Goal: Task Accomplishment & Management: Manage account settings

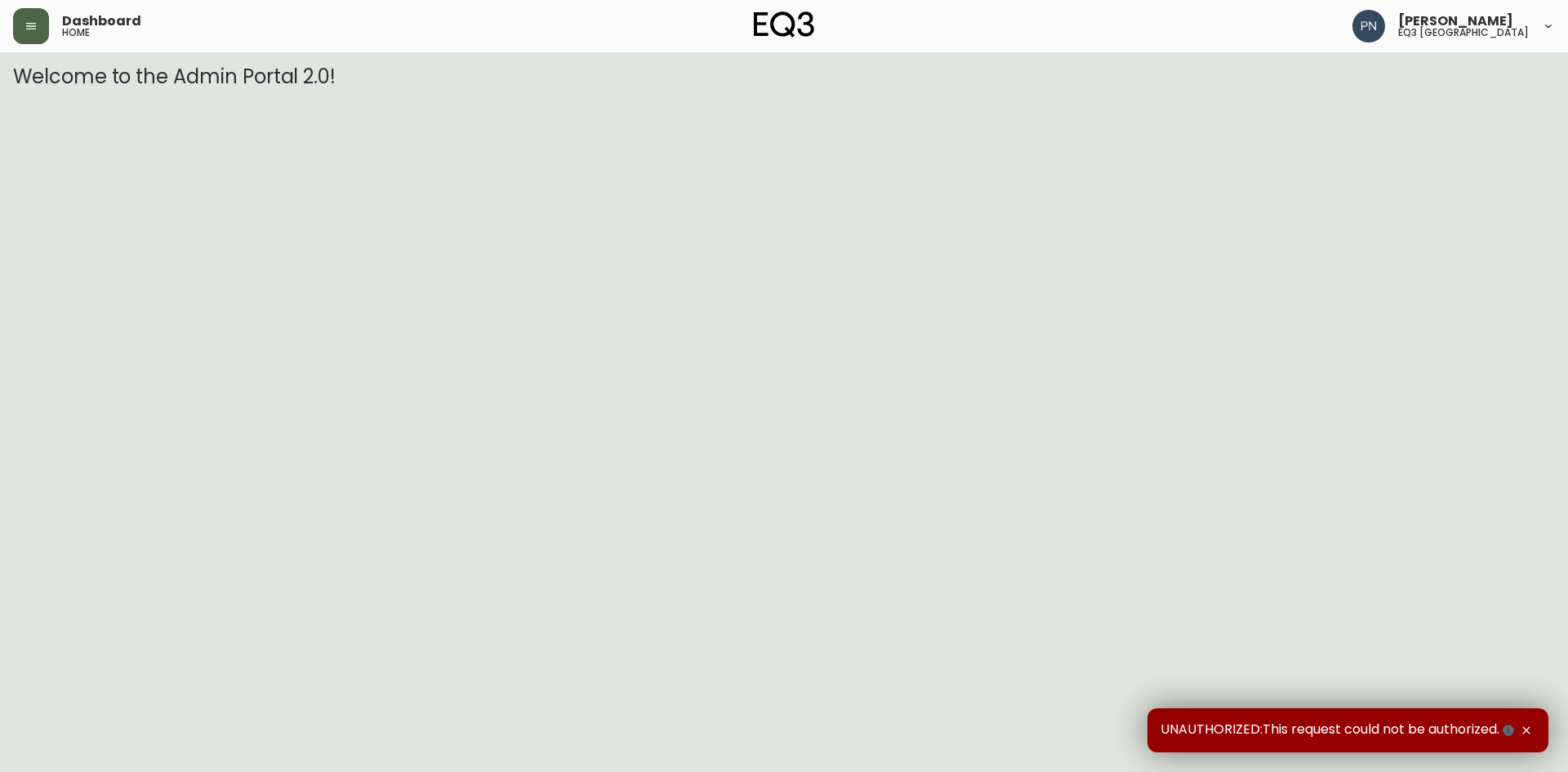
click at [36, 23] on icon "button" at bounding box center [31, 26] width 10 height 7
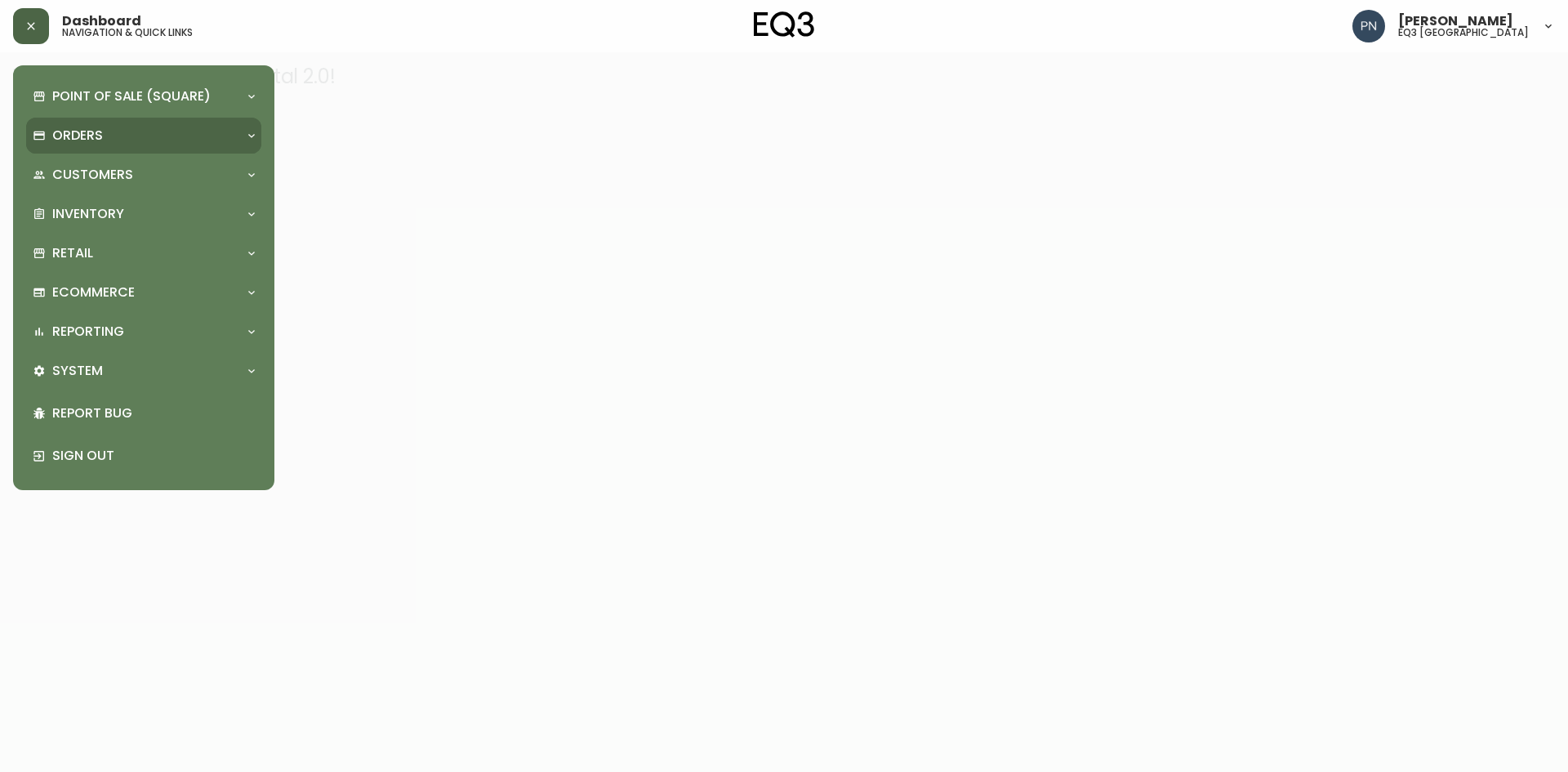
click at [114, 131] on div "Orders" at bounding box center [136, 135] width 206 height 18
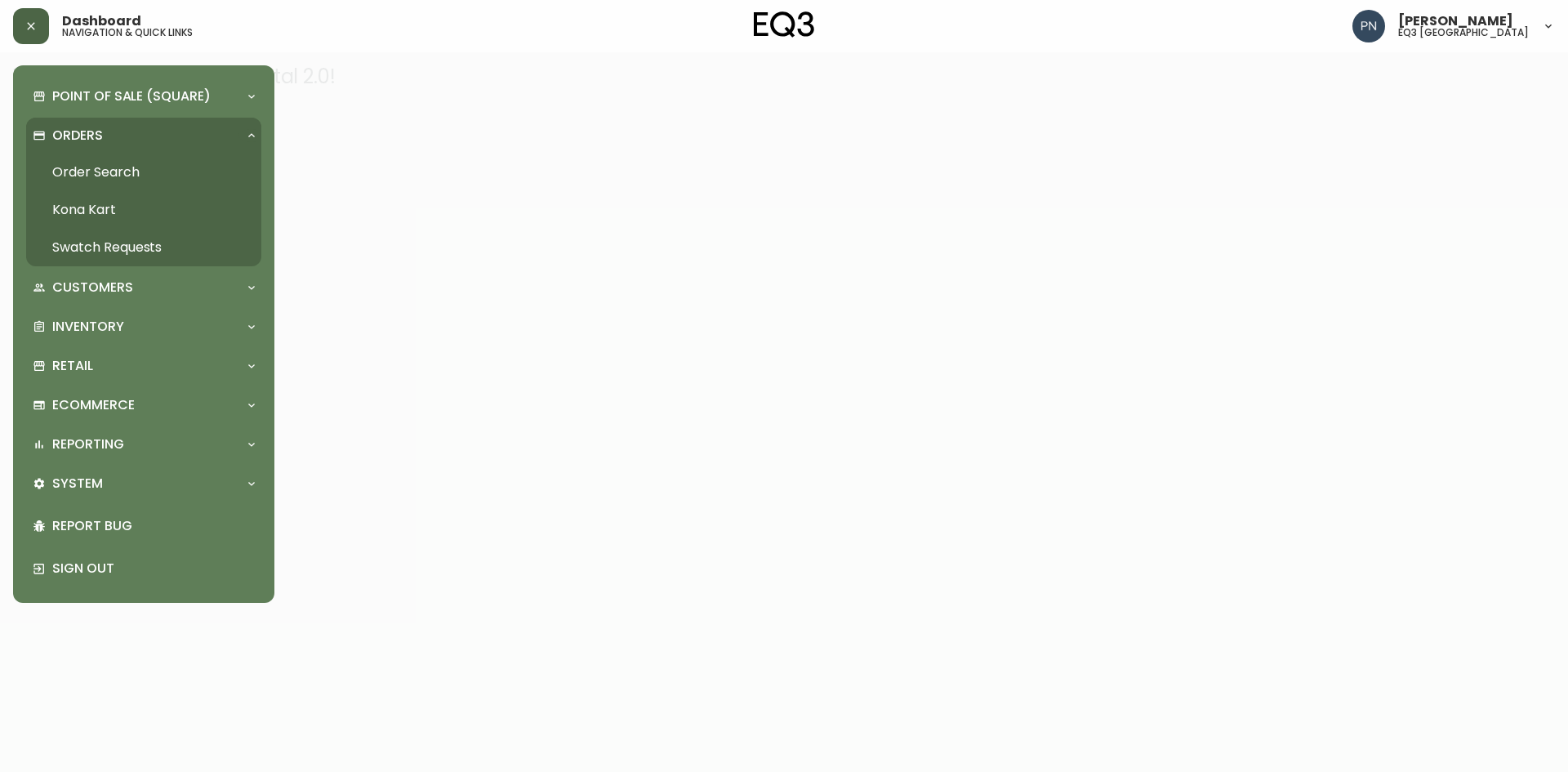
click at [83, 170] on link "Order Search" at bounding box center [144, 172] width 236 height 37
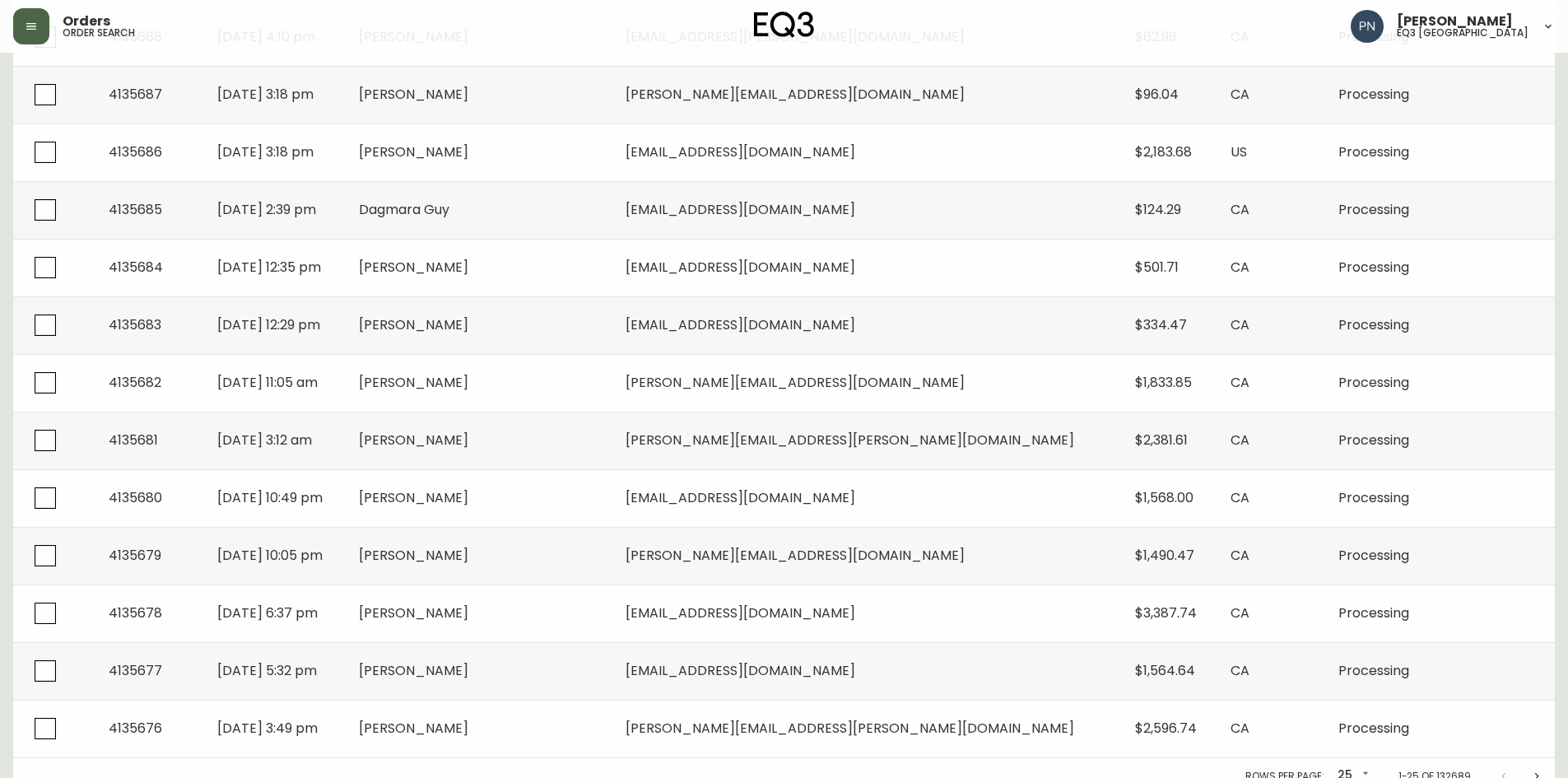
scroll to position [1034, 0]
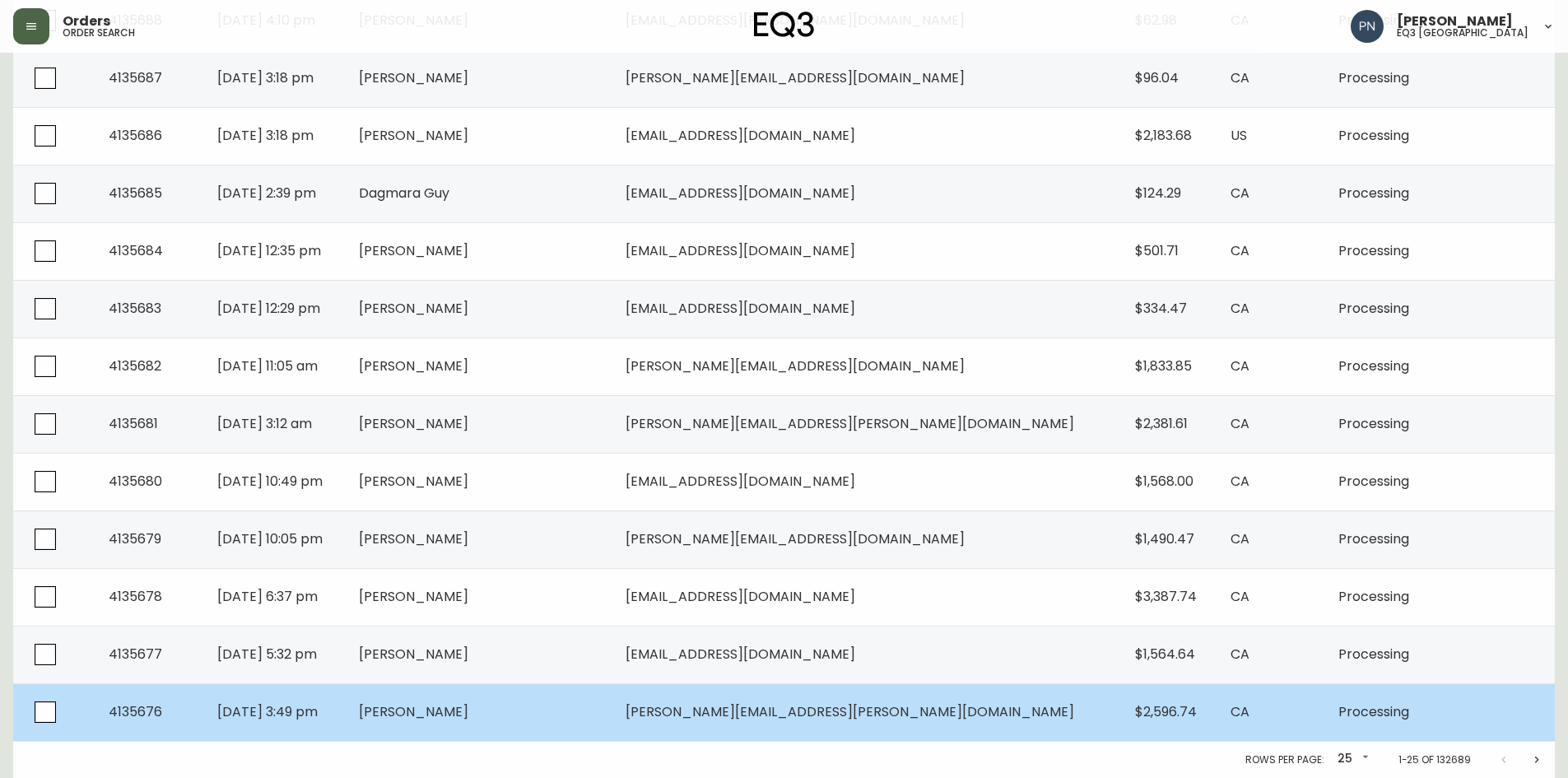
click at [827, 731] on td "[PERSON_NAME][EMAIL_ADDRESS][PERSON_NAME][DOMAIN_NAME]" at bounding box center [867, 711] width 509 height 57
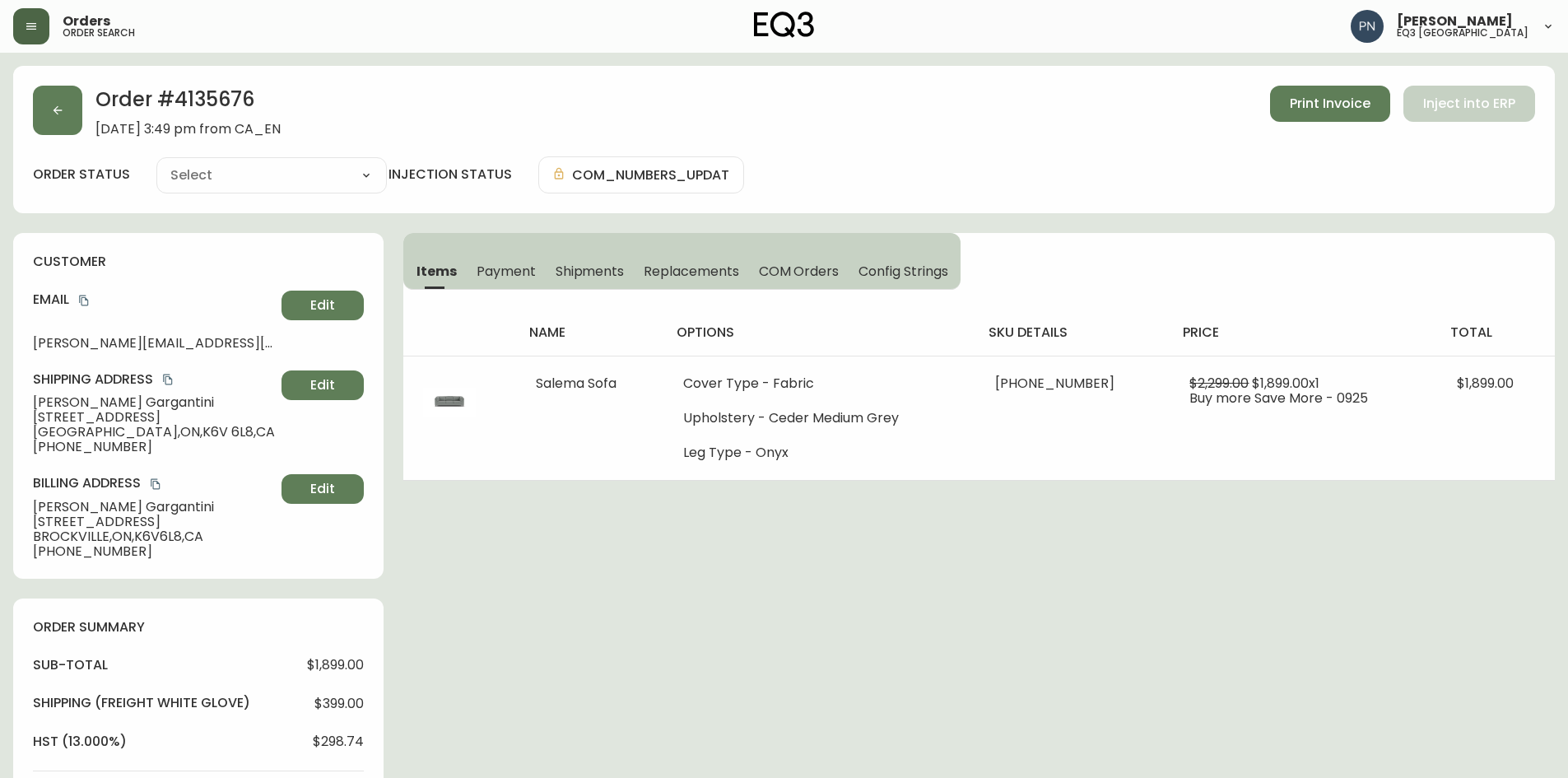
type input "Processing"
select select "PROCESSING"
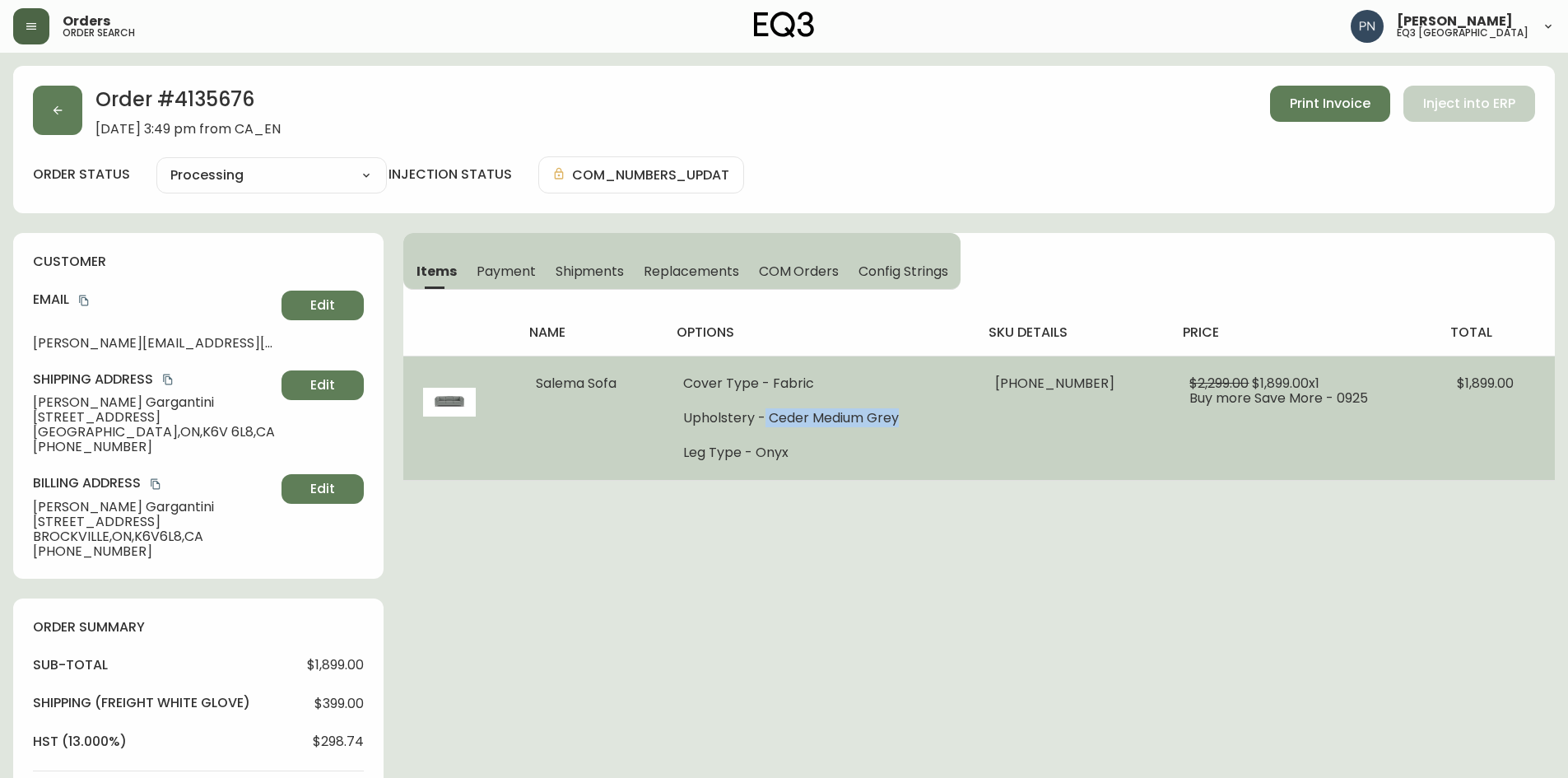
drag, startPoint x: 779, startPoint y: 418, endPoint x: 924, endPoint y: 424, distance: 145.1
click at [924, 424] on li "Upholstery - Ceder Medium Grey" at bounding box center [819, 418] width 272 height 15
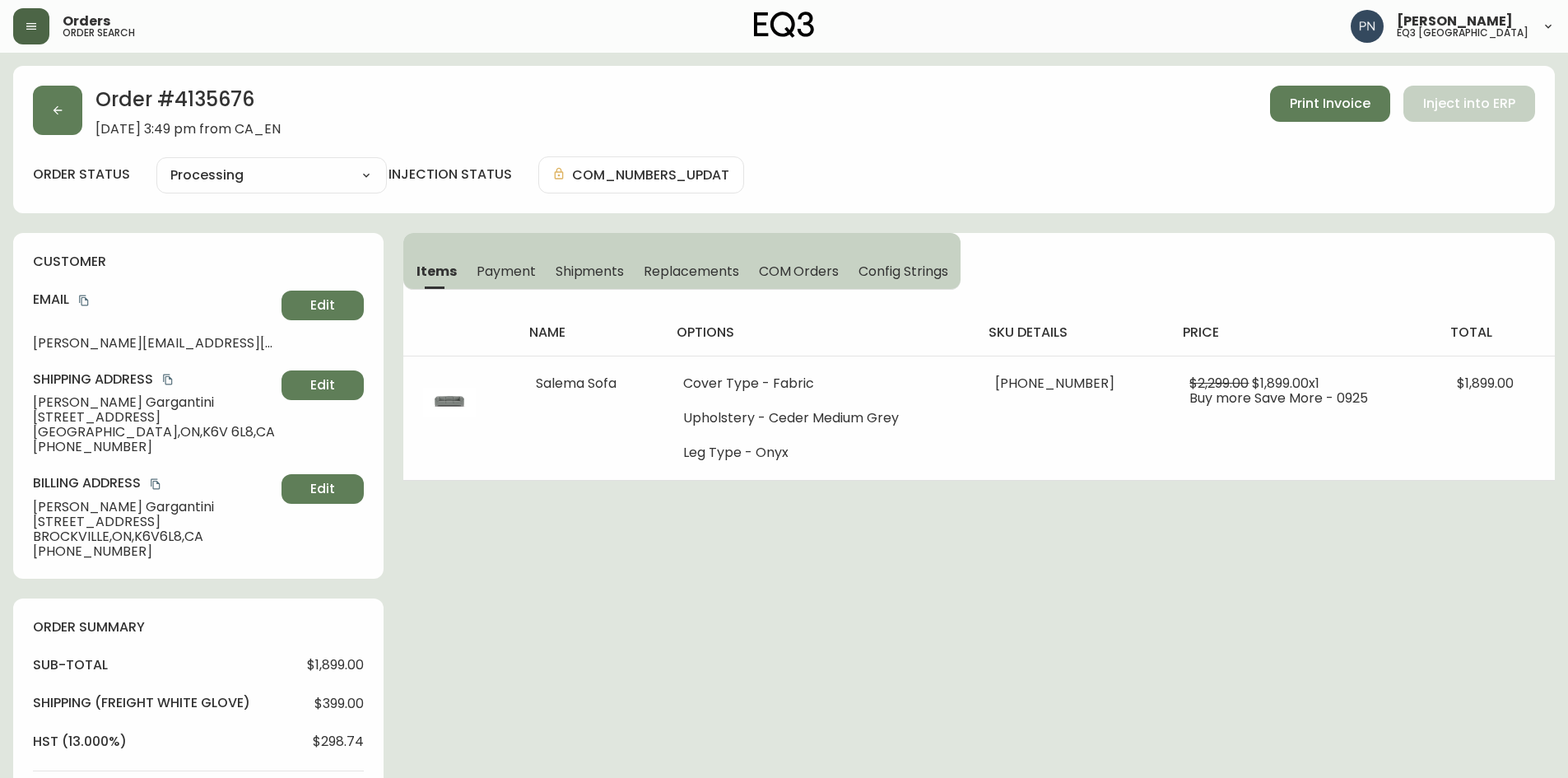
click at [866, 539] on div "Order # 4135676 [DATE] 3:49 pm from CA_EN Print Invoice Inject into ERP order s…" at bounding box center [783, 651] width 1542 height 1171
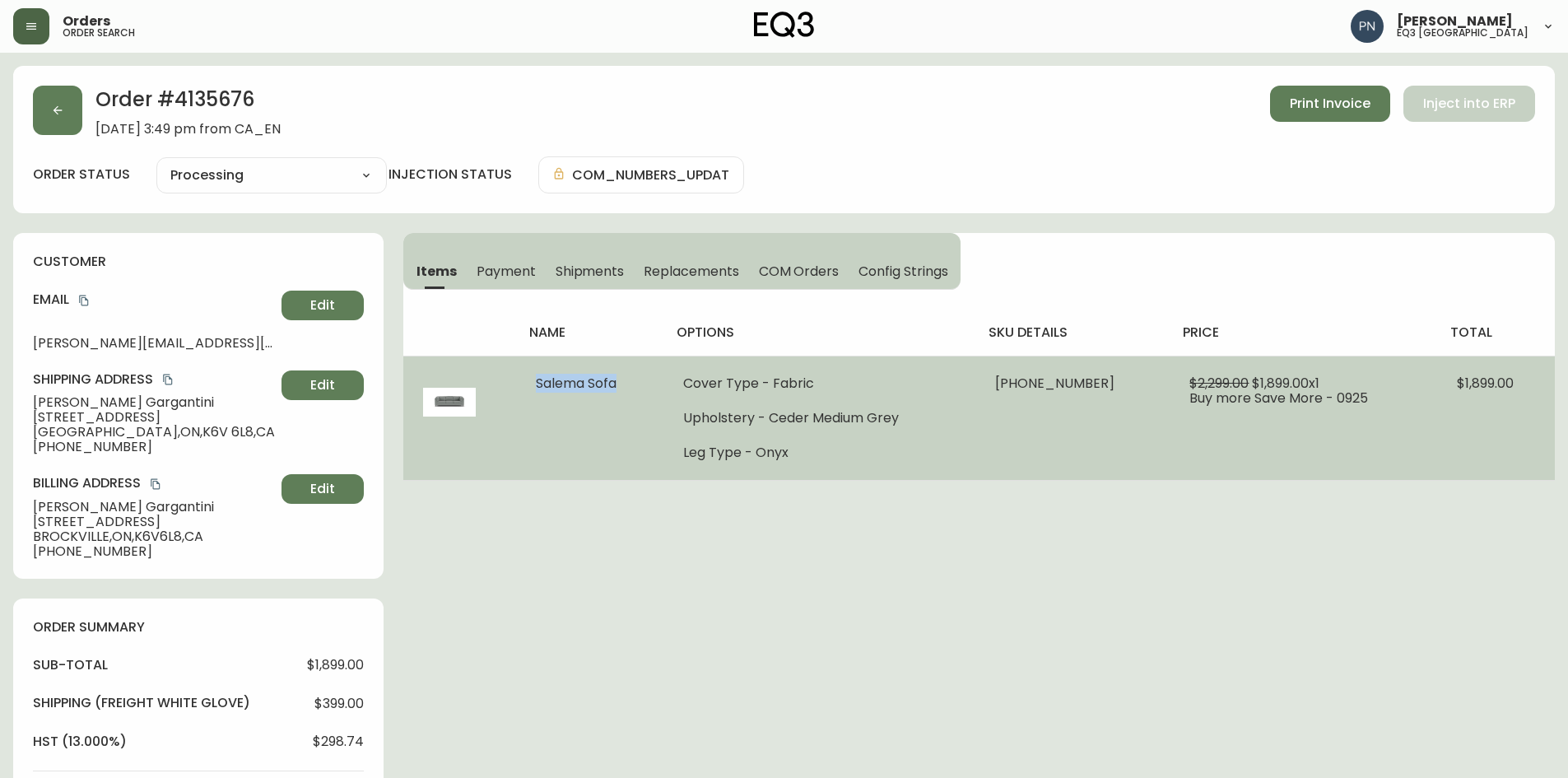
drag, startPoint x: 542, startPoint y: 383, endPoint x: 623, endPoint y: 389, distance: 81.2
click at [623, 389] on td "Salema Sofa" at bounding box center [589, 418] width 147 height 125
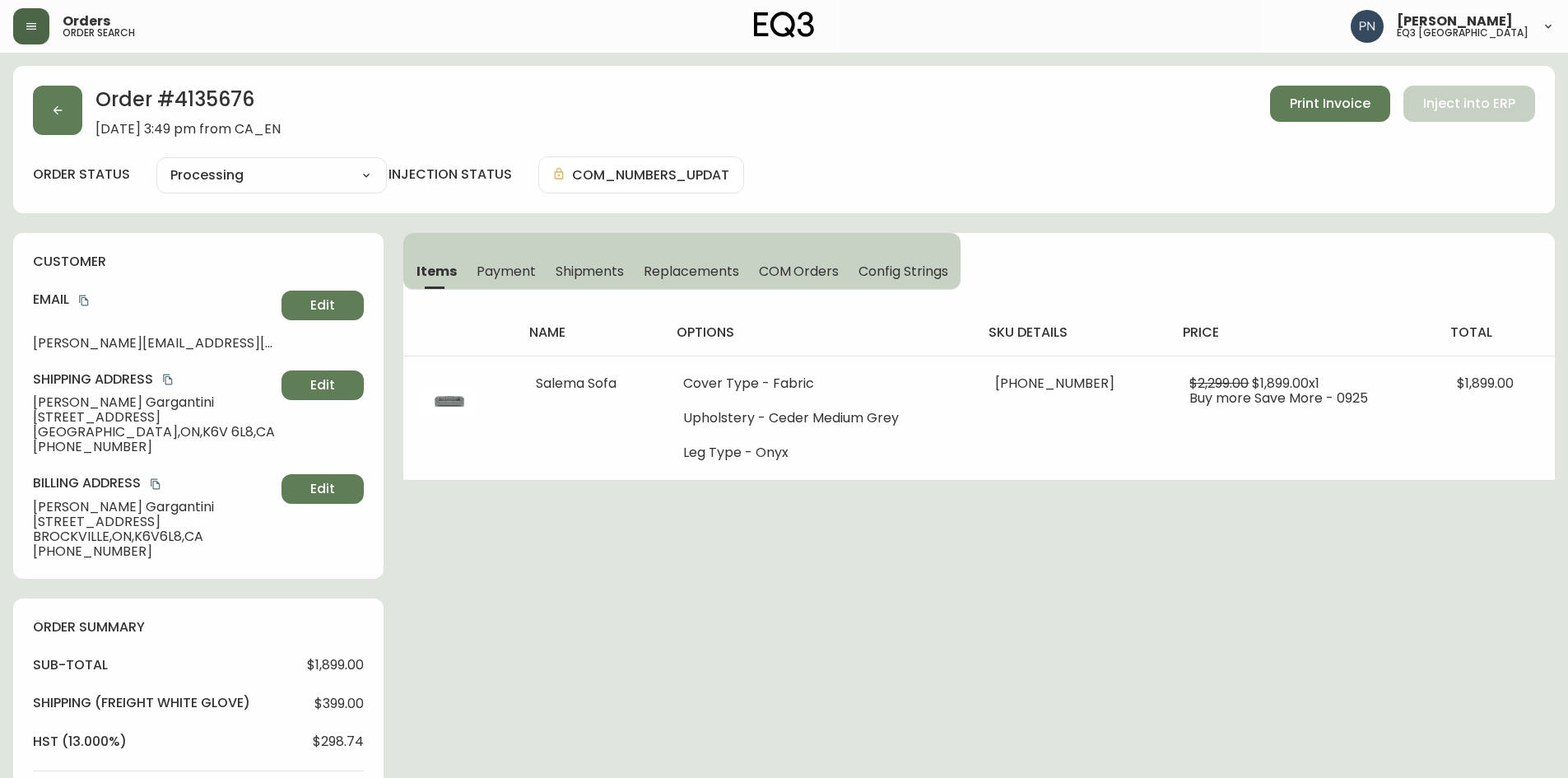
click at [664, 497] on div "Order # 4135676 [DATE] 3:49 pm from CA_EN Print Invoice Inject into ERP order s…" at bounding box center [783, 651] width 1542 height 1171
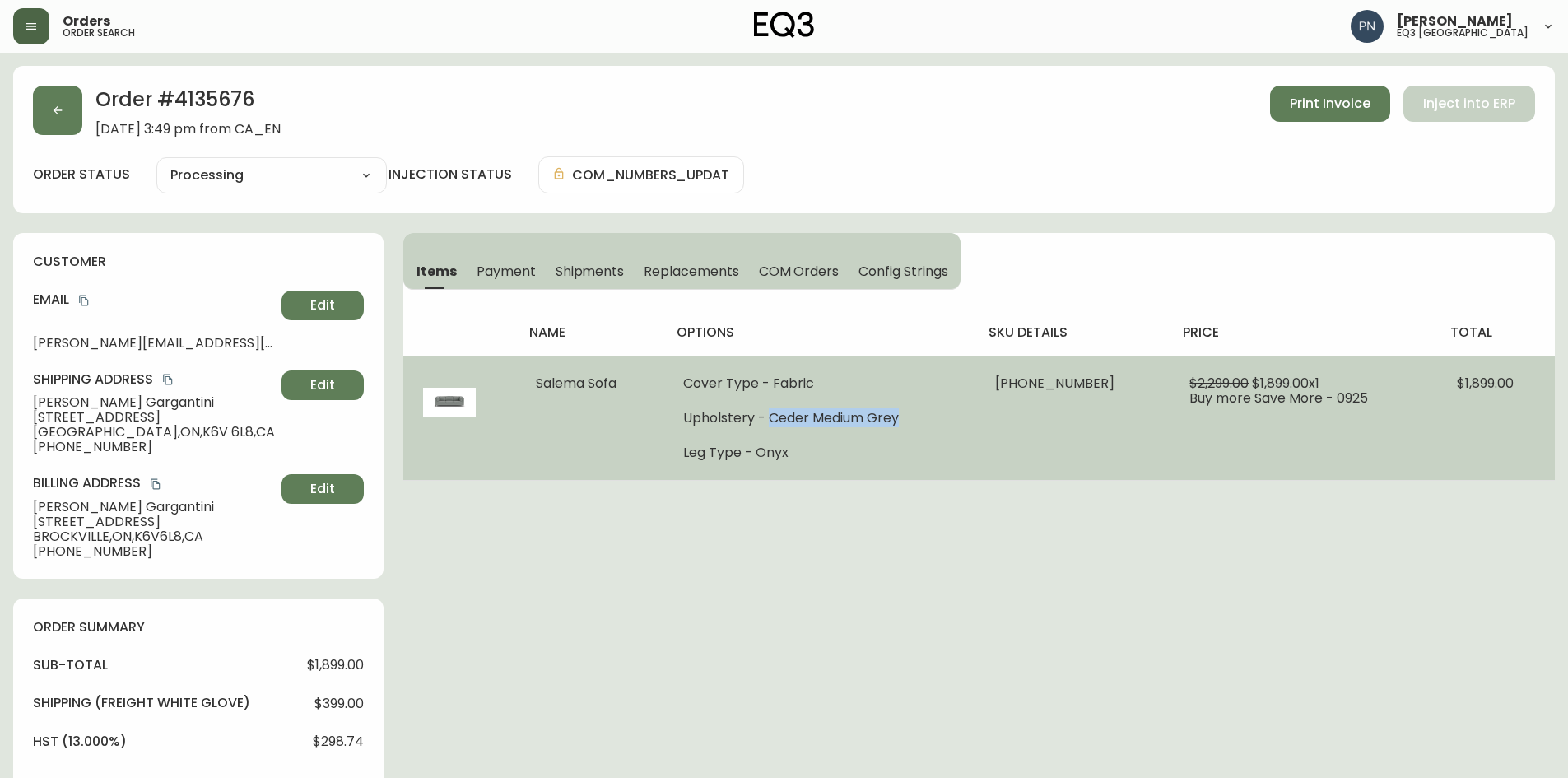
drag, startPoint x: 781, startPoint y: 416, endPoint x: 918, endPoint y: 425, distance: 137.3
click at [917, 418] on li "Upholstery - Ceder Medium Grey" at bounding box center [819, 418] width 272 height 15
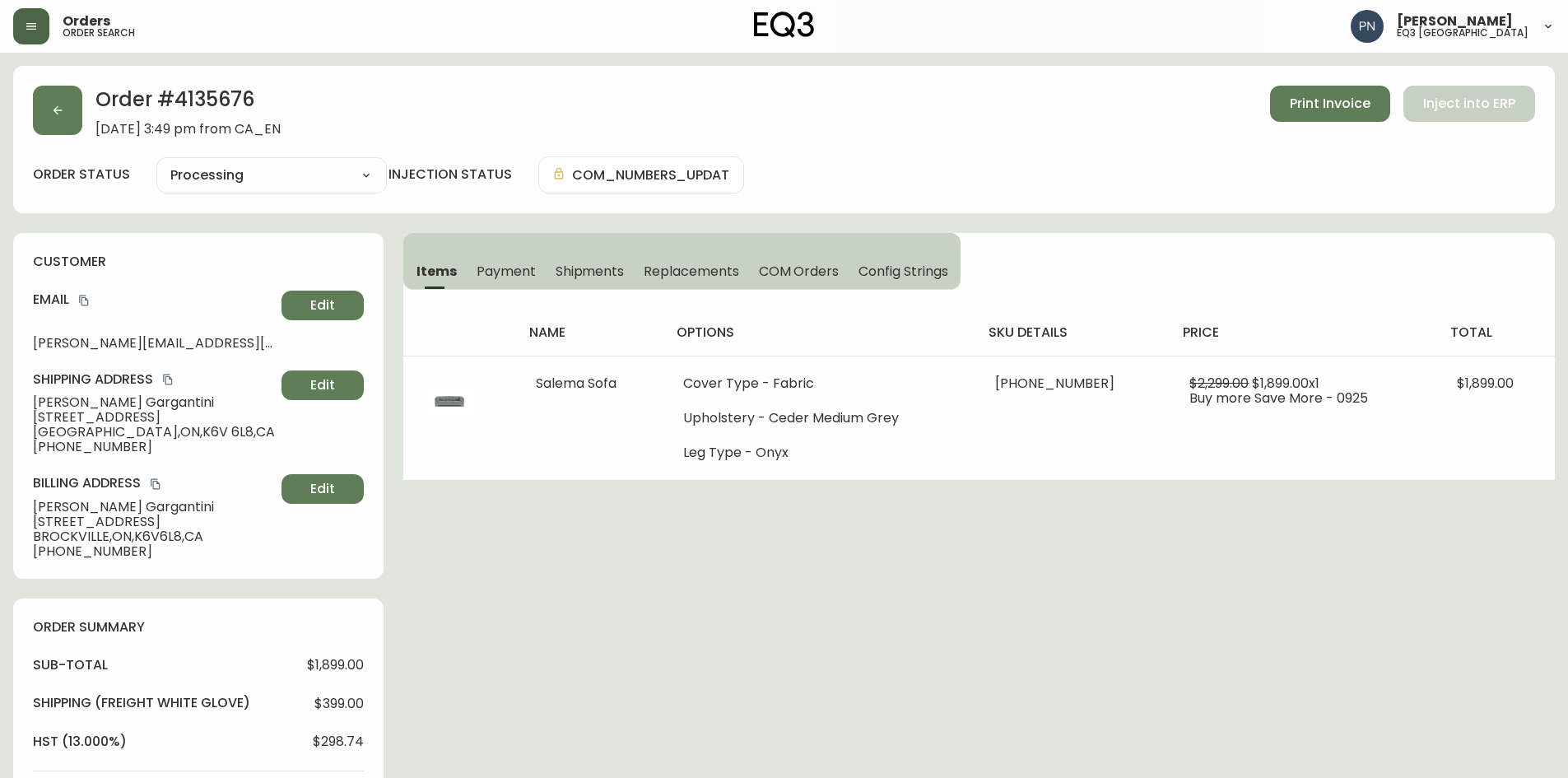
click at [884, 646] on div "Order # 4135676 [DATE] 3:49 pm from CA_EN Print Invoice Inject into ERP order s…" at bounding box center [783, 651] width 1542 height 1171
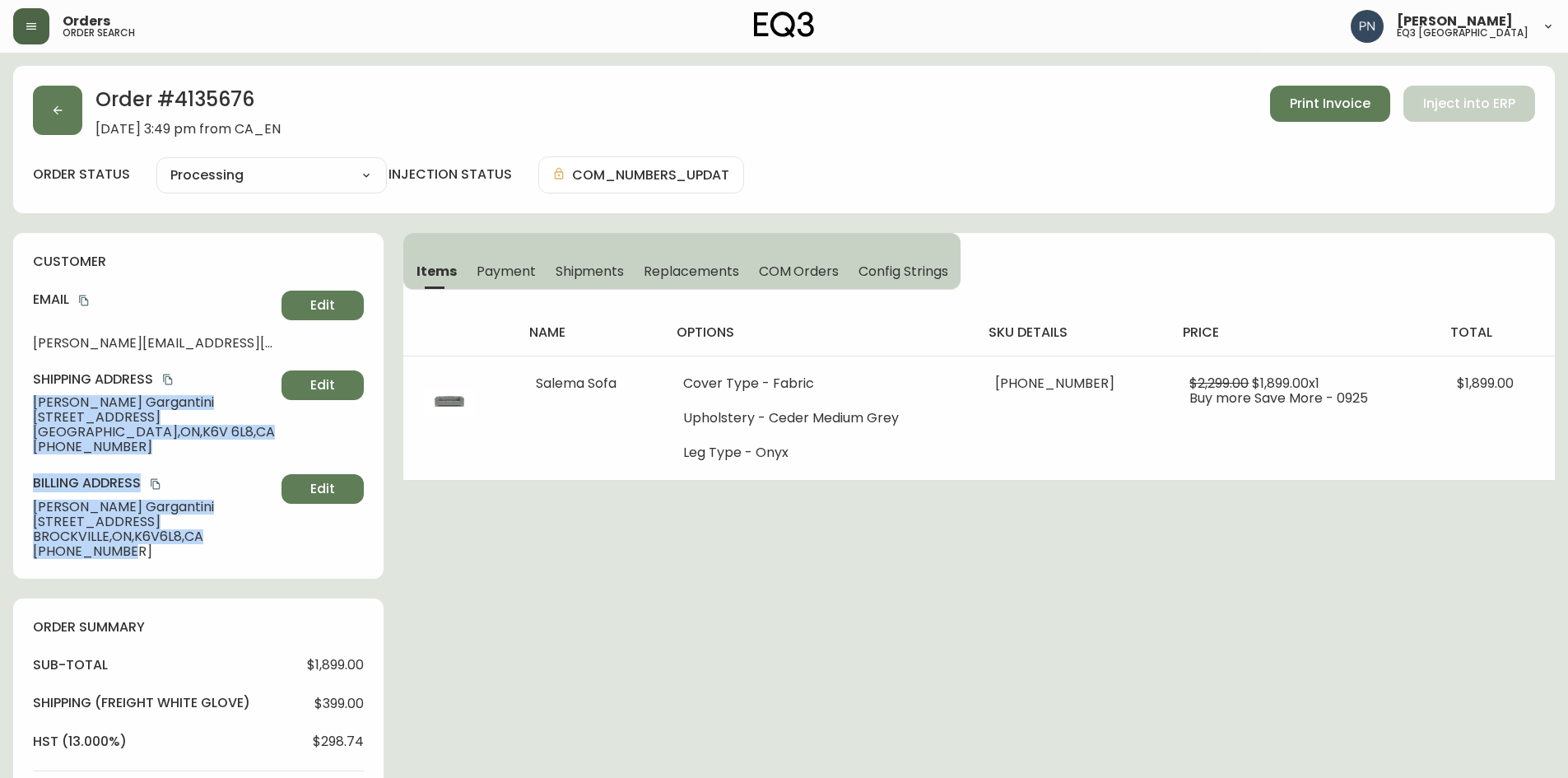
drag, startPoint x: 36, startPoint y: 401, endPoint x: 146, endPoint y: 573, distance: 204.2
click at [146, 573] on div "customer Email [PERSON_NAME][EMAIL_ADDRESS][PERSON_NAME][DOMAIN_NAME] Edit Ship…" at bounding box center [198, 406] width 371 height 346
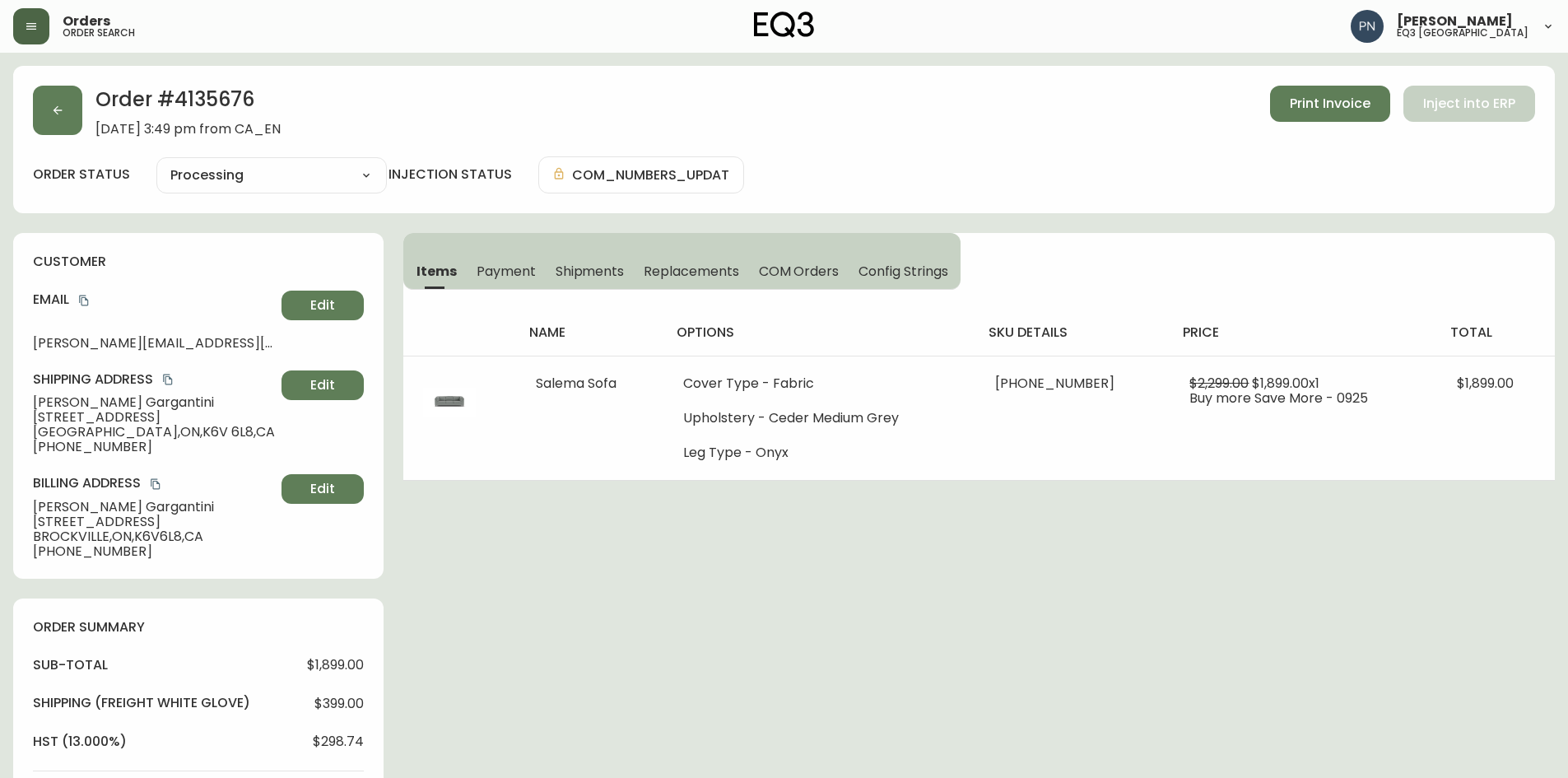
click at [699, 618] on div "Order # 4135676 [DATE] 3:49 pm from CA_EN Print Invoice Inject into ERP order s…" at bounding box center [783, 651] width 1542 height 1171
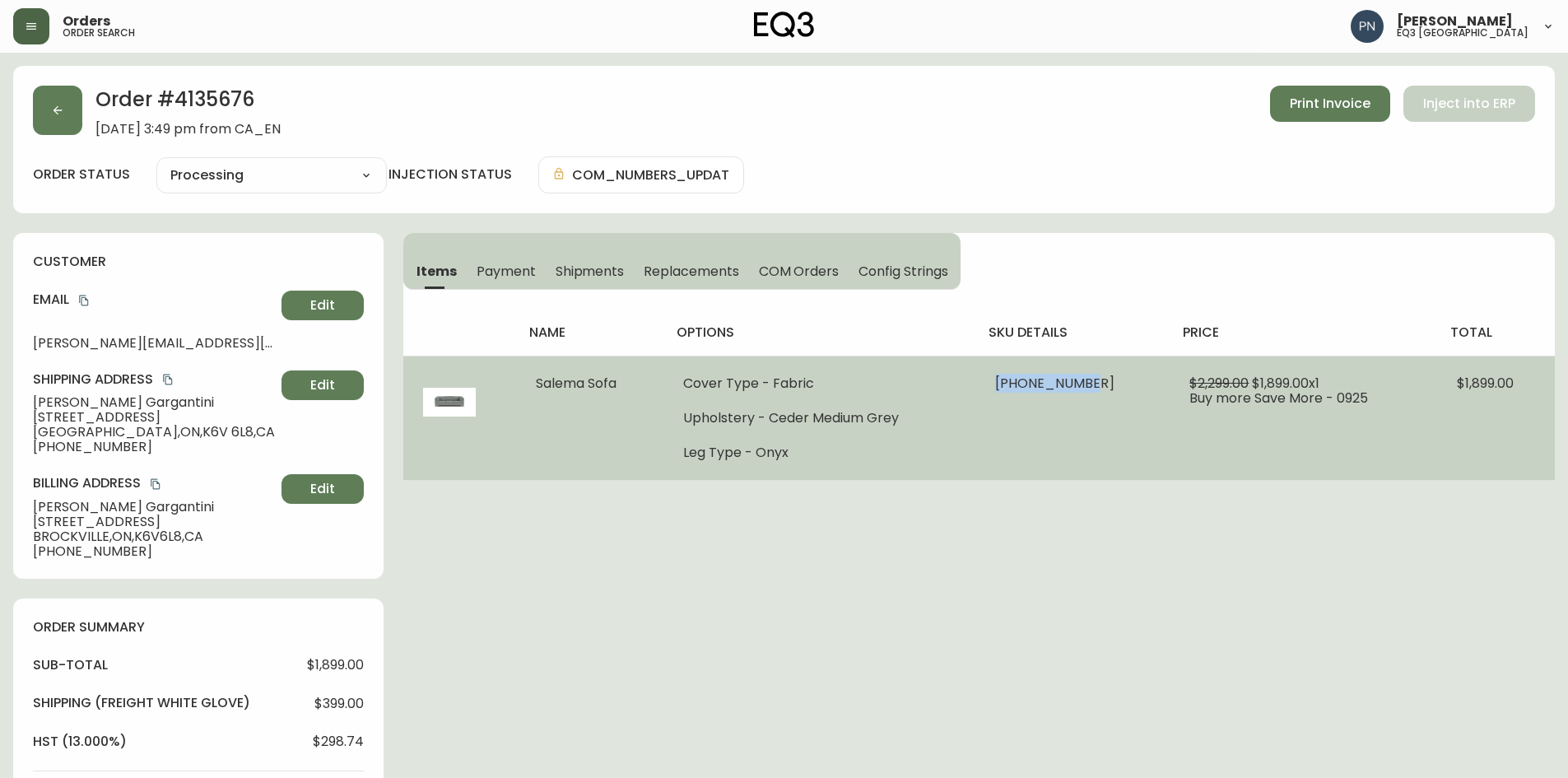
drag, startPoint x: 1025, startPoint y: 383, endPoint x: 1126, endPoint y: 383, distance: 101.0
click at [1126, 383] on td "[PHONE_NUMBER]" at bounding box center [1072, 418] width 194 height 125
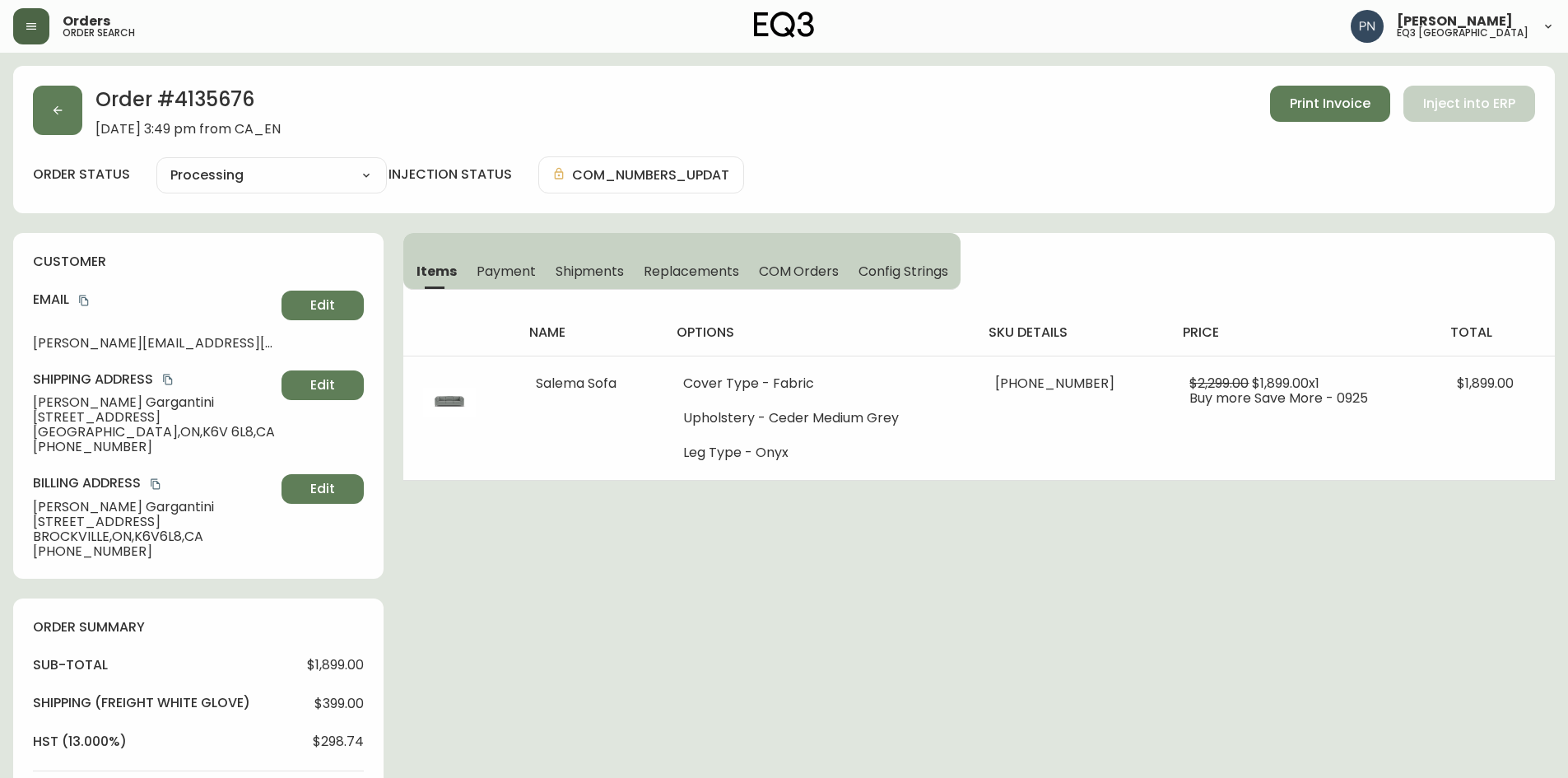
click at [1115, 623] on div "Order # 4135676 [DATE] 3:49 pm from CA_EN Print Invoice Inject into ERP order s…" at bounding box center [783, 651] width 1542 height 1171
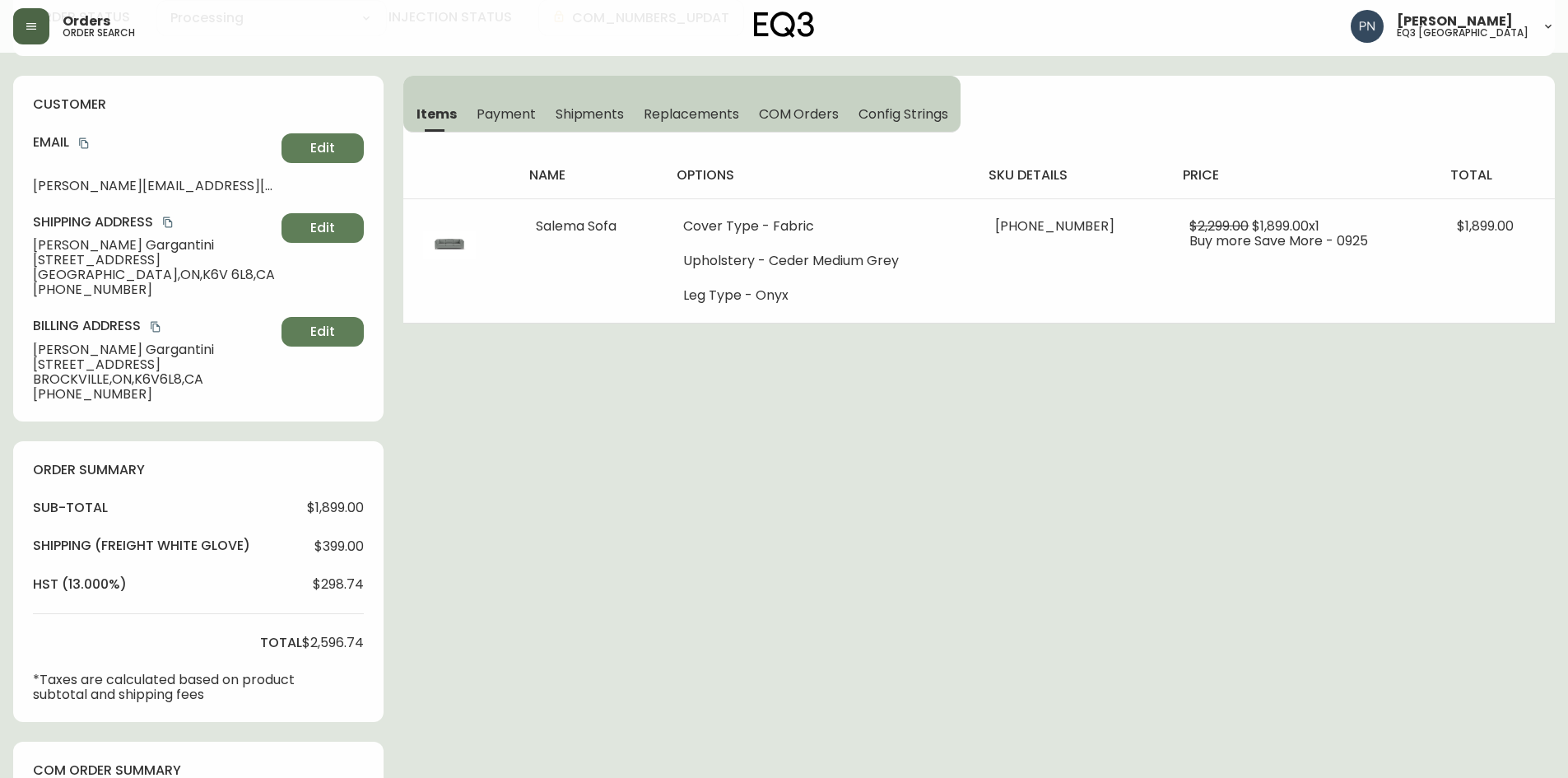
scroll to position [130, 0]
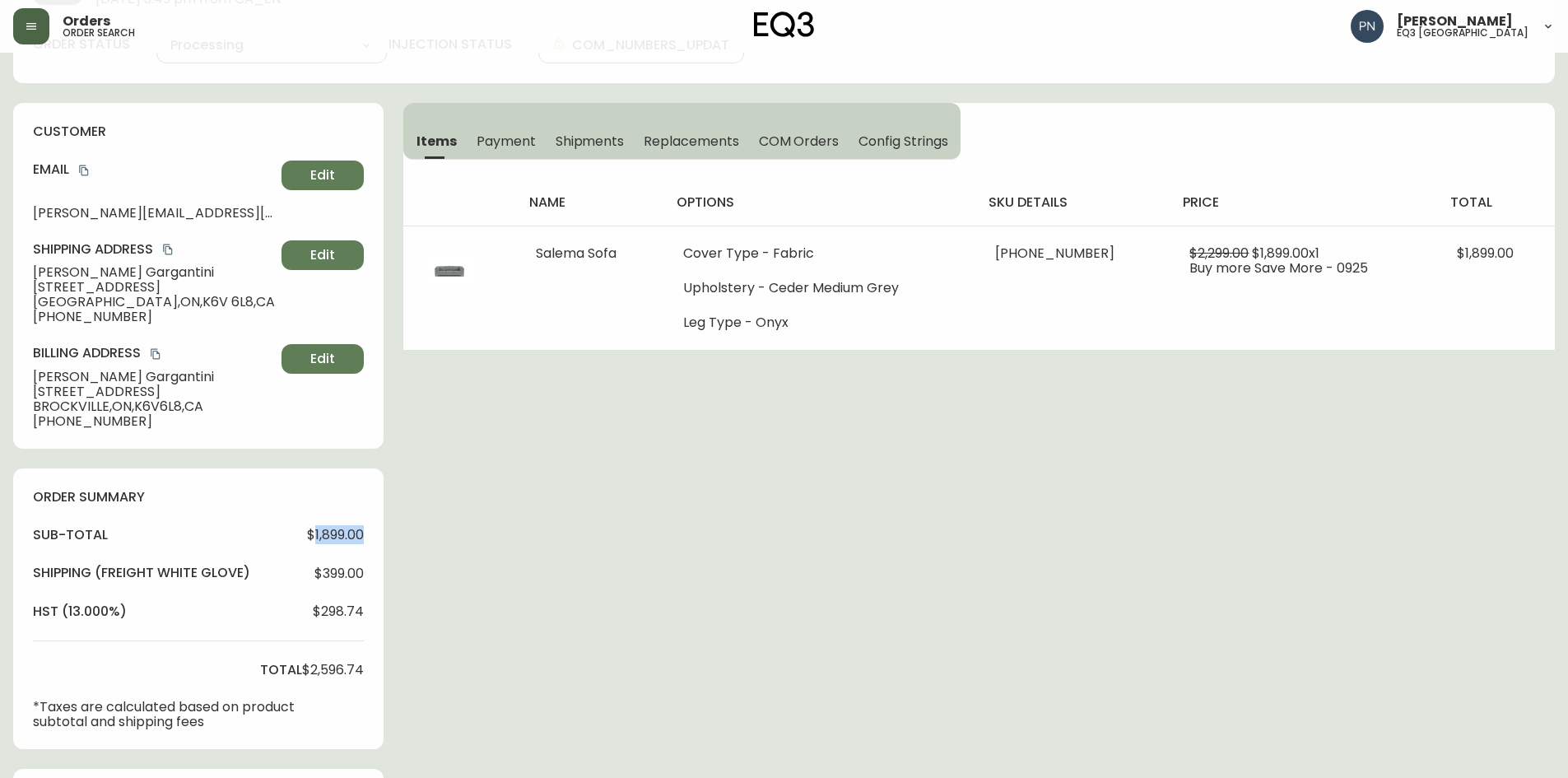
drag, startPoint x: 311, startPoint y: 532, endPoint x: 587, endPoint y: 533, distance: 276.0
click at [401, 533] on div "Order # 4135676 [DATE] 3:49 pm from CA_EN Print Invoice Inject into ERP order s…" at bounding box center [783, 521] width 1542 height 1171
click at [664, 518] on div "Order # 4135676 [DATE] 3:49 pm from CA_EN Print Invoice Inject into ERP order s…" at bounding box center [783, 521] width 1542 height 1171
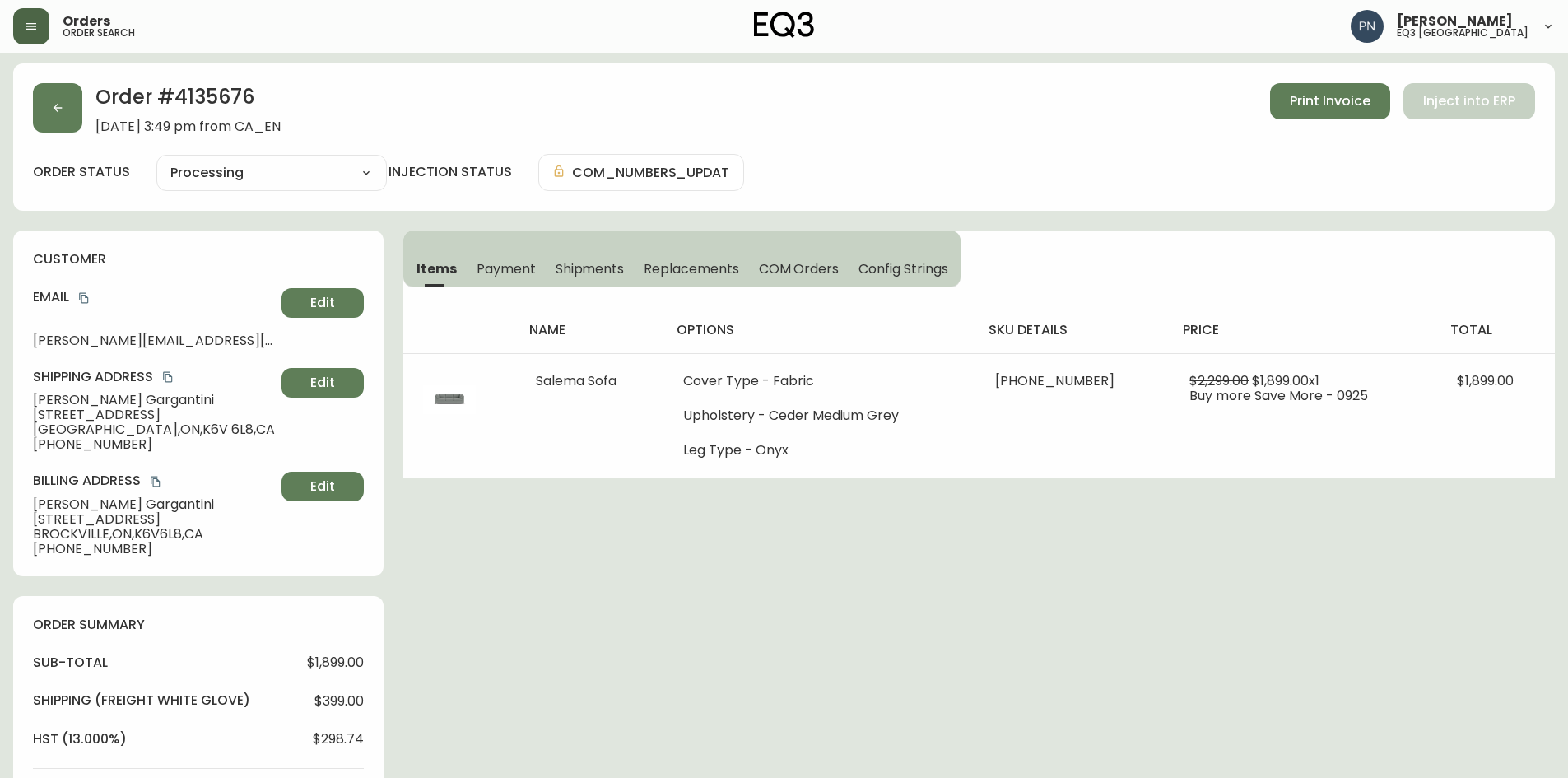
scroll to position [0, 0]
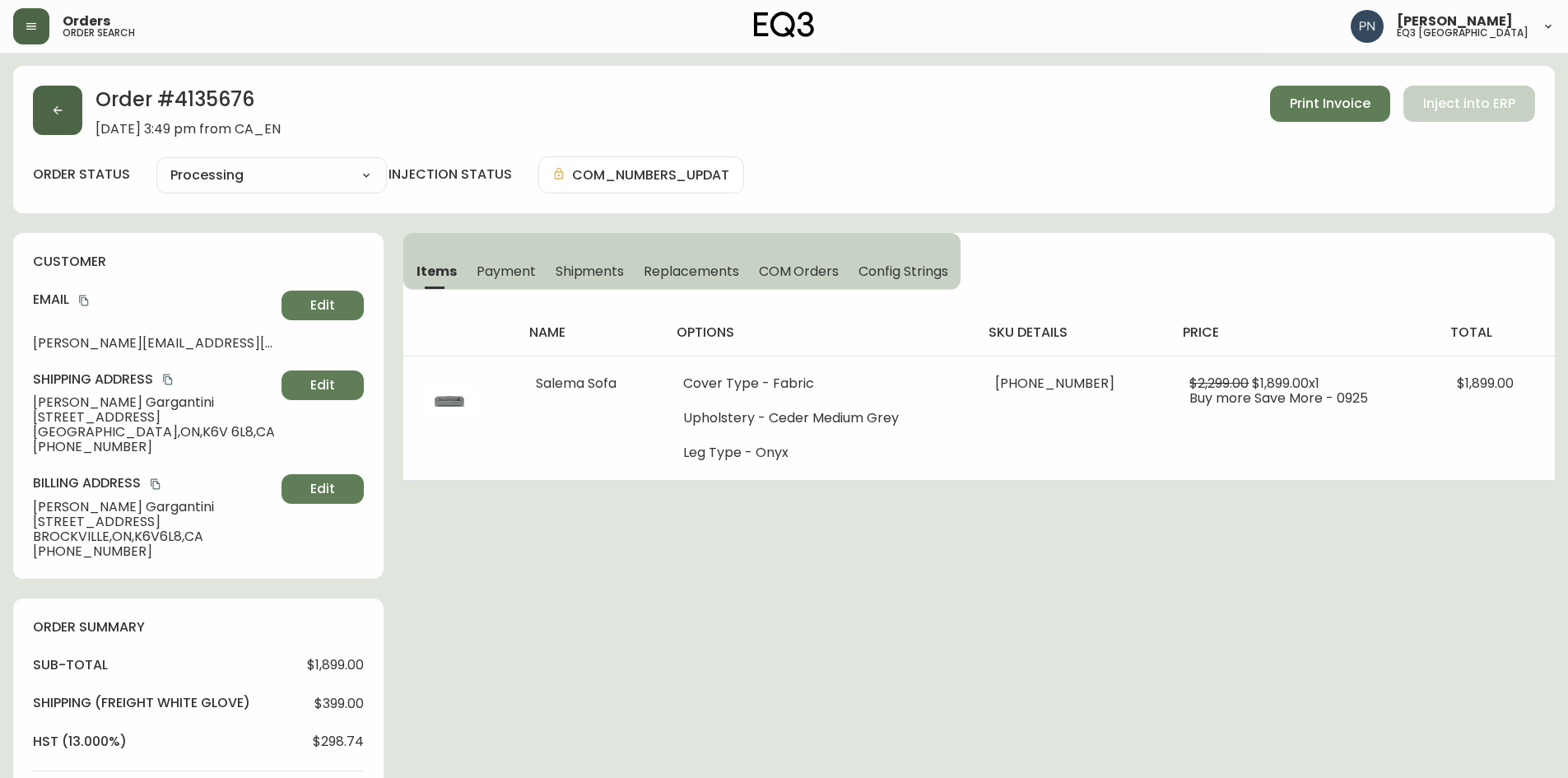
click at [58, 118] on button "button" at bounding box center [58, 110] width 50 height 50
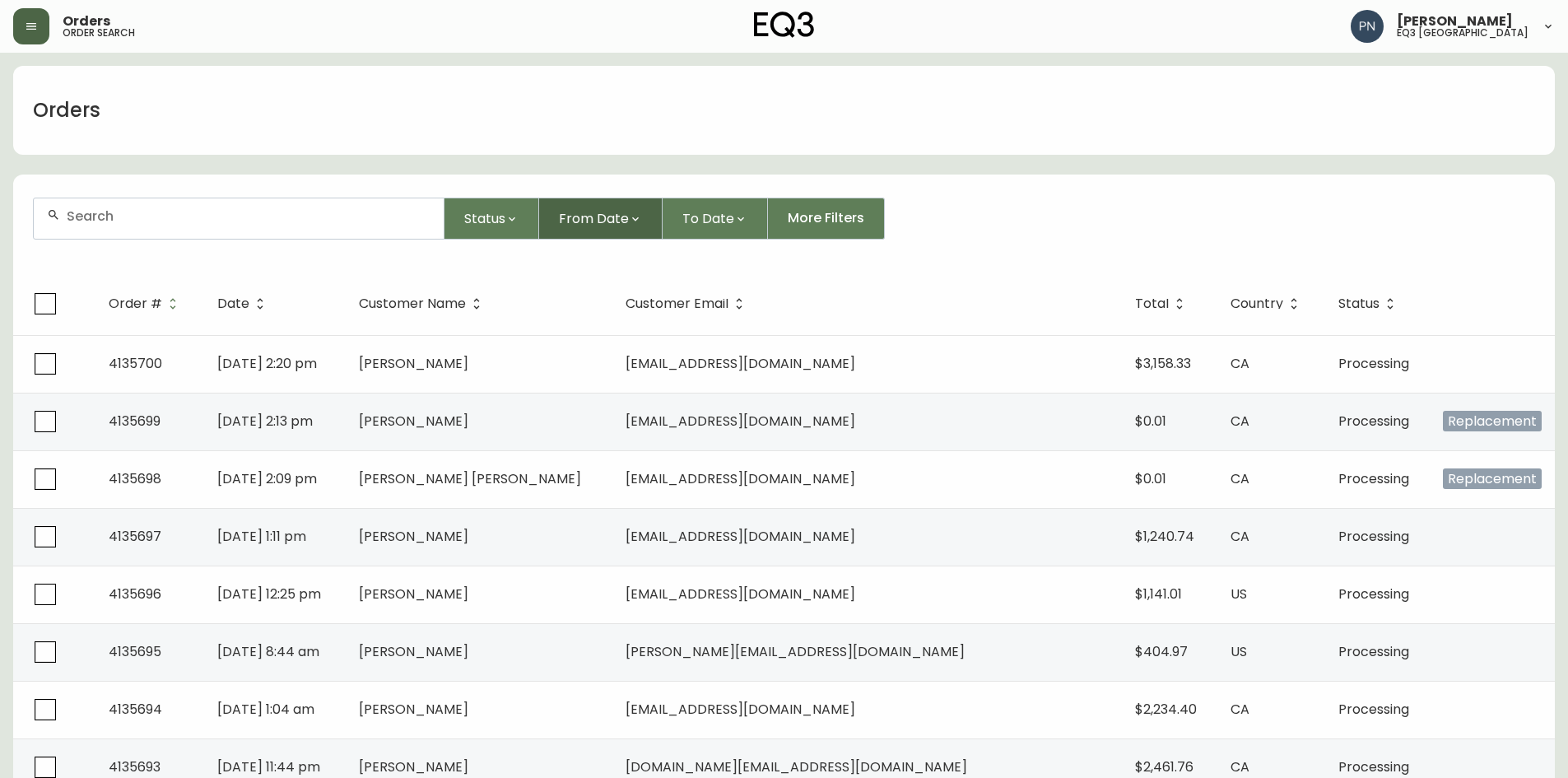
click at [613, 215] on span "From Date" at bounding box center [594, 219] width 70 height 20
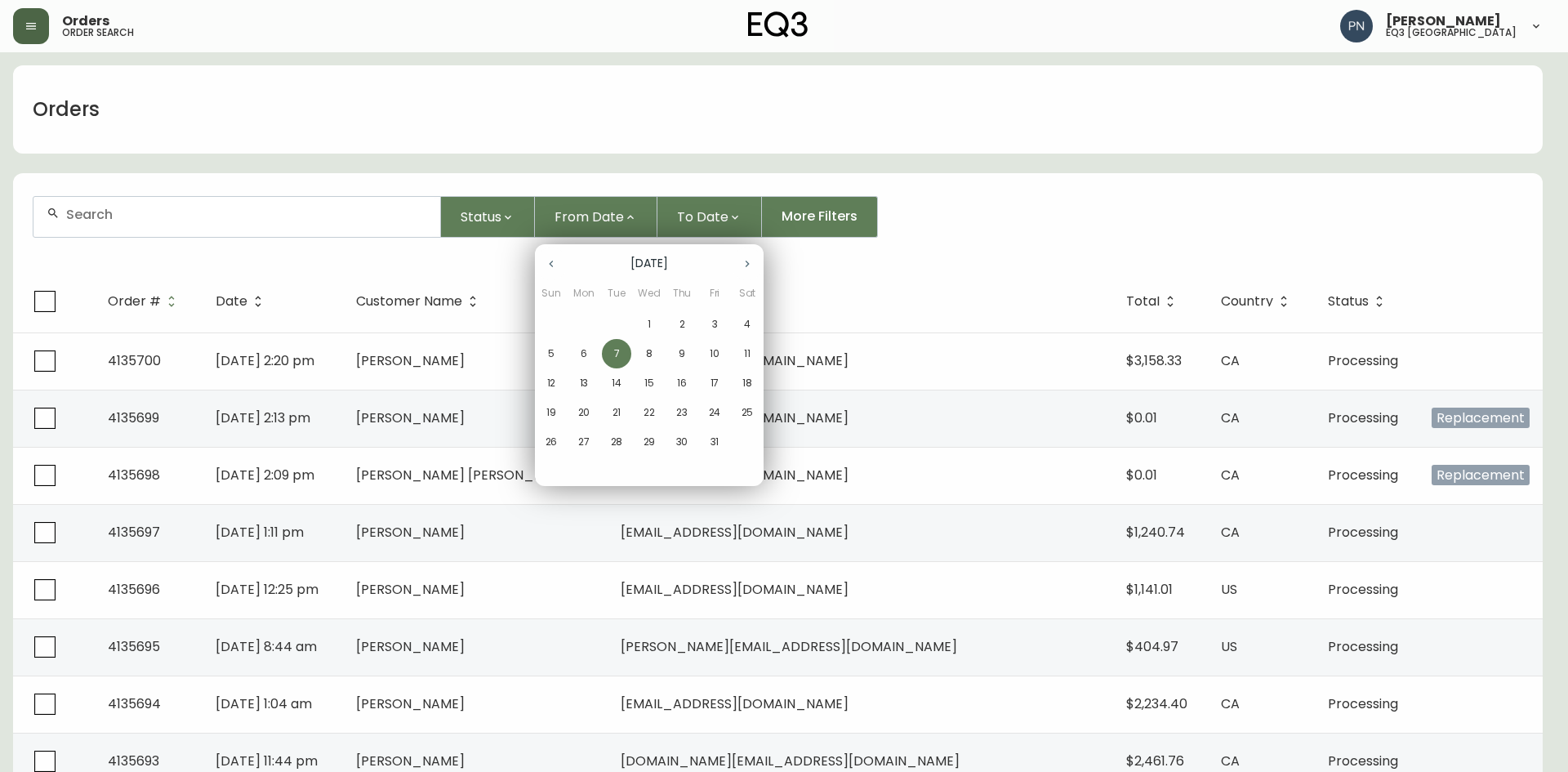
click at [648, 326] on p "1" at bounding box center [649, 324] width 3 height 14
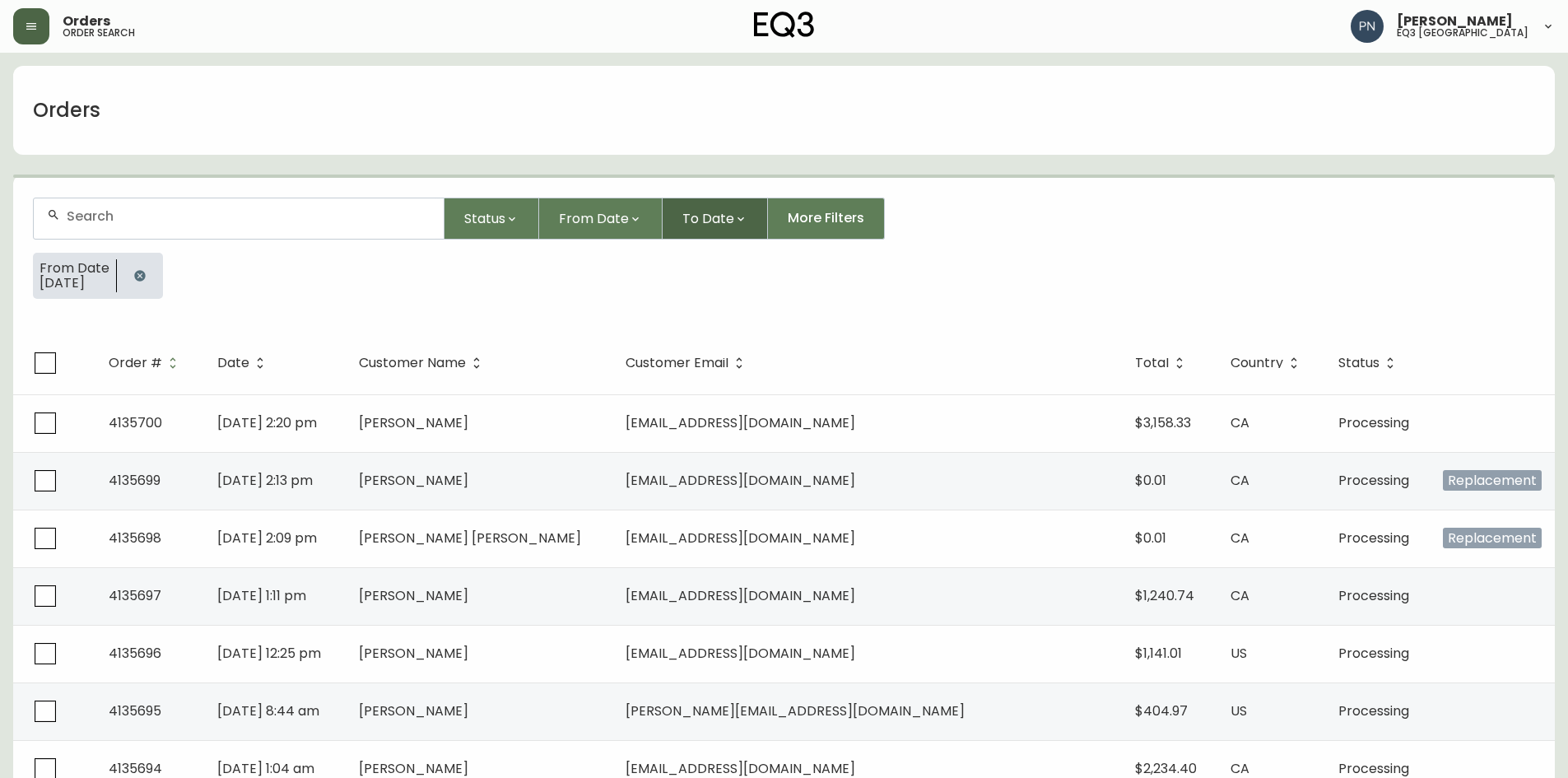
click at [699, 221] on span "To Date" at bounding box center [708, 219] width 52 height 20
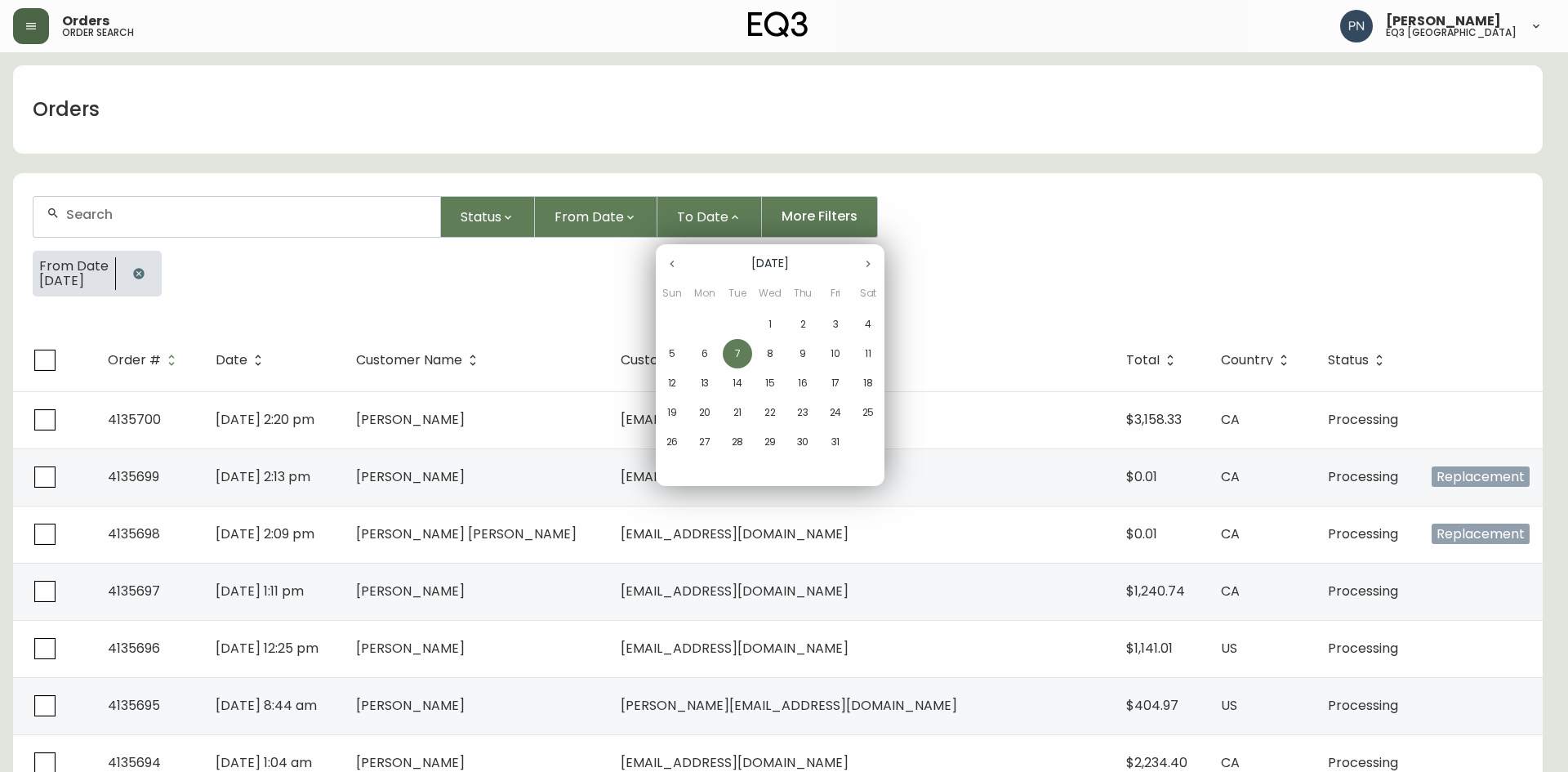
click at [733, 357] on span "7" at bounding box center [737, 353] width 30 height 14
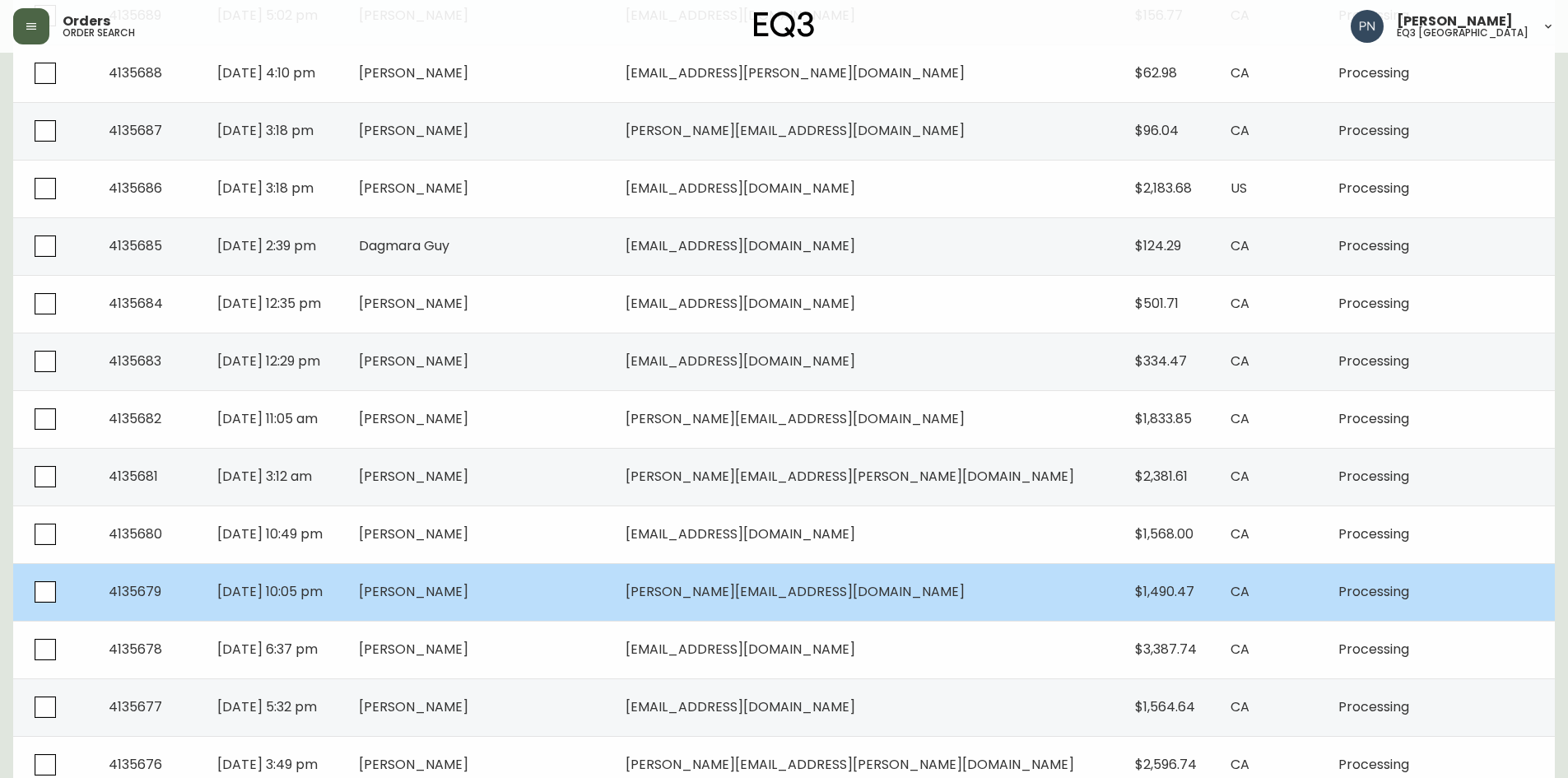
scroll to position [1011, 0]
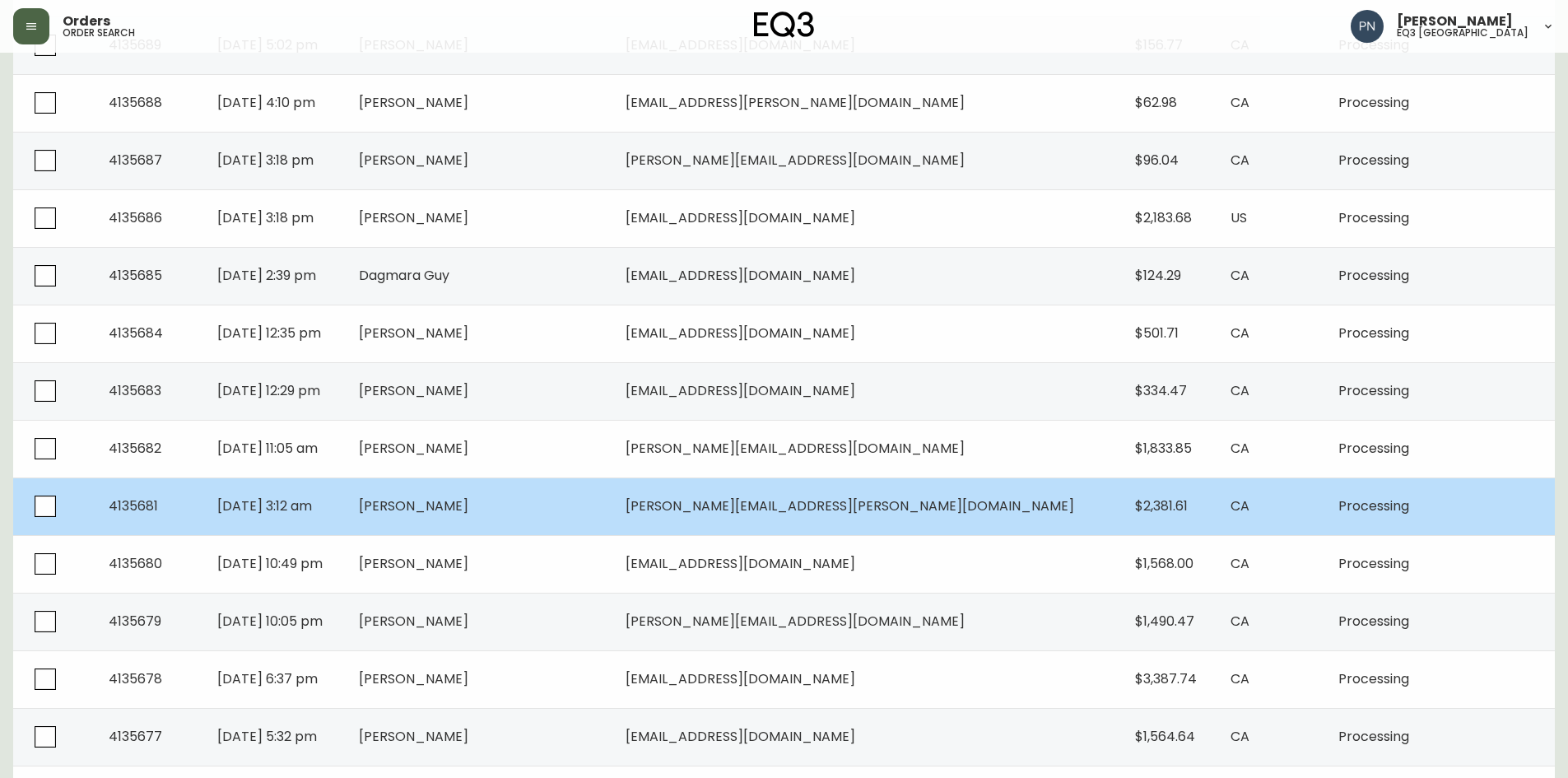
click at [612, 497] on td "[PERSON_NAME]" at bounding box center [479, 506] width 266 height 57
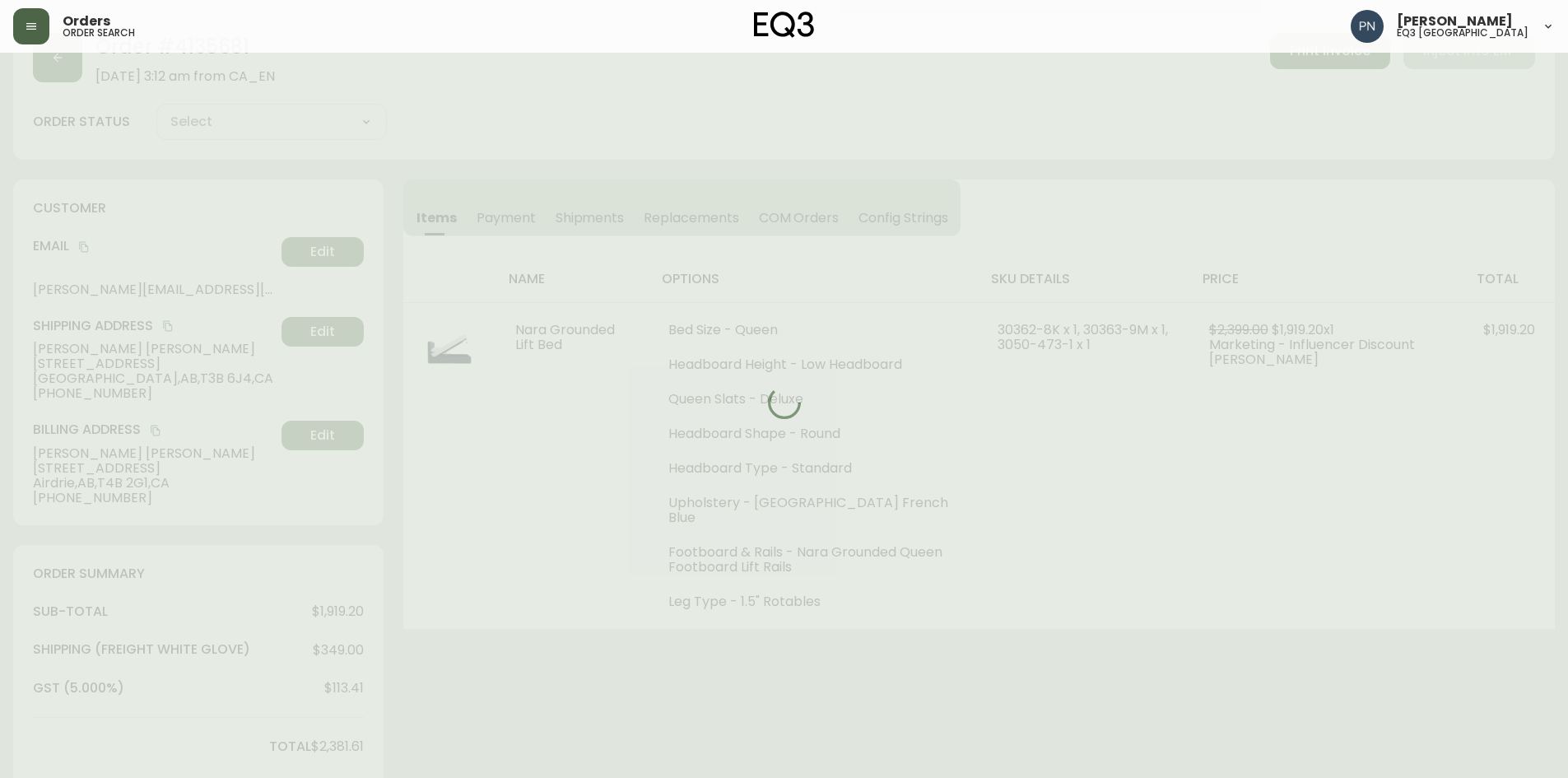
scroll to position [474, 0]
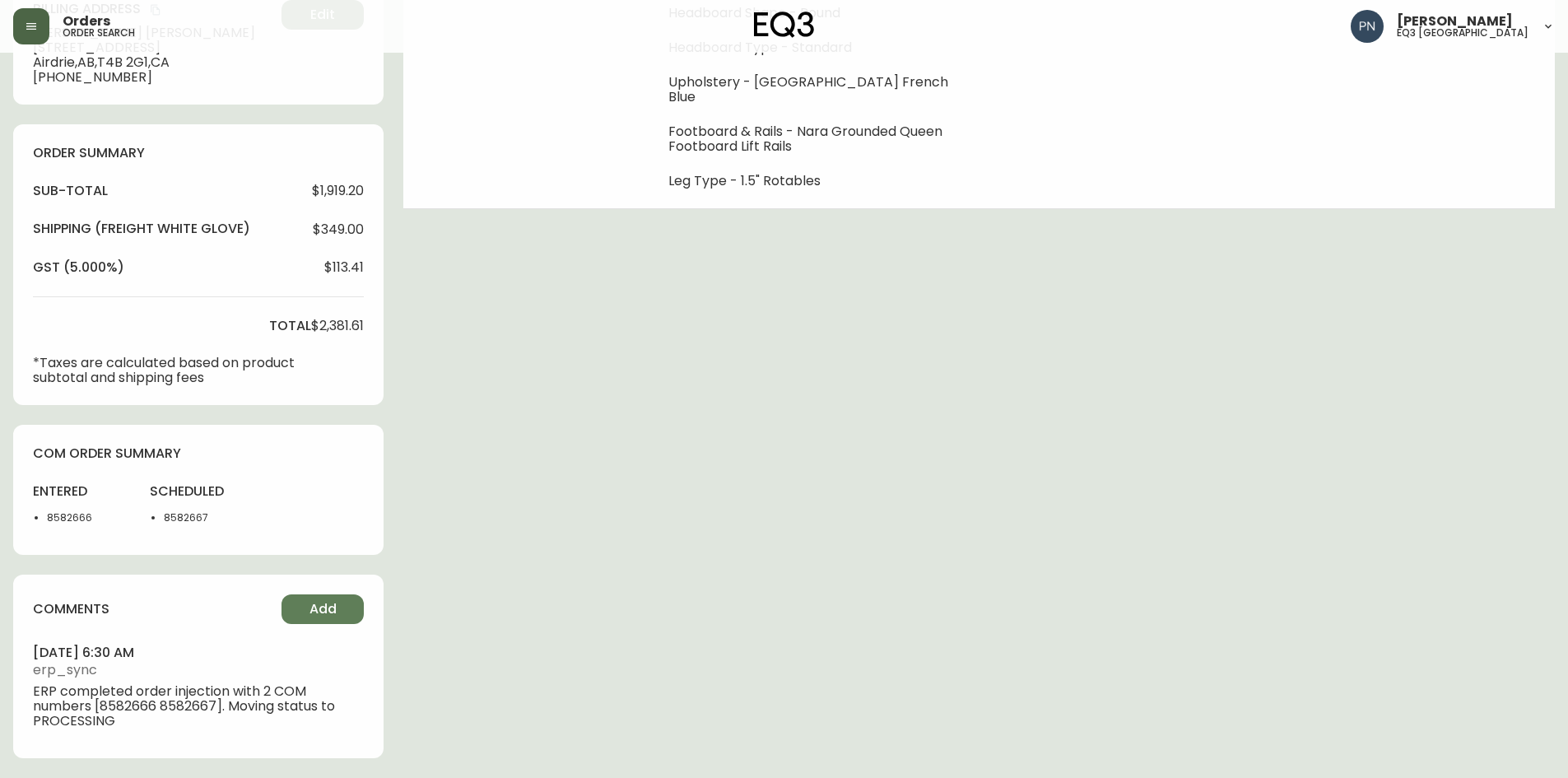
type input "Processing"
select select "PROCESSING"
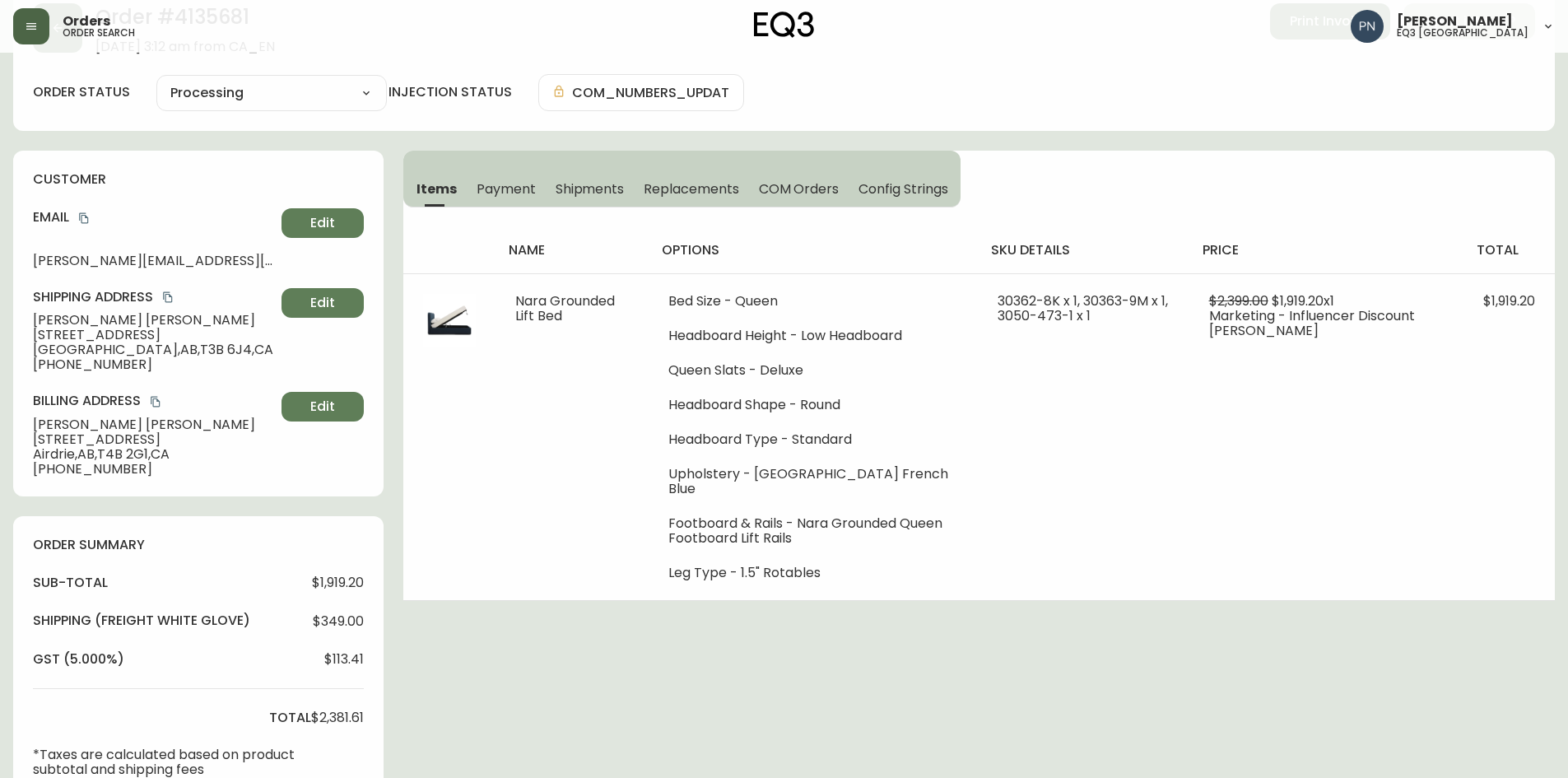
scroll to position [0, 0]
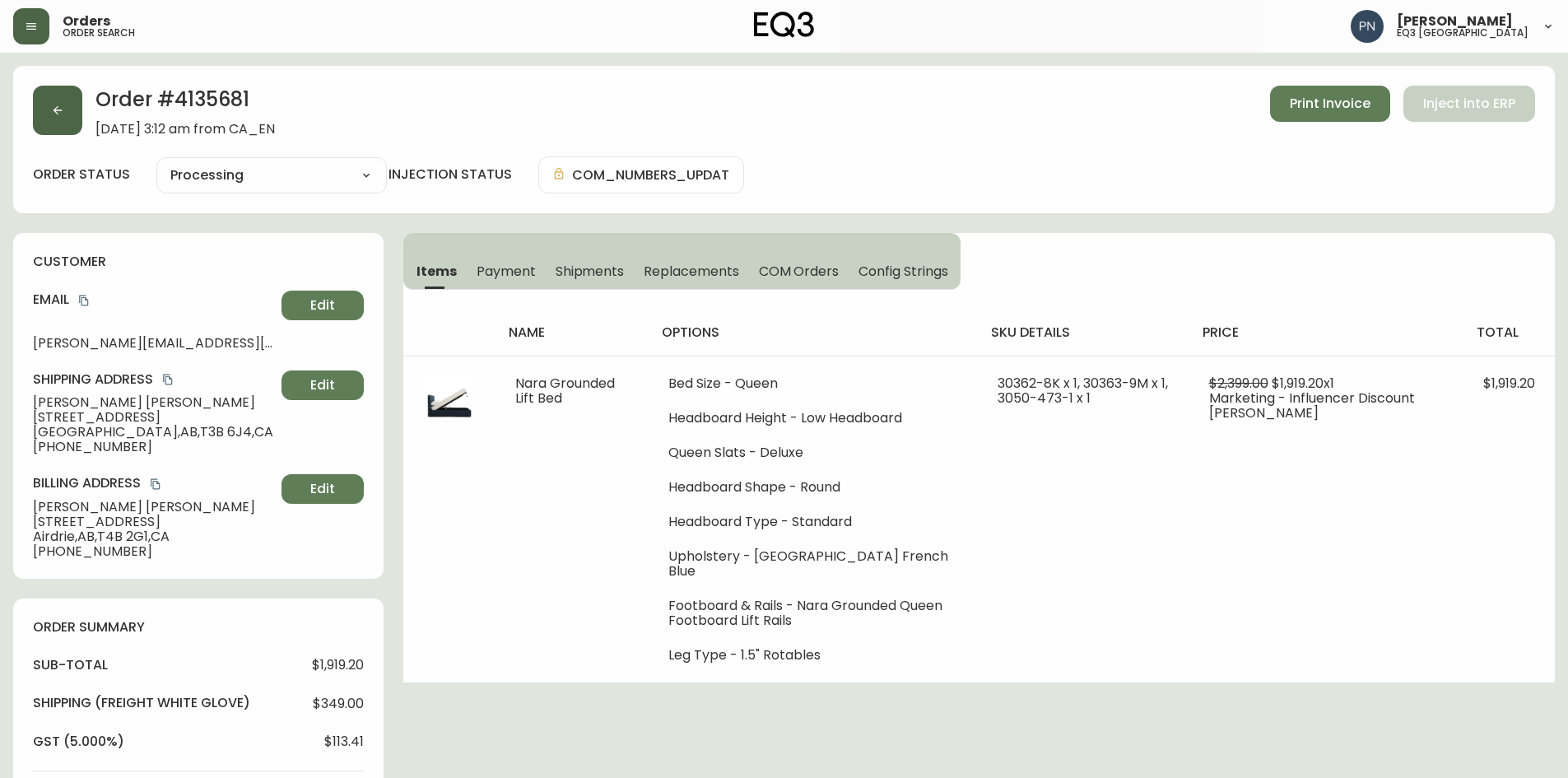
click at [63, 110] on icon "button" at bounding box center [57, 109] width 13 height 13
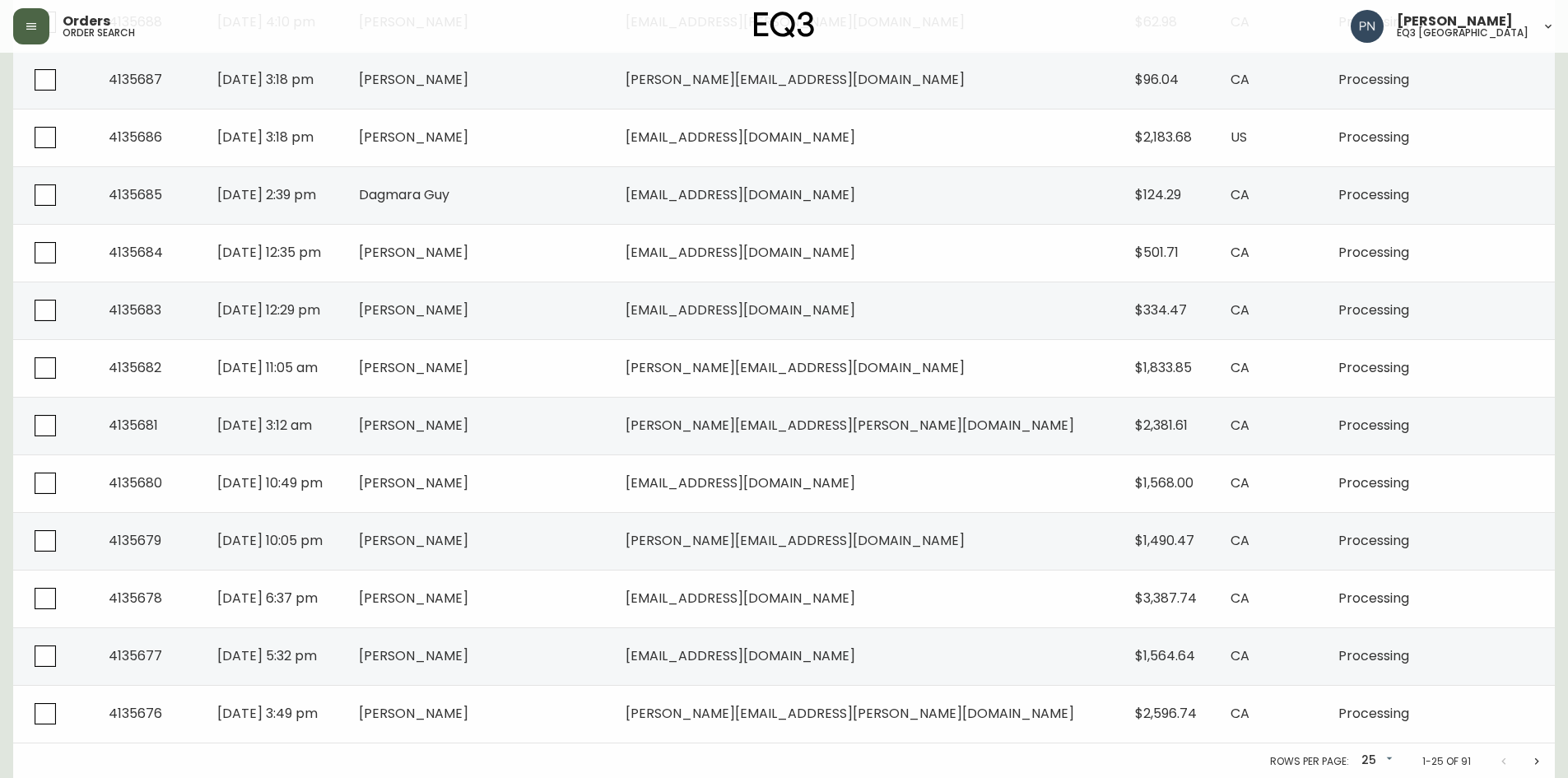
scroll to position [1094, 0]
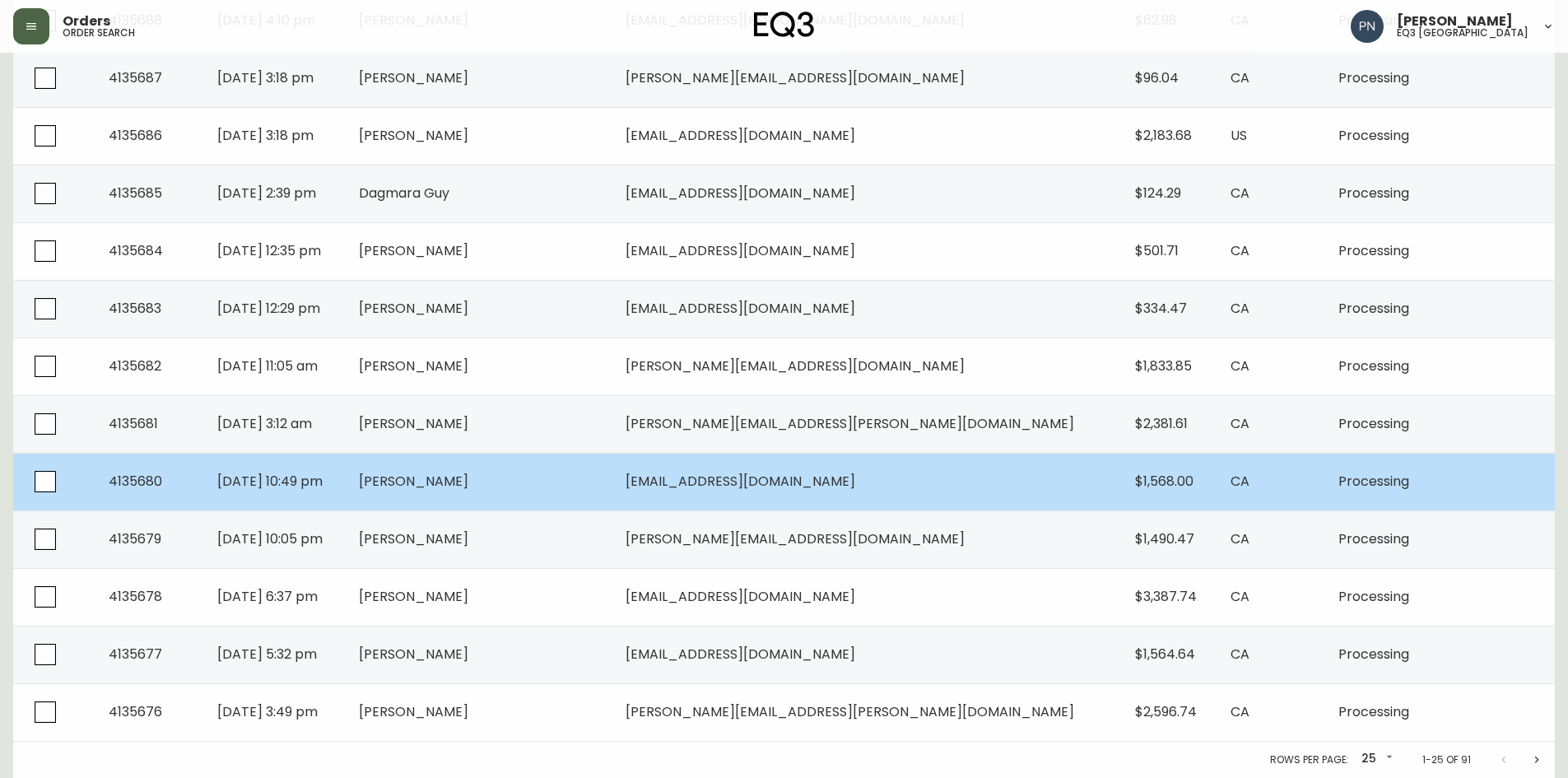
click at [298, 477] on span "[DATE] 10:49 pm" at bounding box center [269, 481] width 105 height 19
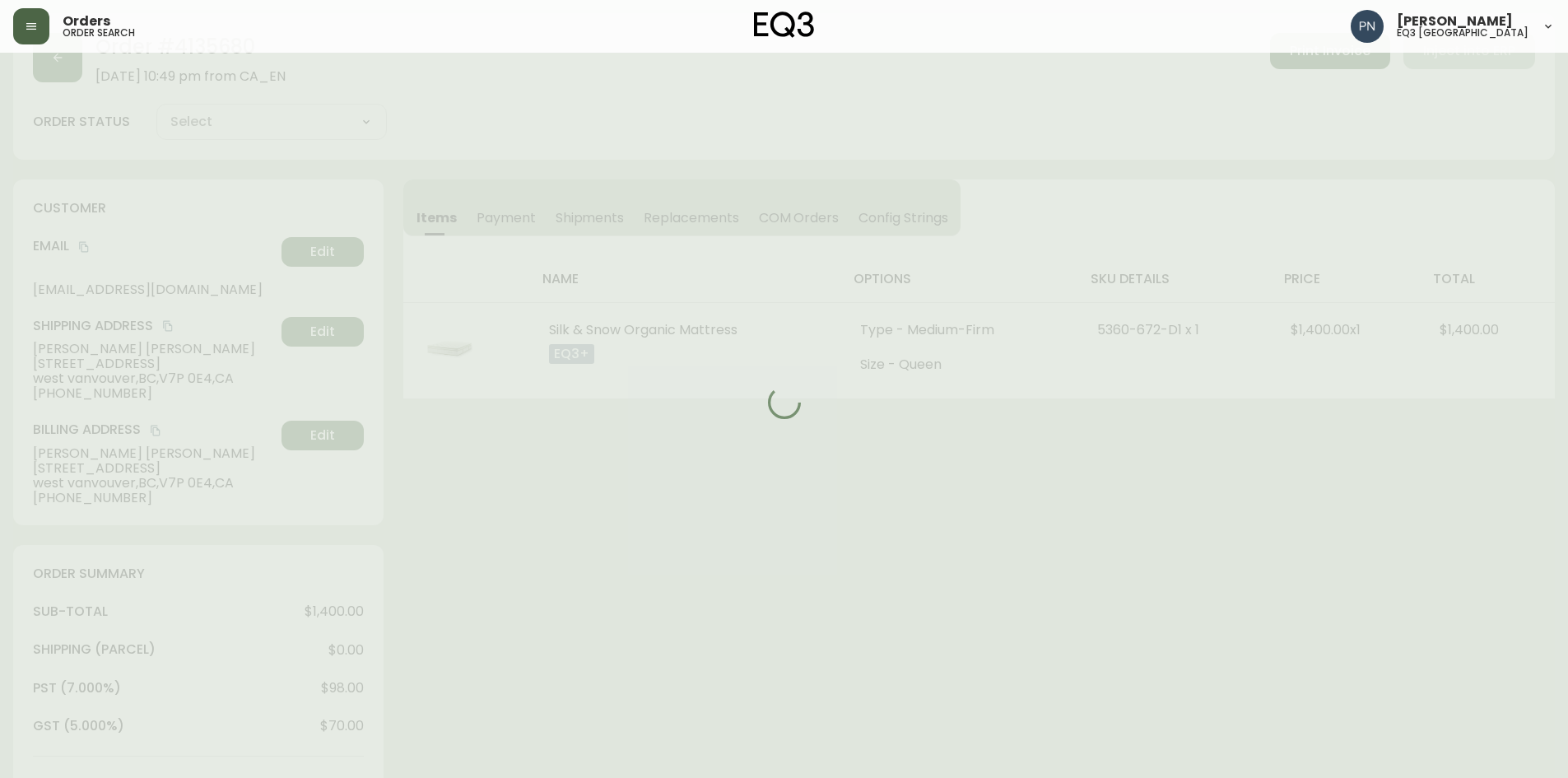
scroll to position [646, 0]
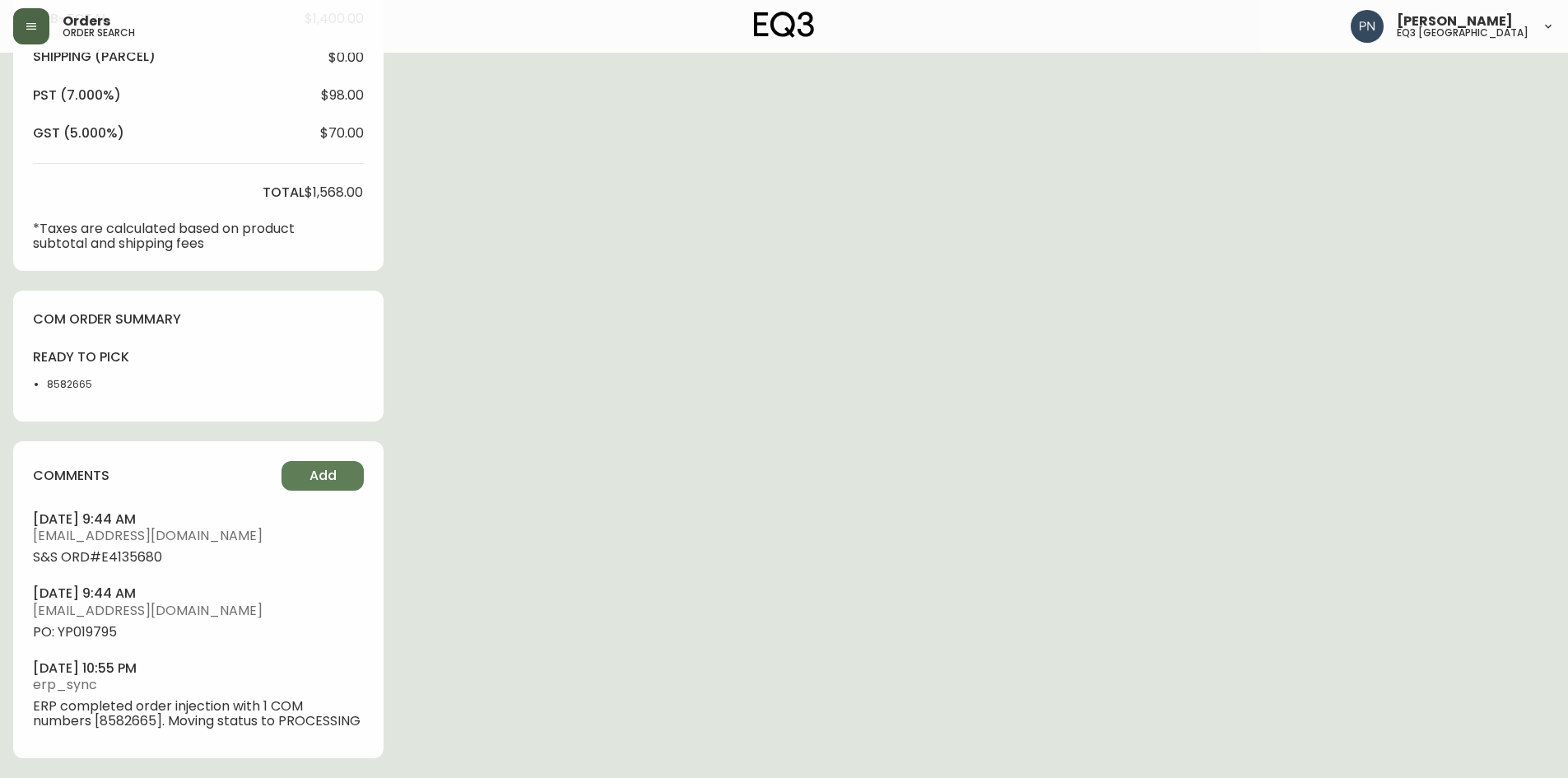
type input "Processing"
select select "PROCESSING"
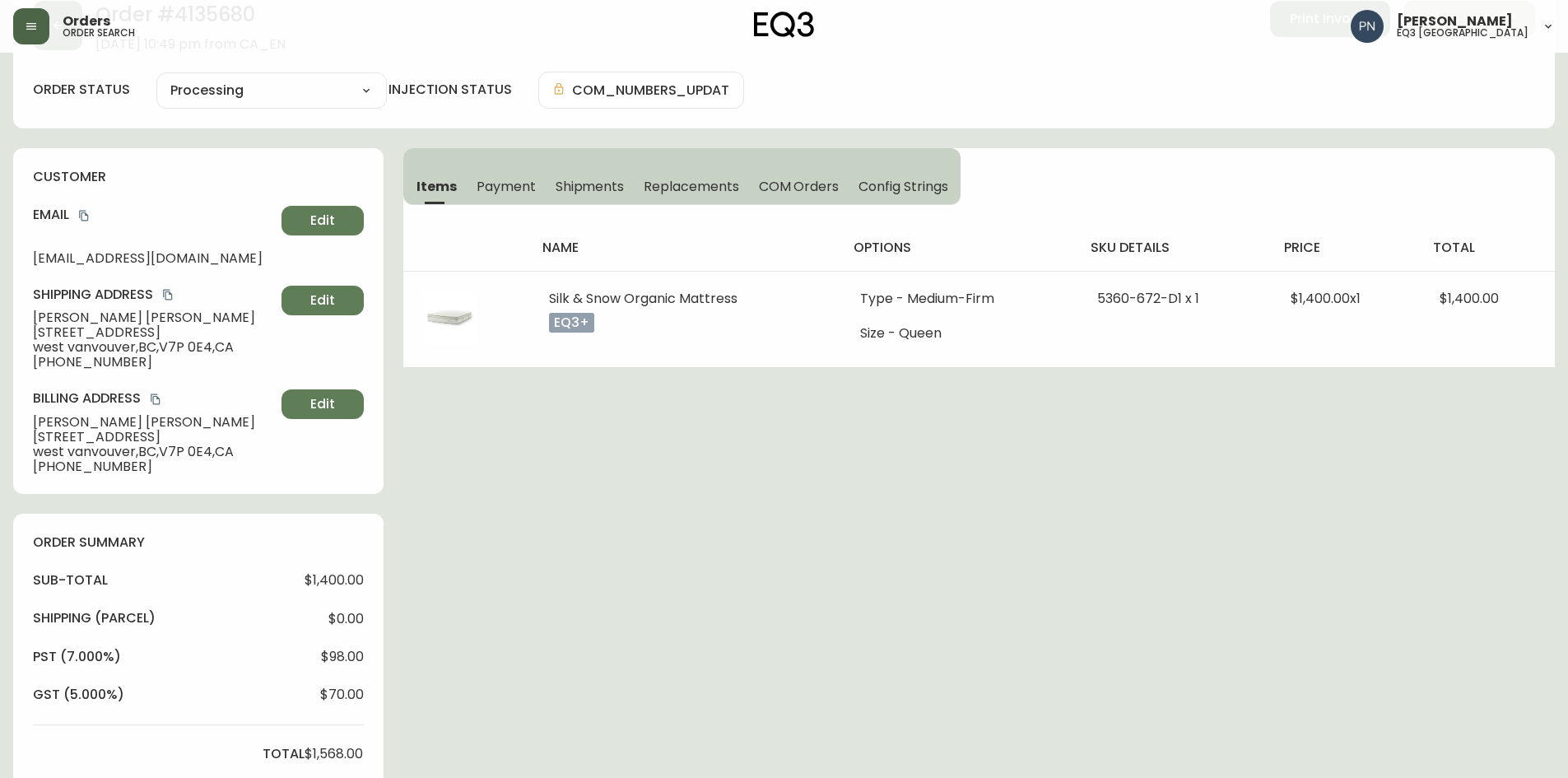
scroll to position [0, 0]
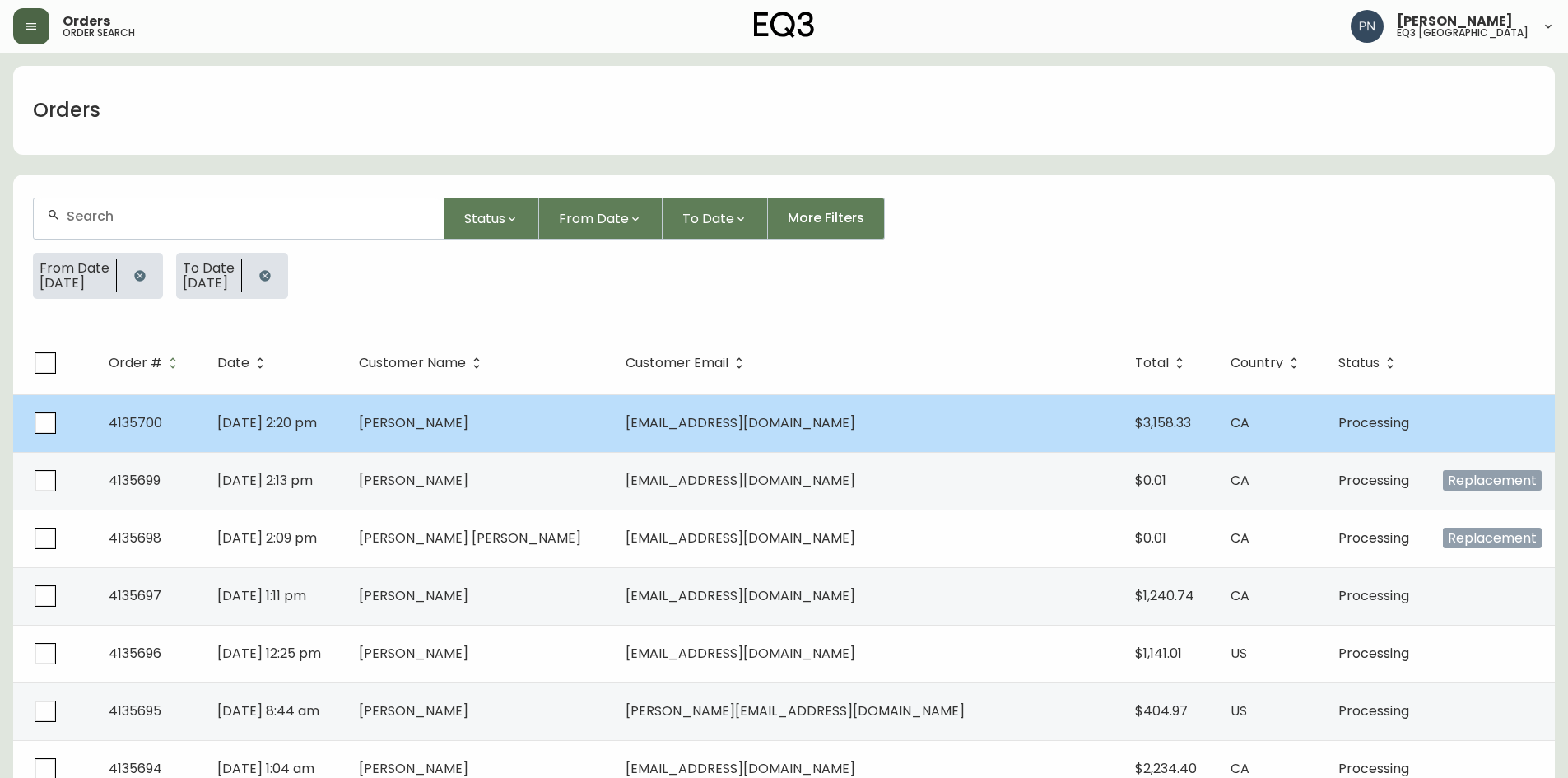
click at [547, 431] on td "[PERSON_NAME]" at bounding box center [479, 423] width 266 height 57
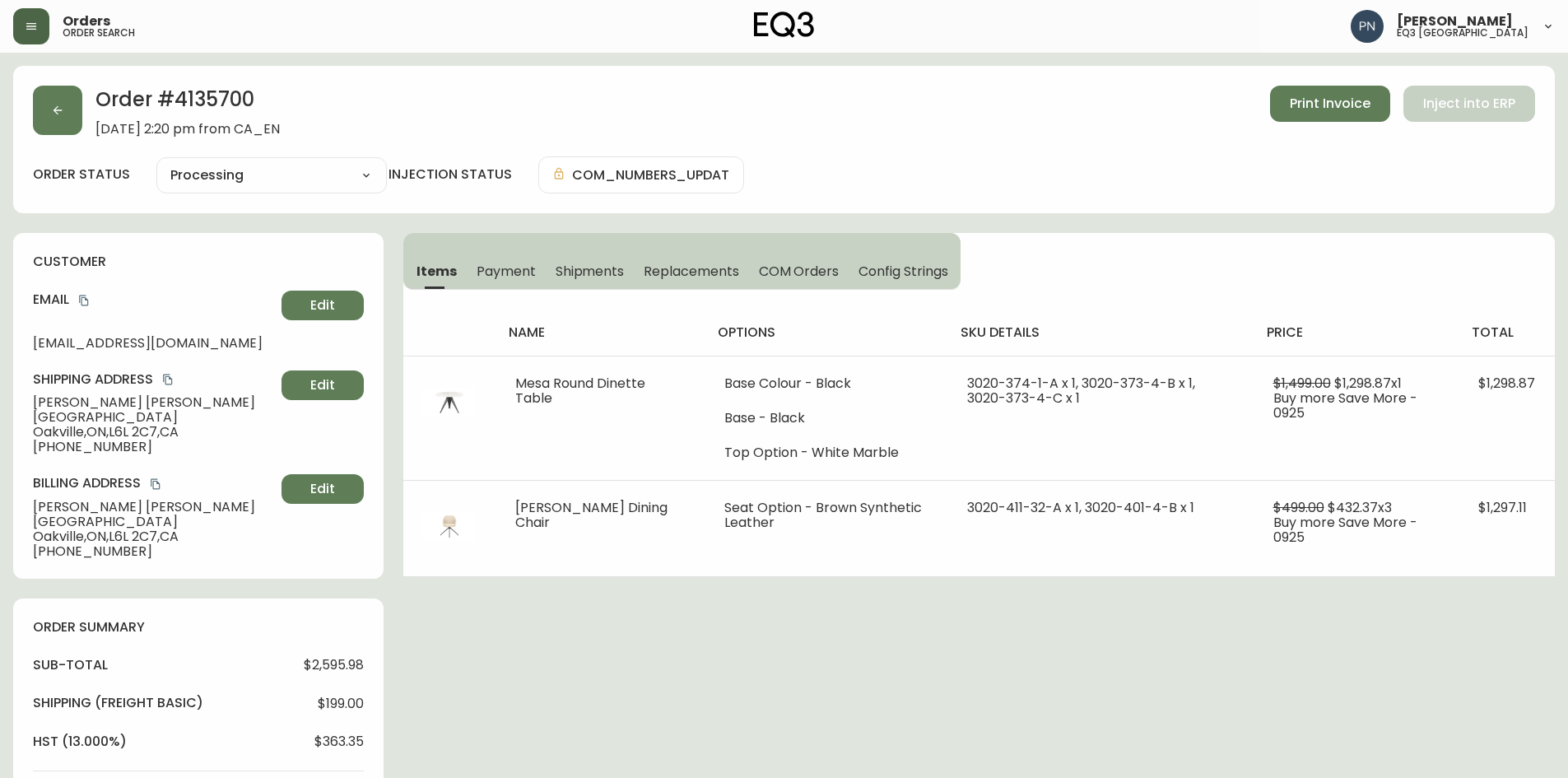
type input "Processing"
select select "PROCESSING"
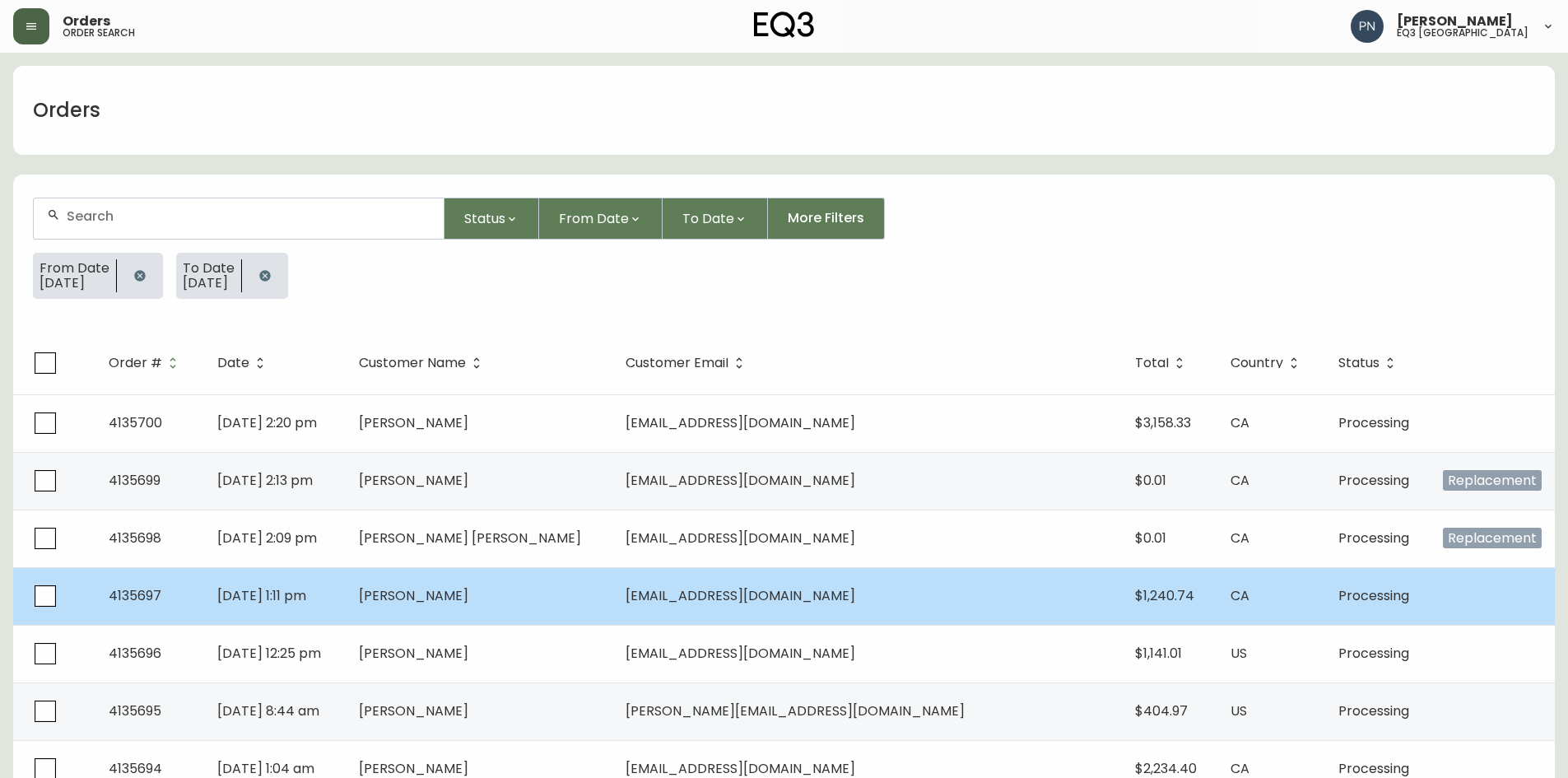
click at [468, 596] on span "[PERSON_NAME]" at bounding box center [413, 595] width 109 height 19
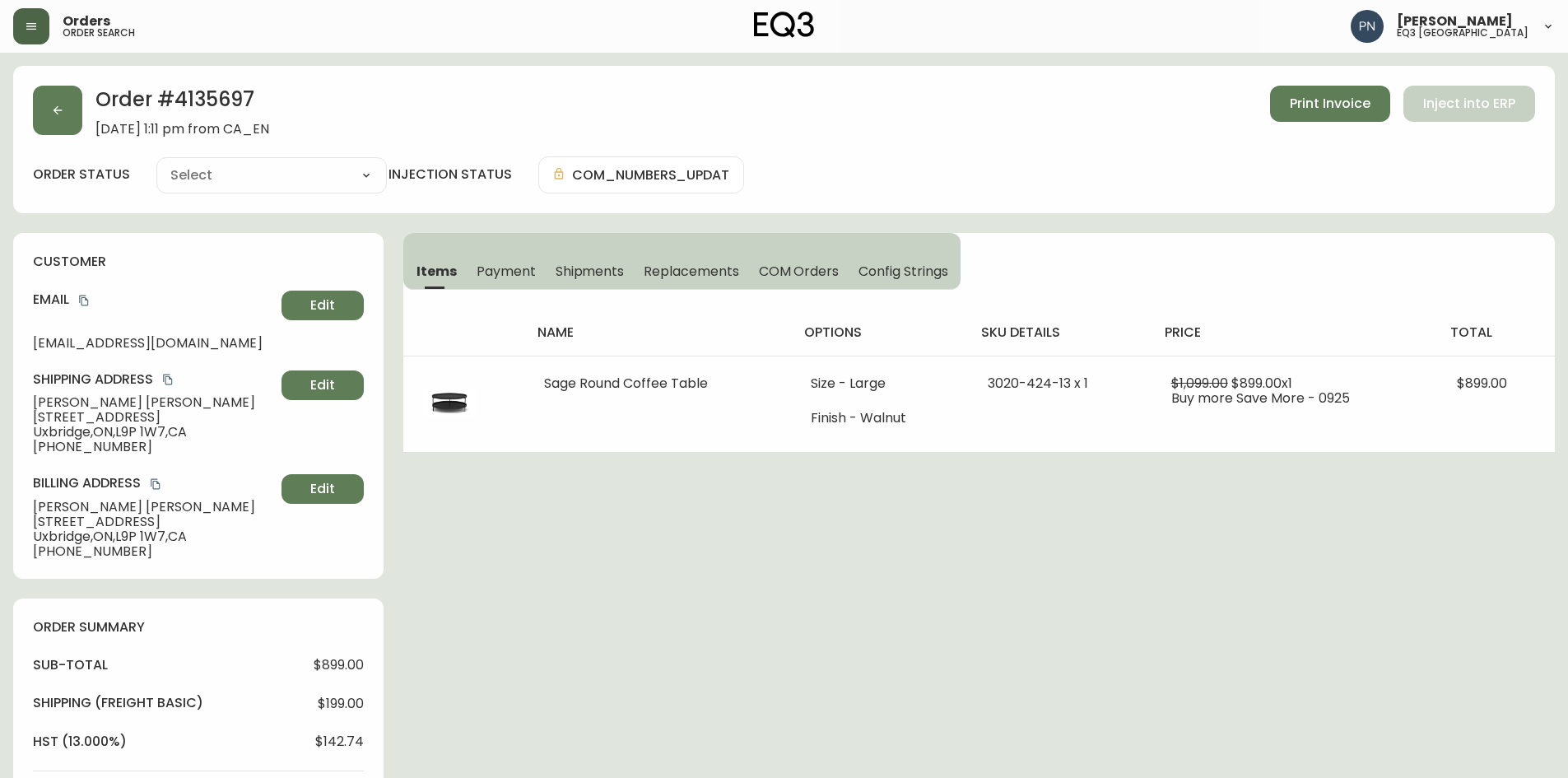
type input "Processing"
select select "PROCESSING"
click at [59, 128] on button "button" at bounding box center [58, 110] width 50 height 50
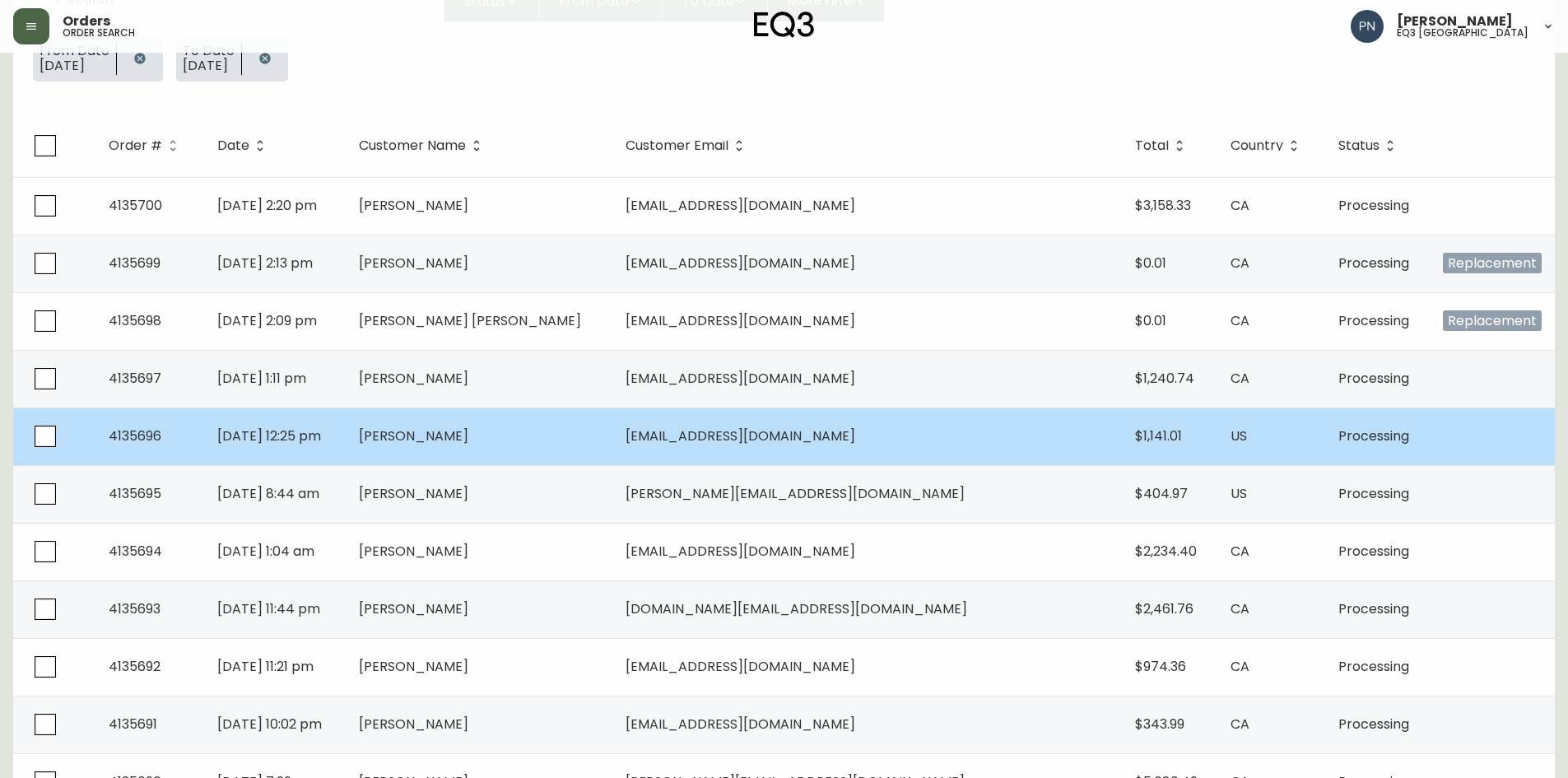
scroll to position [247, 0]
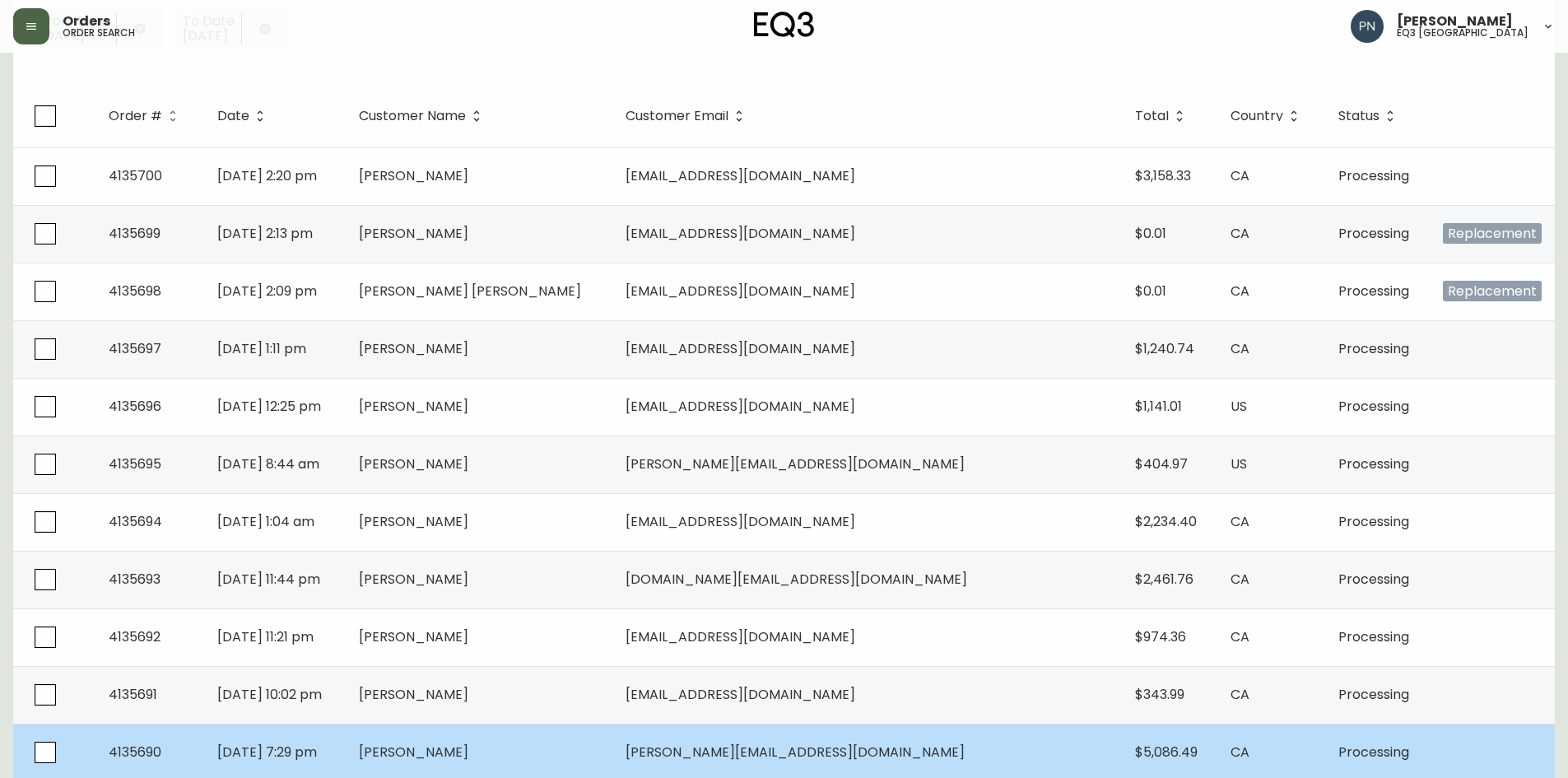
click at [612, 750] on td "[PERSON_NAME]" at bounding box center [479, 752] width 266 height 57
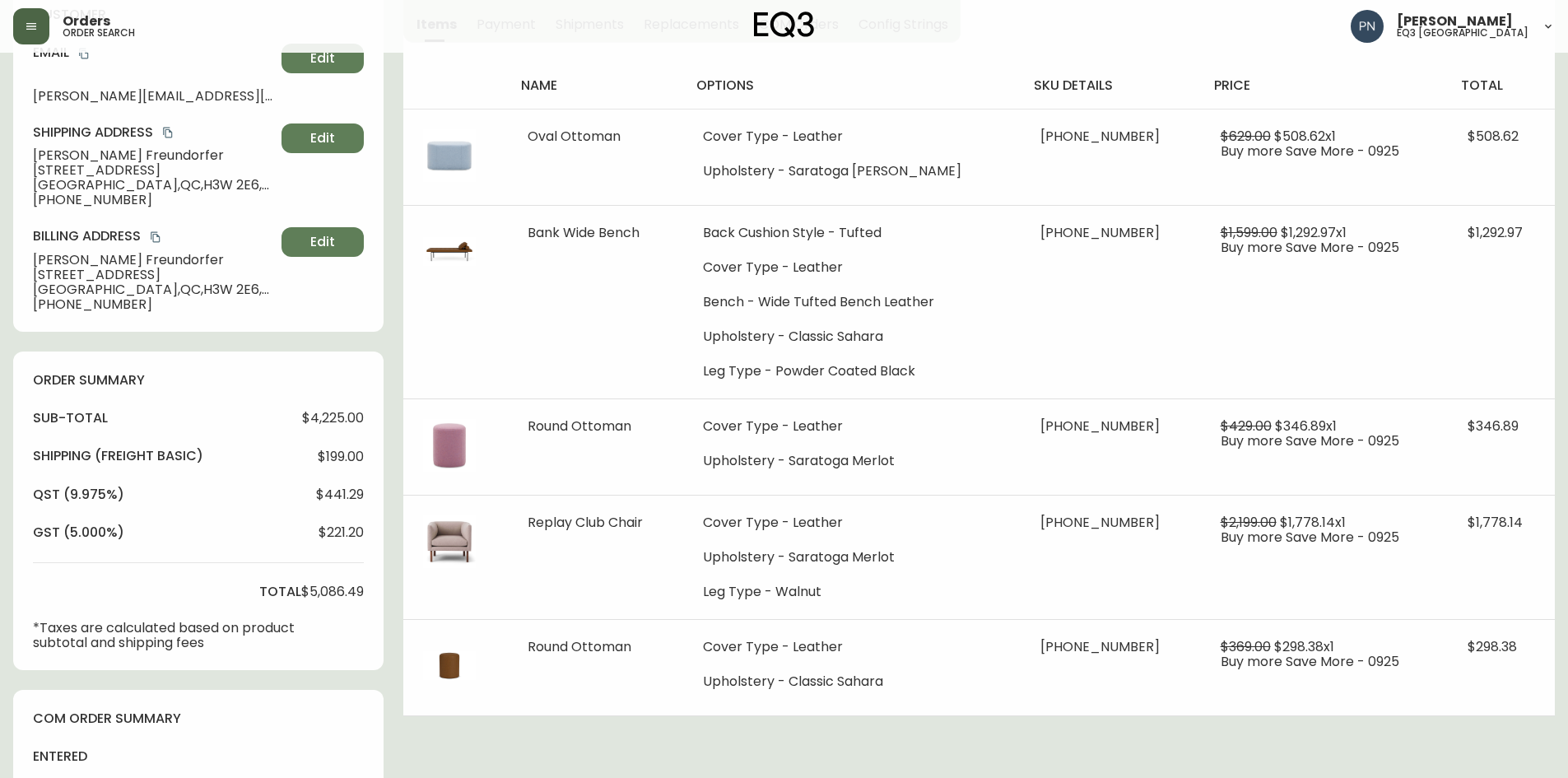
type input "Processing"
select select "PROCESSING"
drag, startPoint x: 307, startPoint y: 416, endPoint x: 335, endPoint y: 399, distance: 32.8
click at [335, 399] on div "order summary sub-total $4,225.00 Shipping ( Freight Basic ) $199.00 qst (9.975…" at bounding box center [198, 510] width 371 height 319
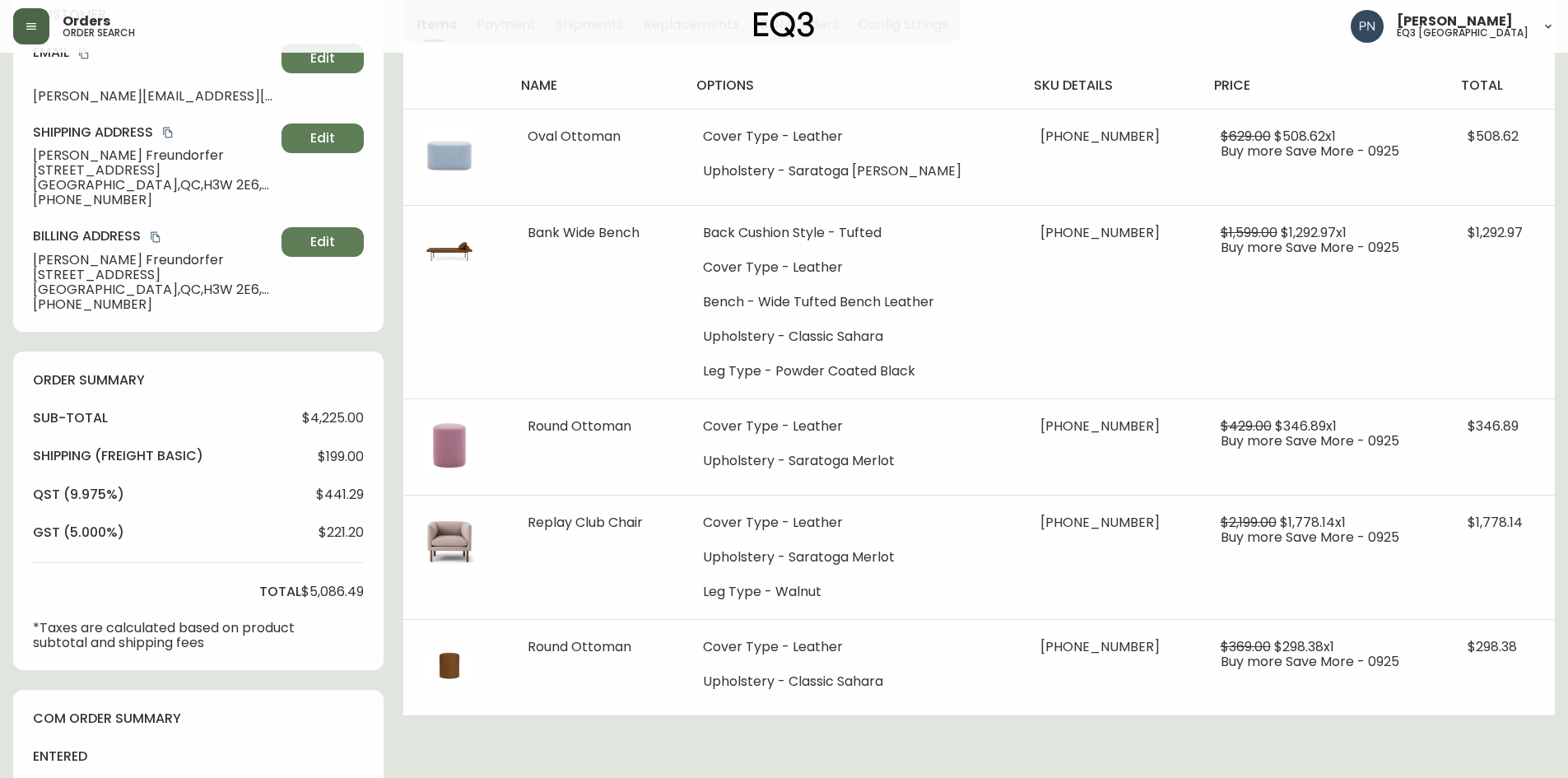
click at [263, 379] on h4 "order summary" at bounding box center [198, 380] width 331 height 18
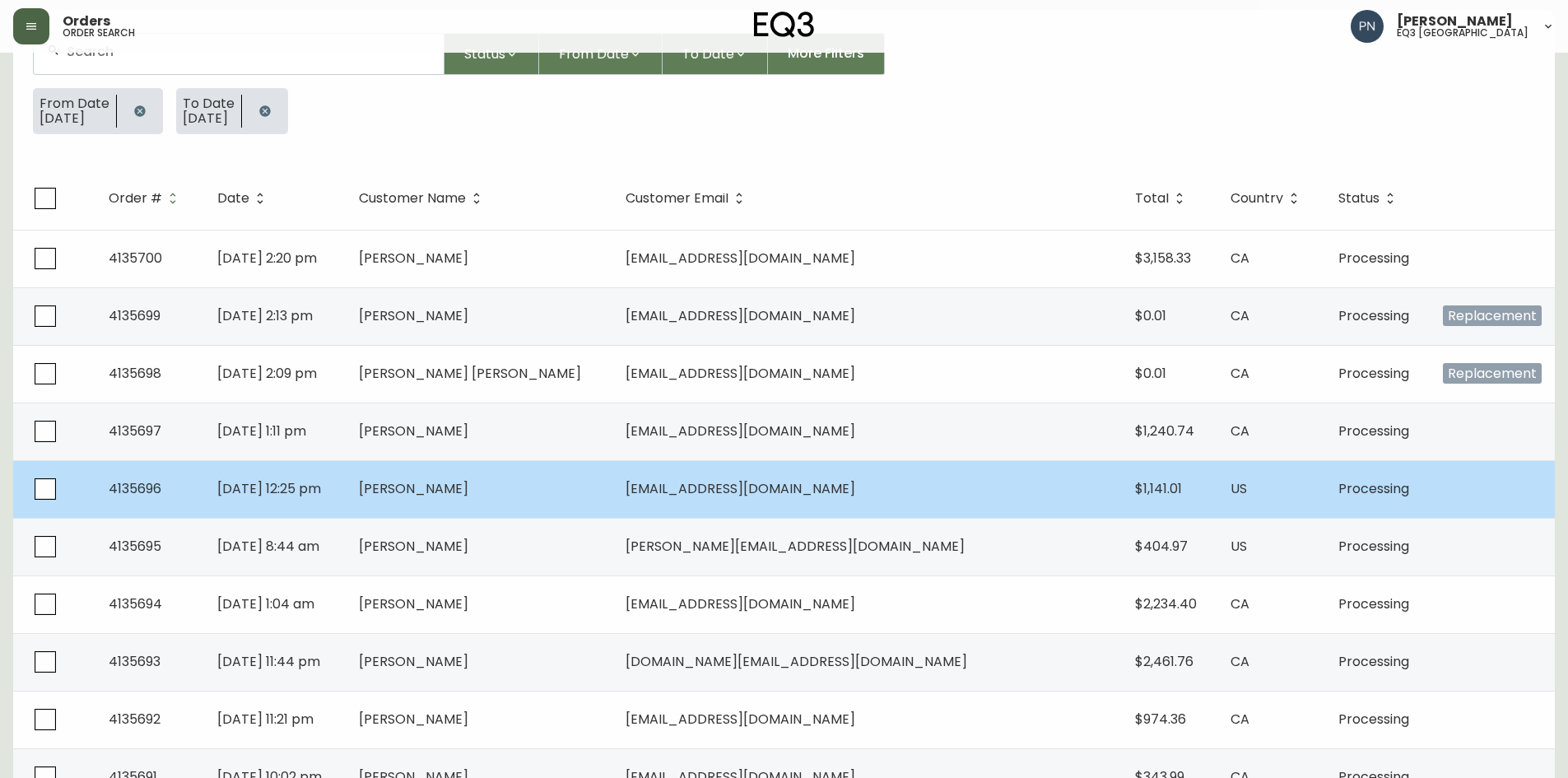
scroll to position [247, 0]
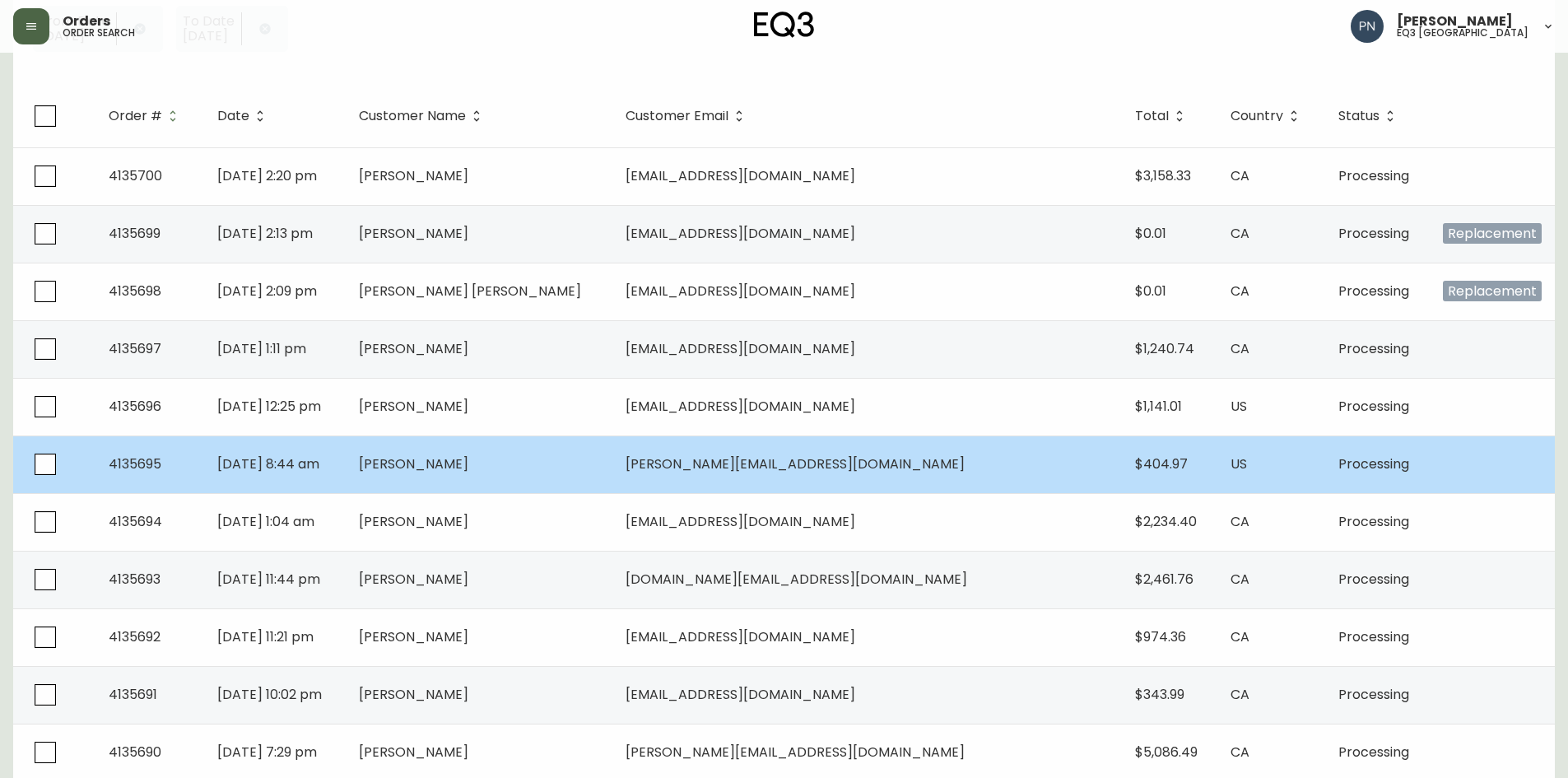
click at [468, 470] on span "[PERSON_NAME]" at bounding box center [413, 464] width 109 height 19
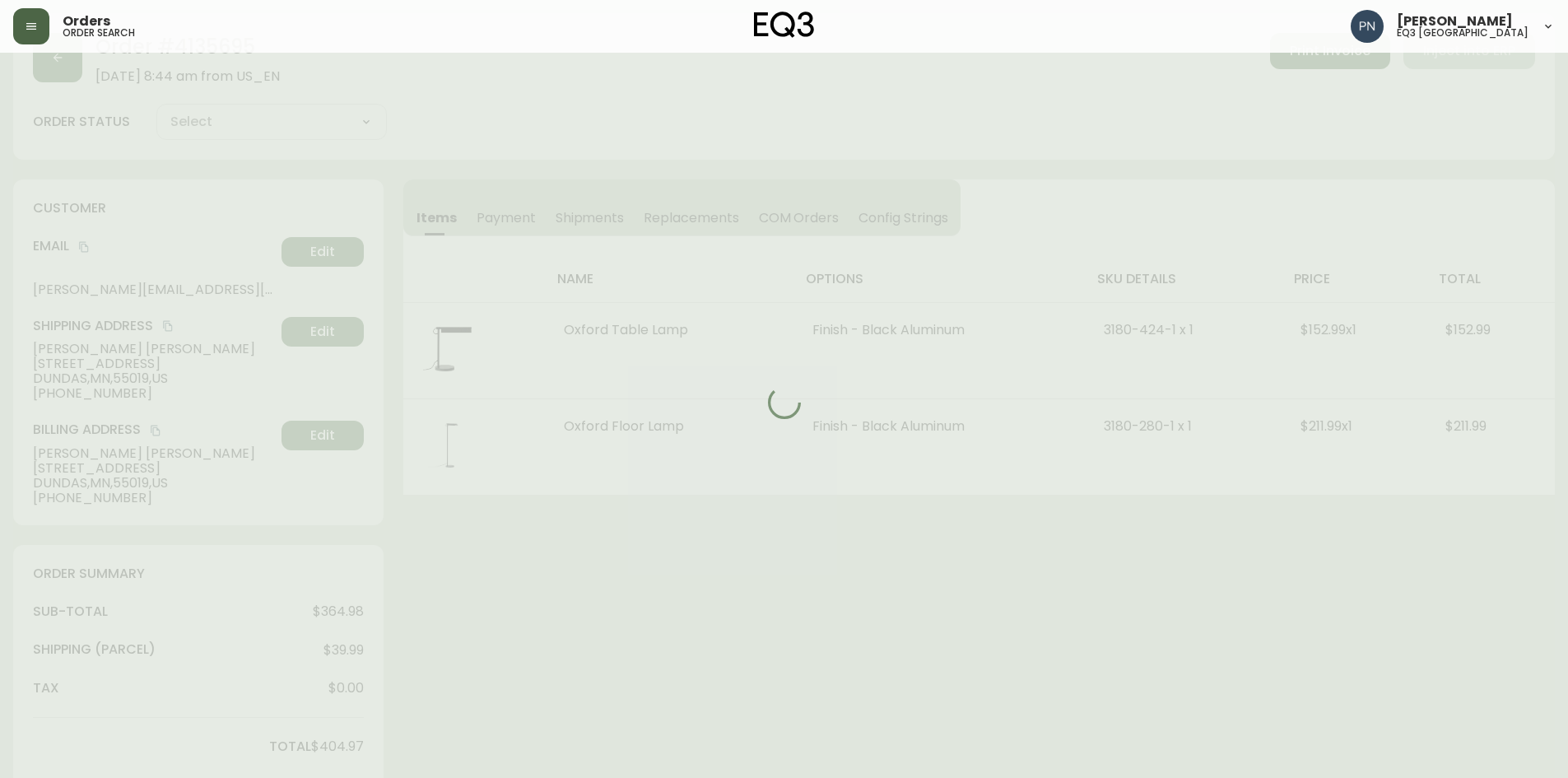
scroll to position [247, 0]
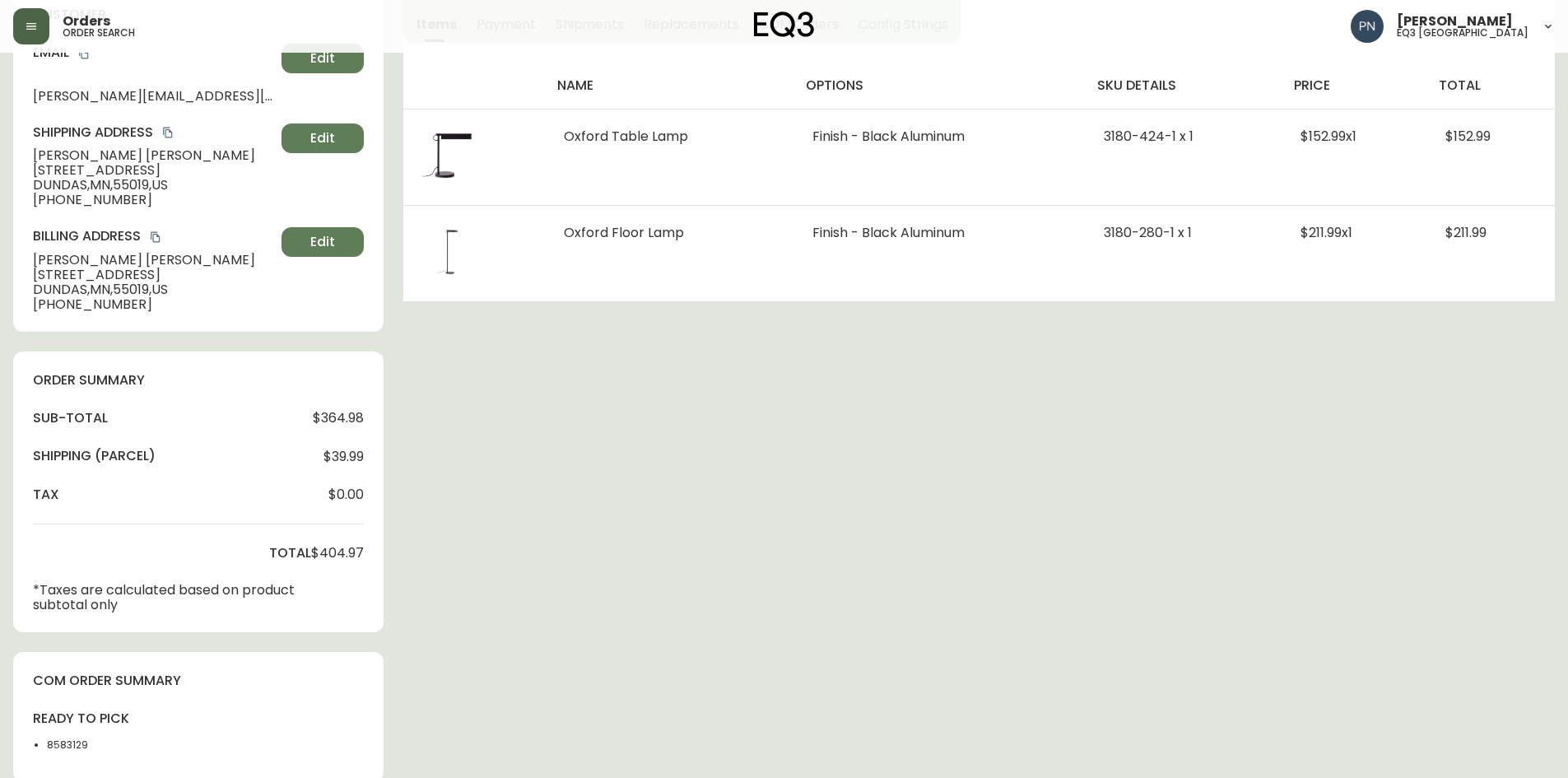
type input "Processing"
select select "PROCESSING"
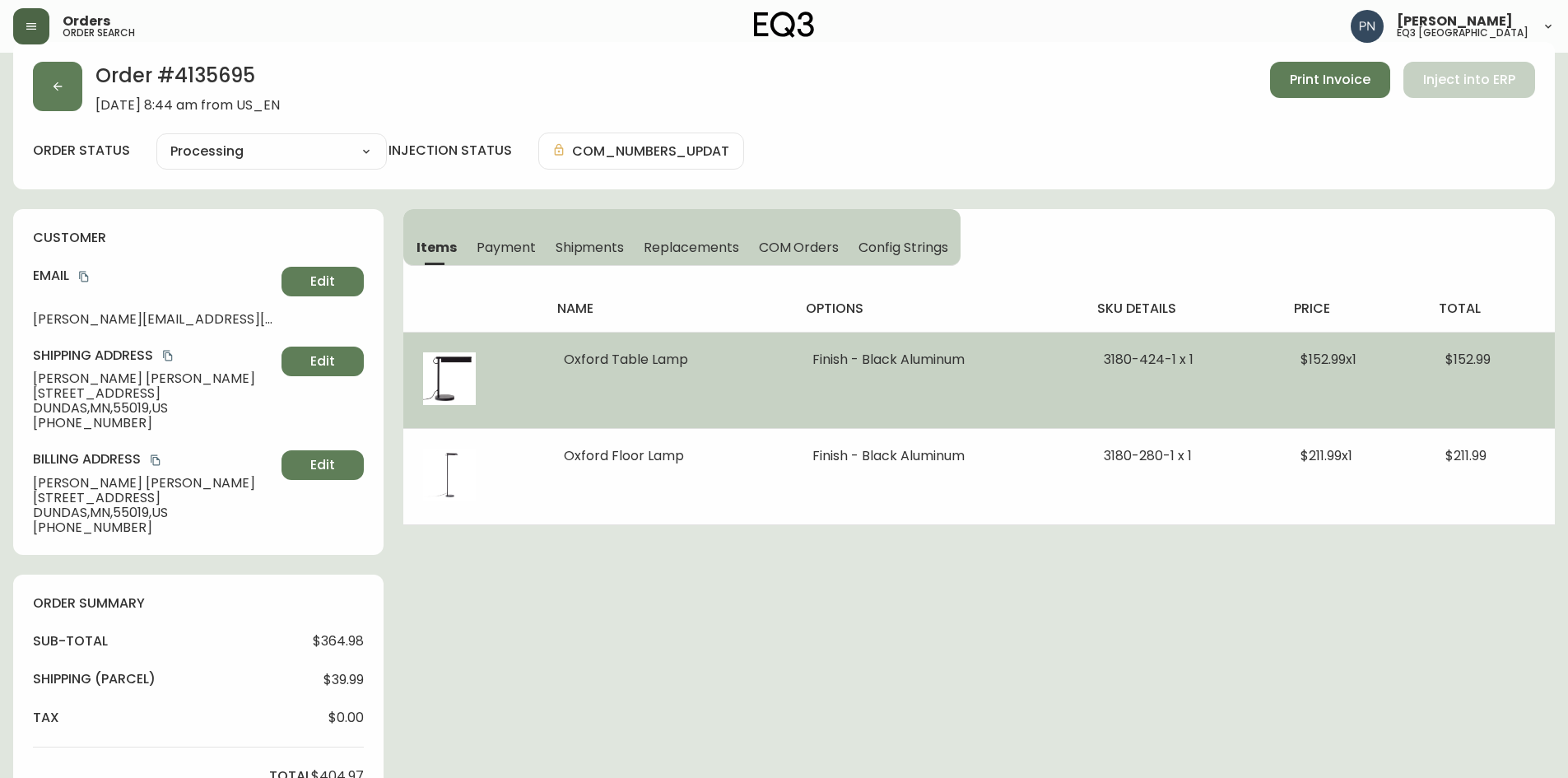
scroll to position [0, 0]
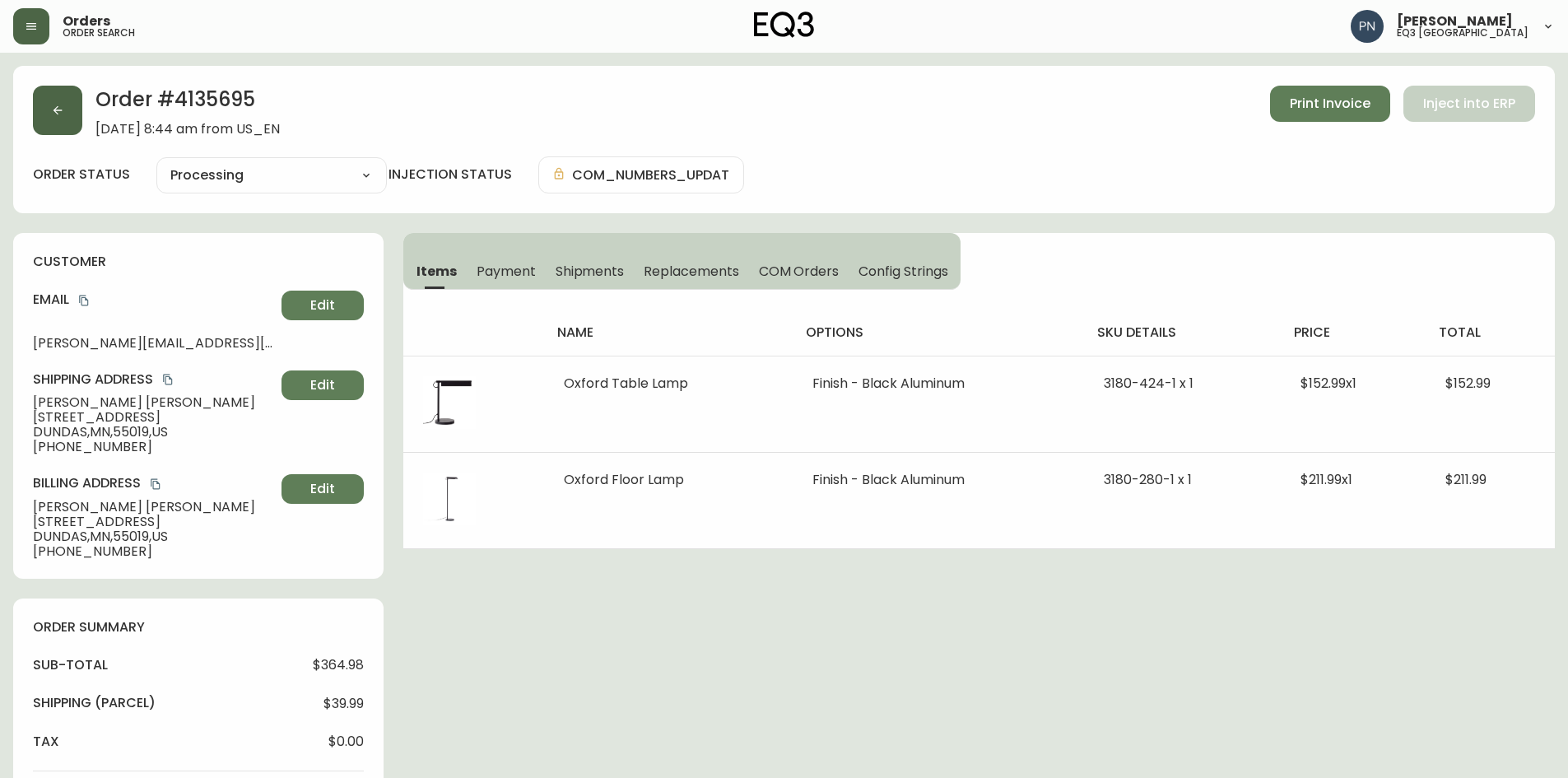
click at [61, 103] on icon "button" at bounding box center [57, 109] width 13 height 13
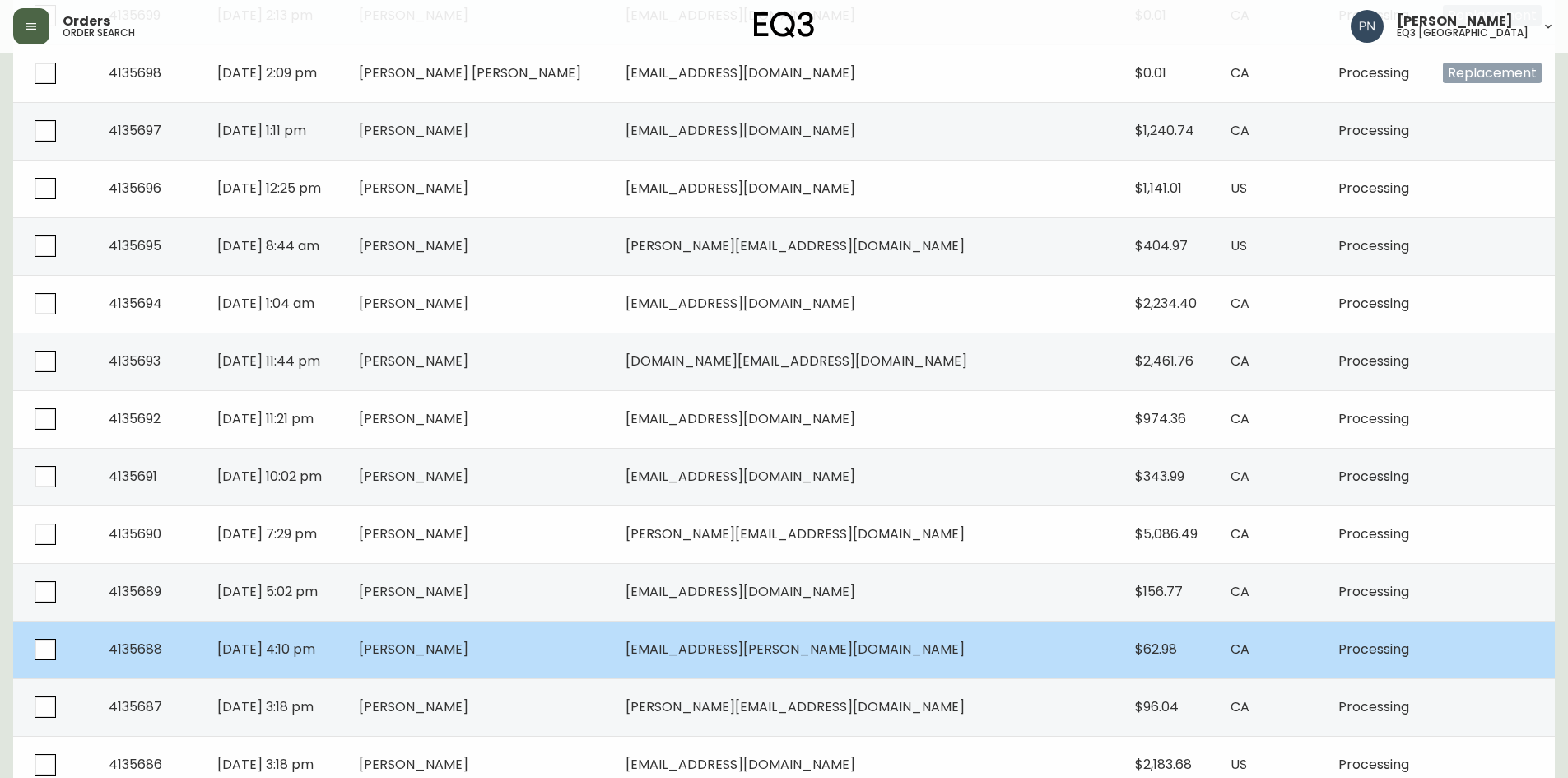
scroll to position [494, 0]
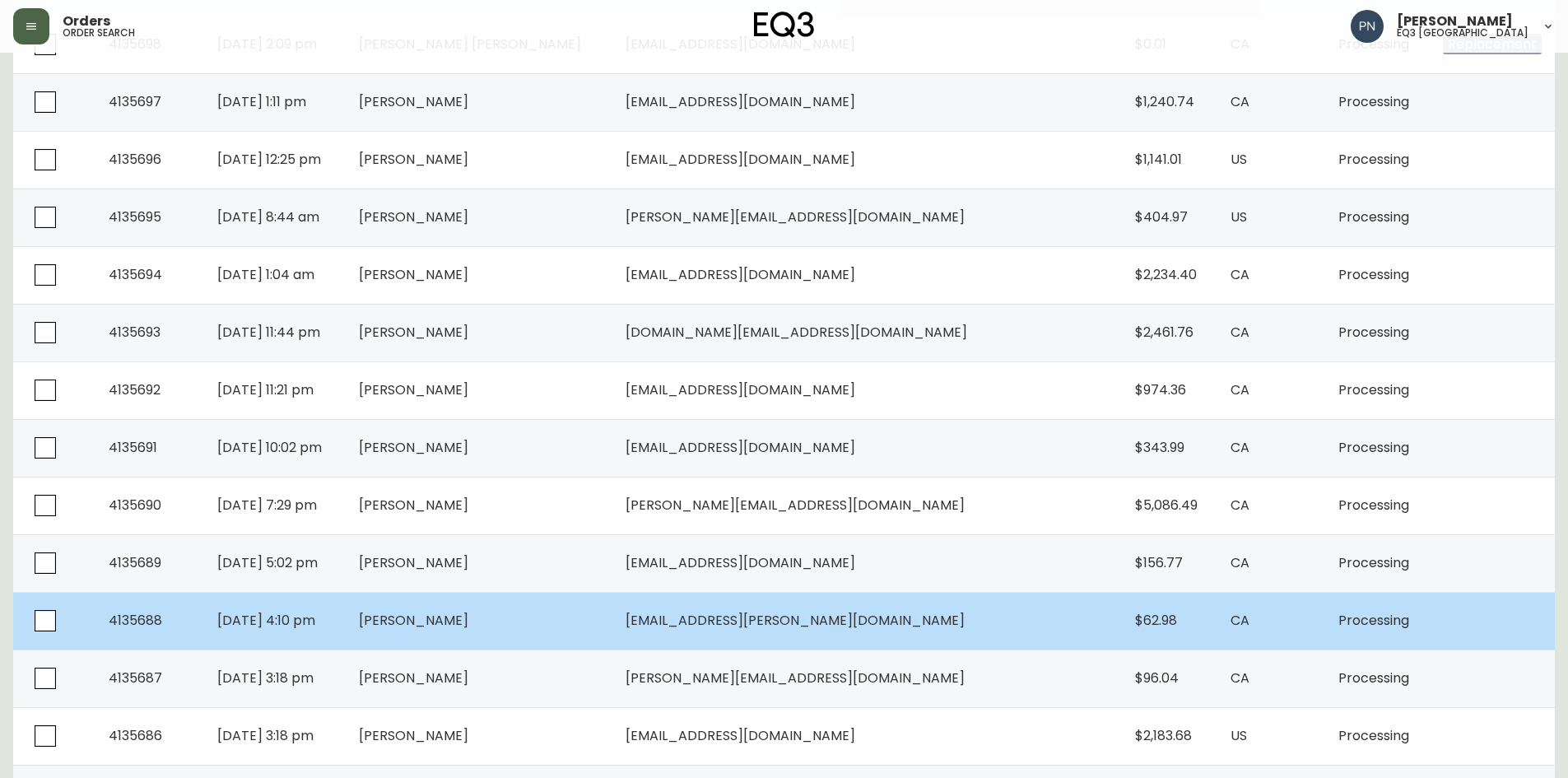
click at [598, 619] on td "[PERSON_NAME]" at bounding box center [479, 620] width 266 height 57
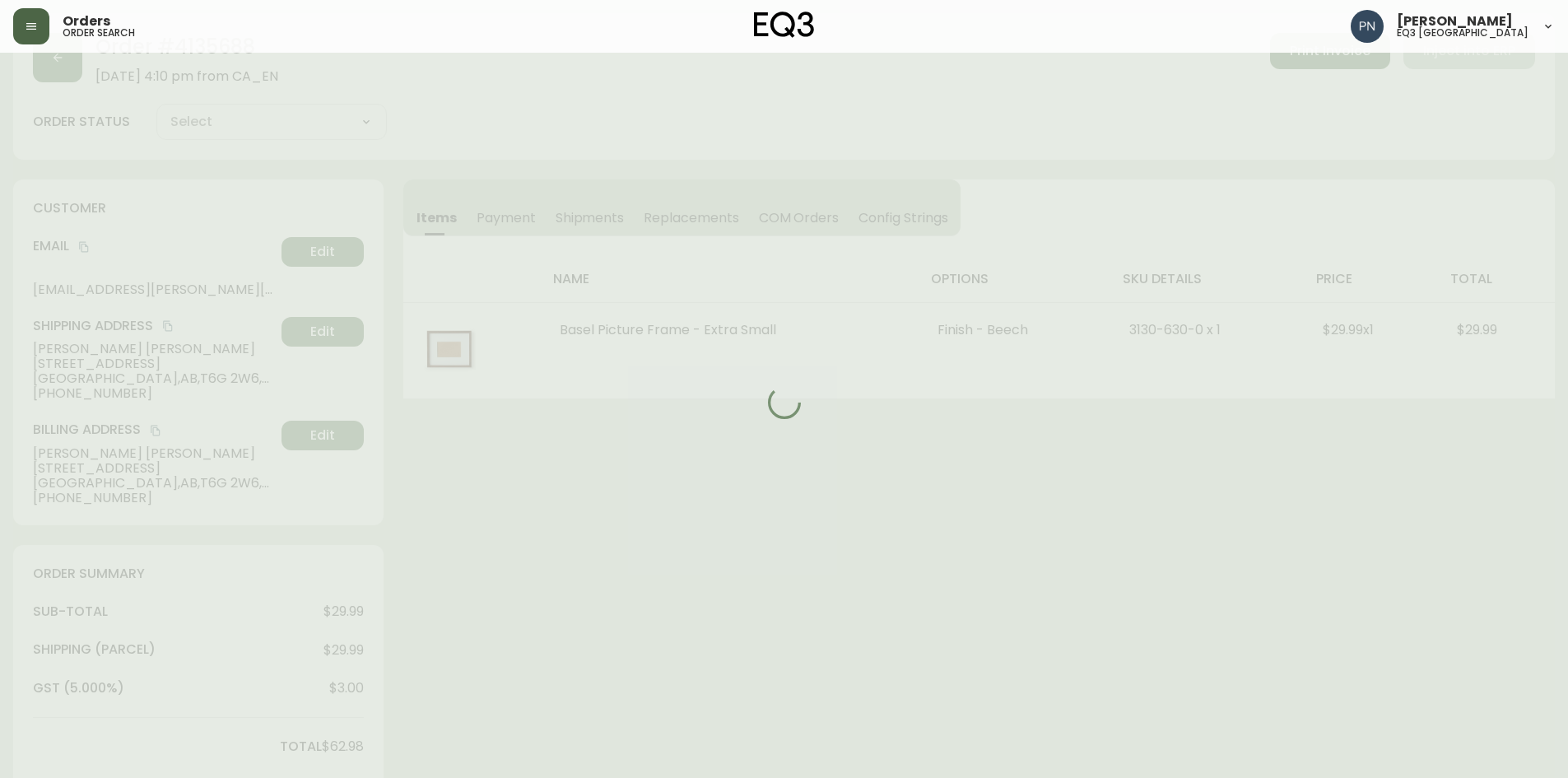
scroll to position [459, 0]
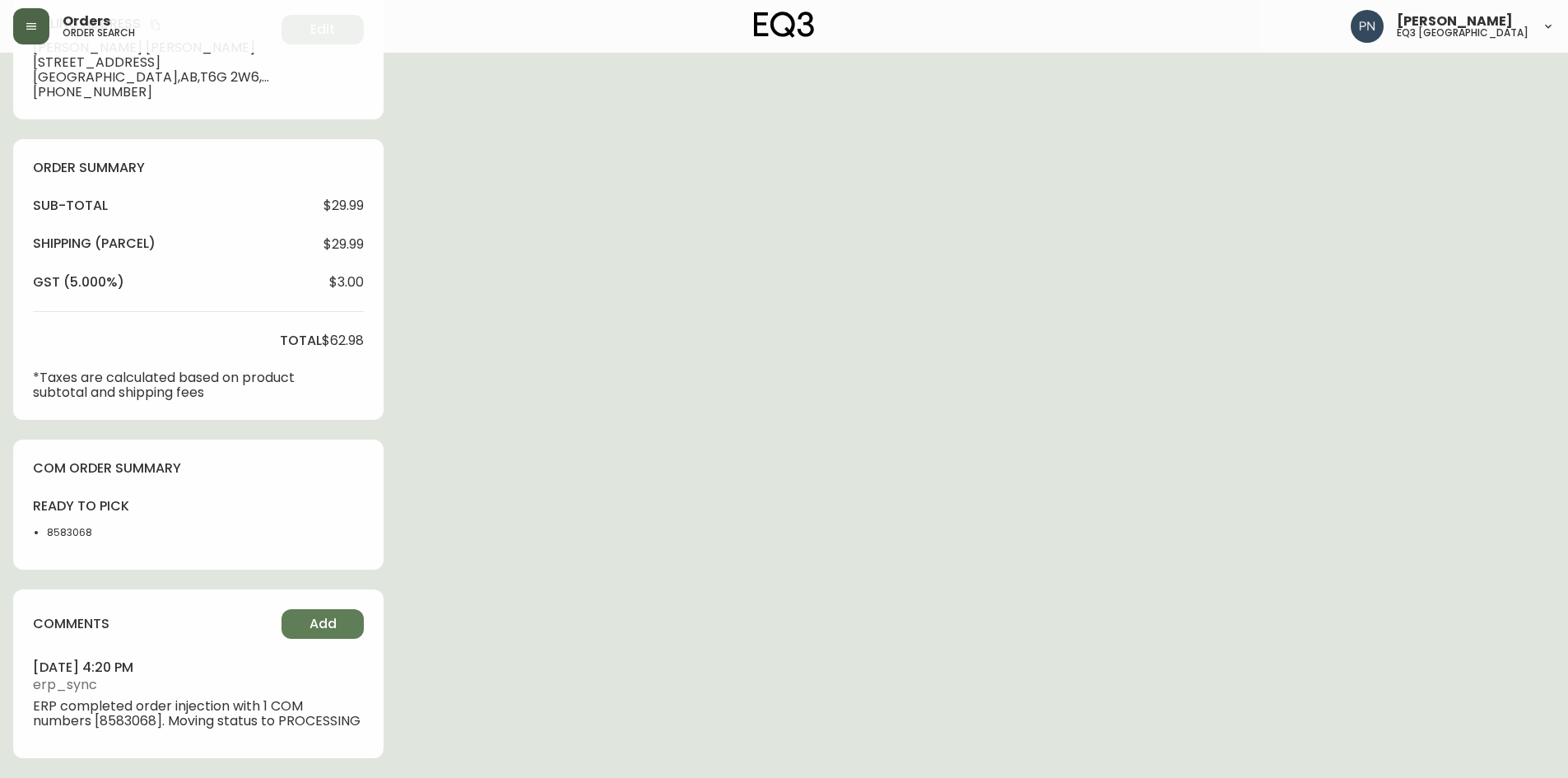
type input "Processing"
select select "PROCESSING"
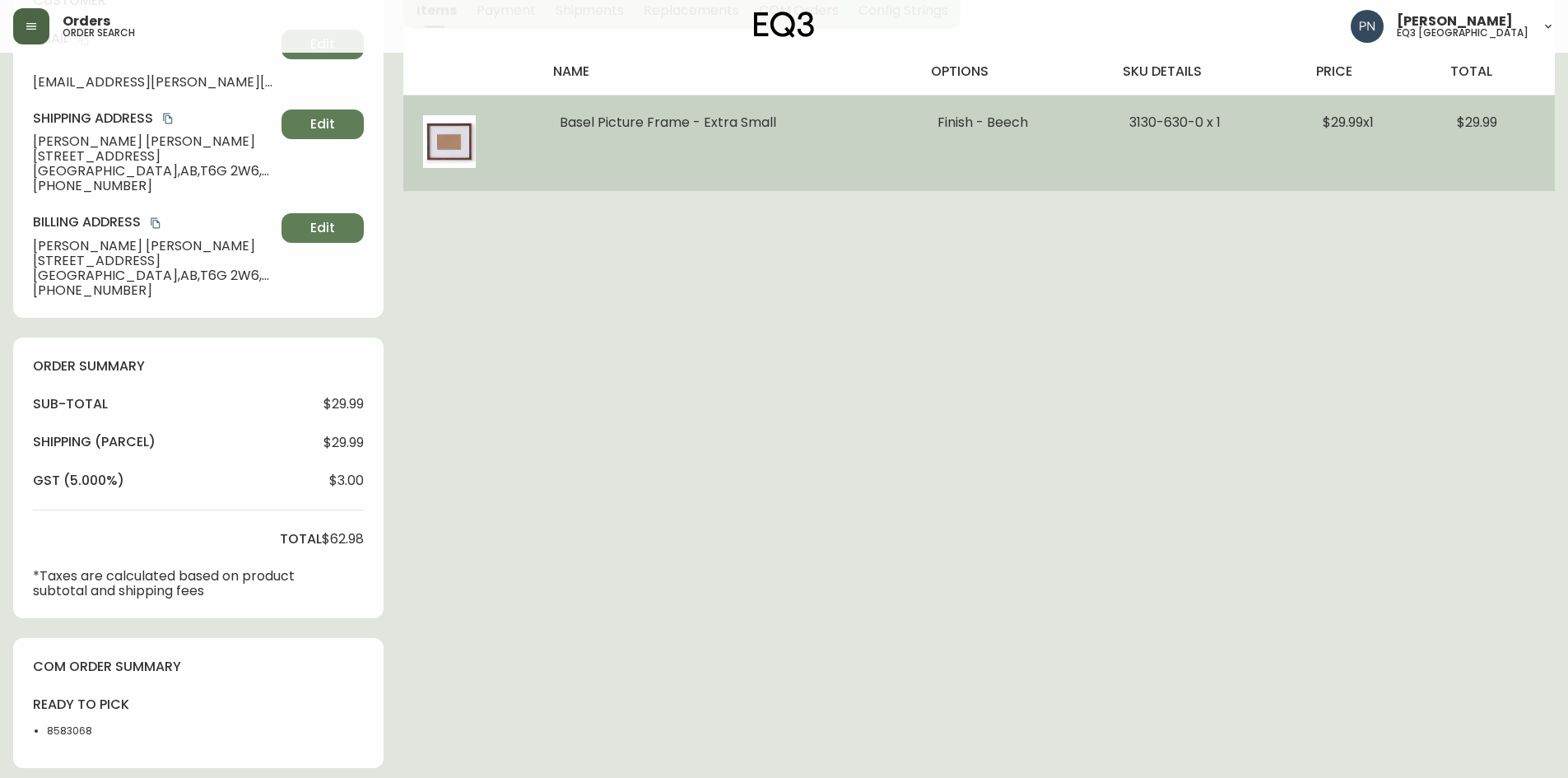
scroll to position [0, 0]
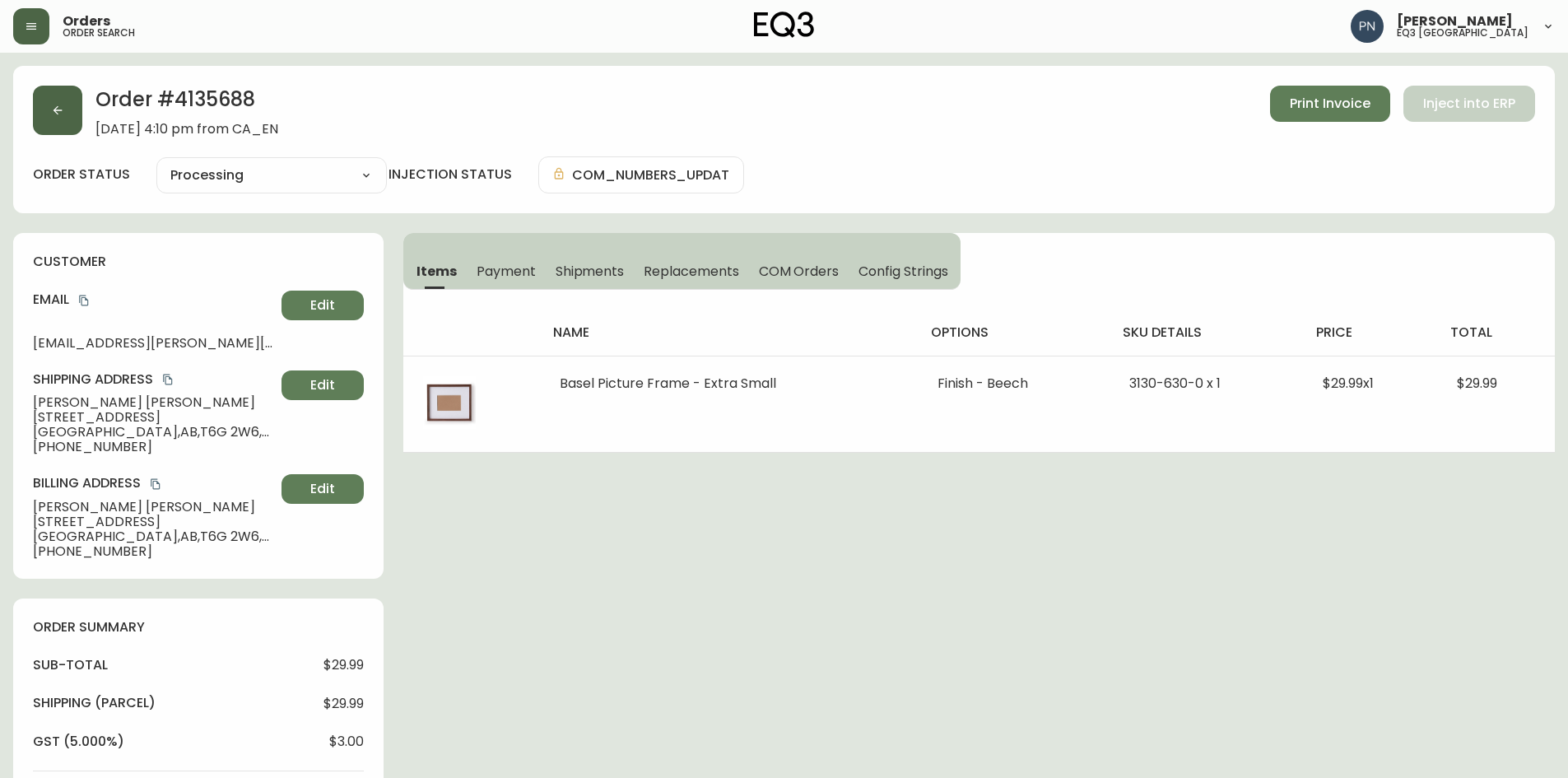
click at [66, 106] on button "button" at bounding box center [58, 110] width 50 height 50
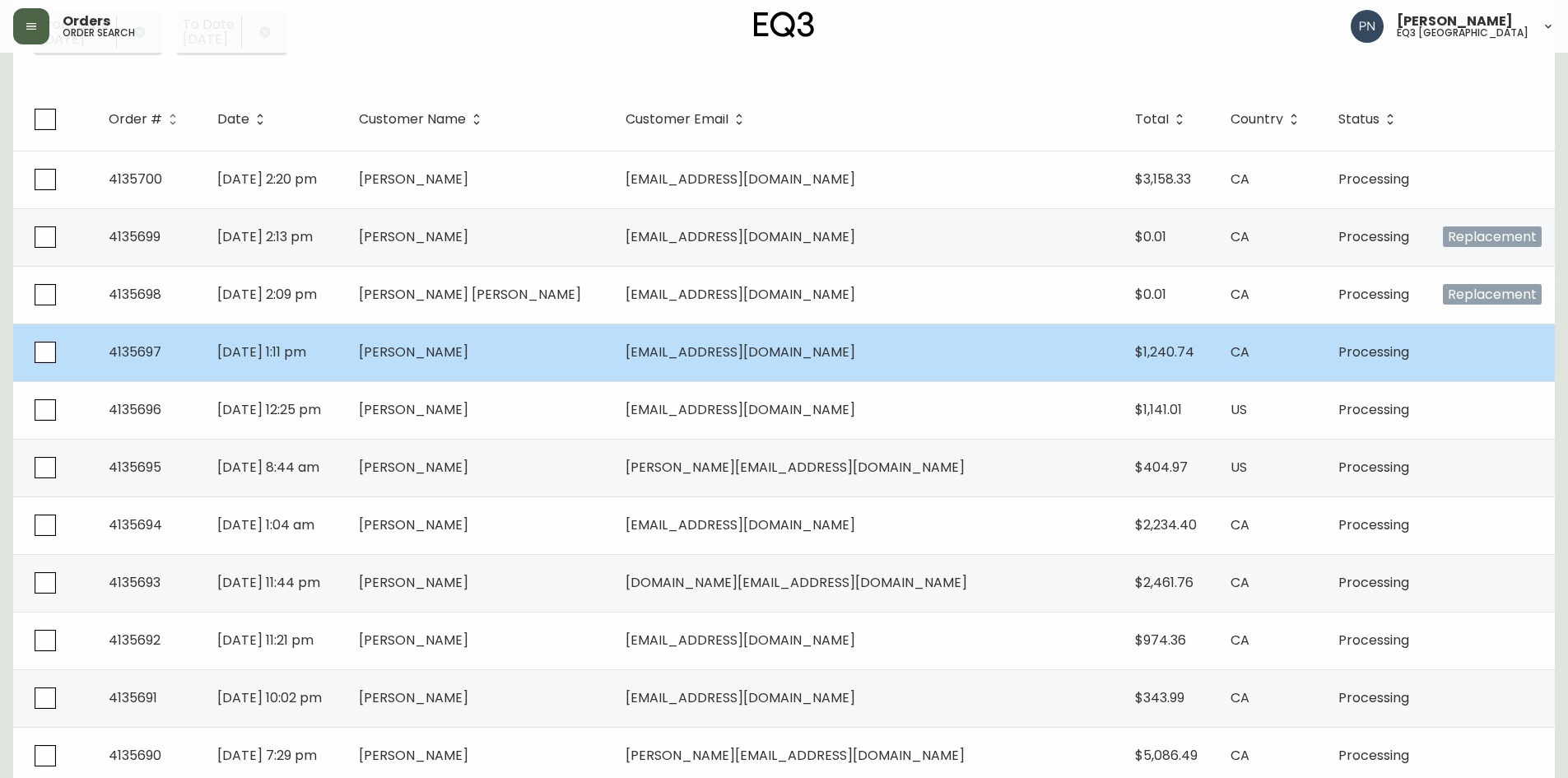
scroll to position [247, 0]
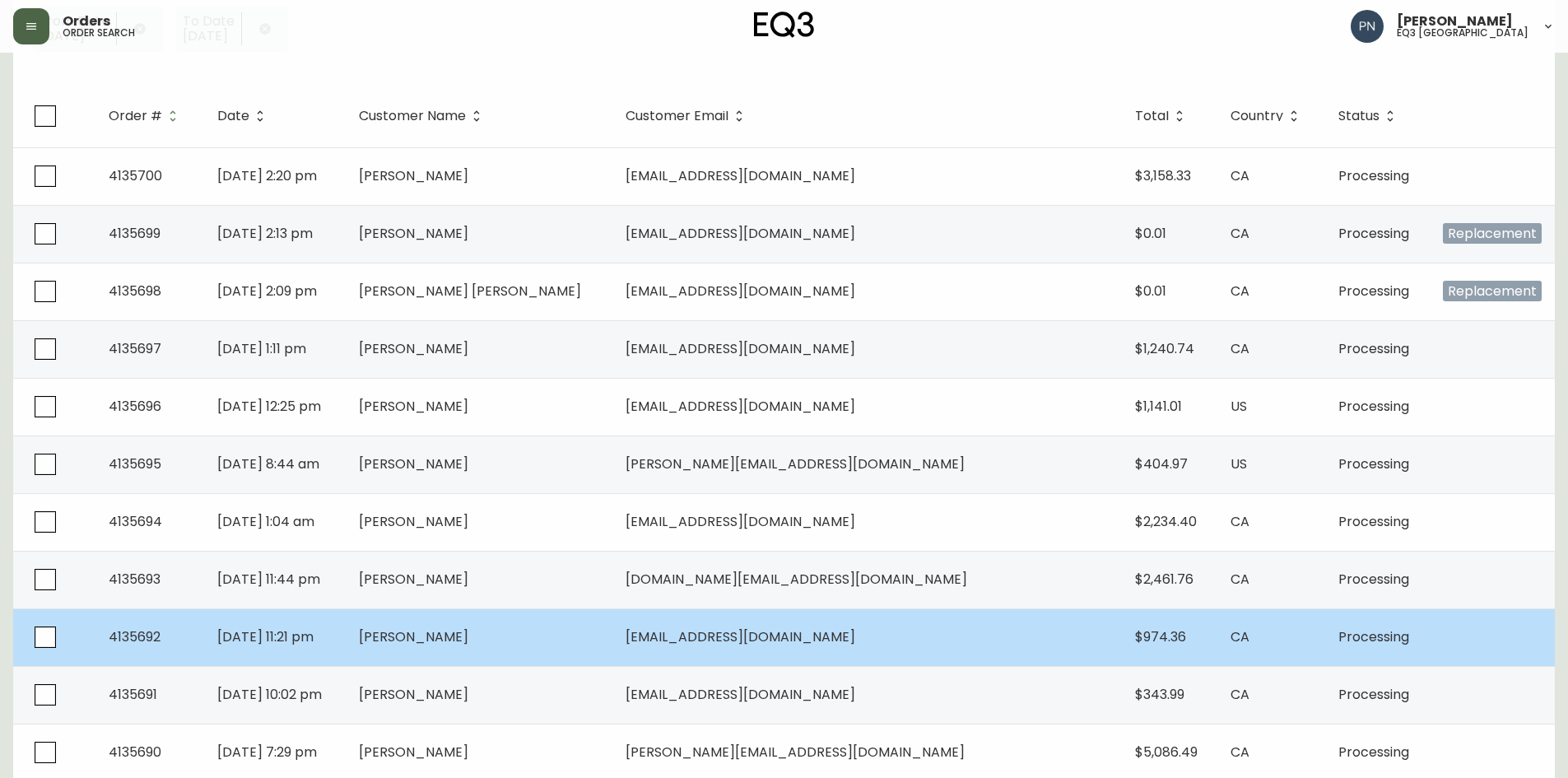
click at [612, 641] on td "[PERSON_NAME]" at bounding box center [479, 636] width 266 height 57
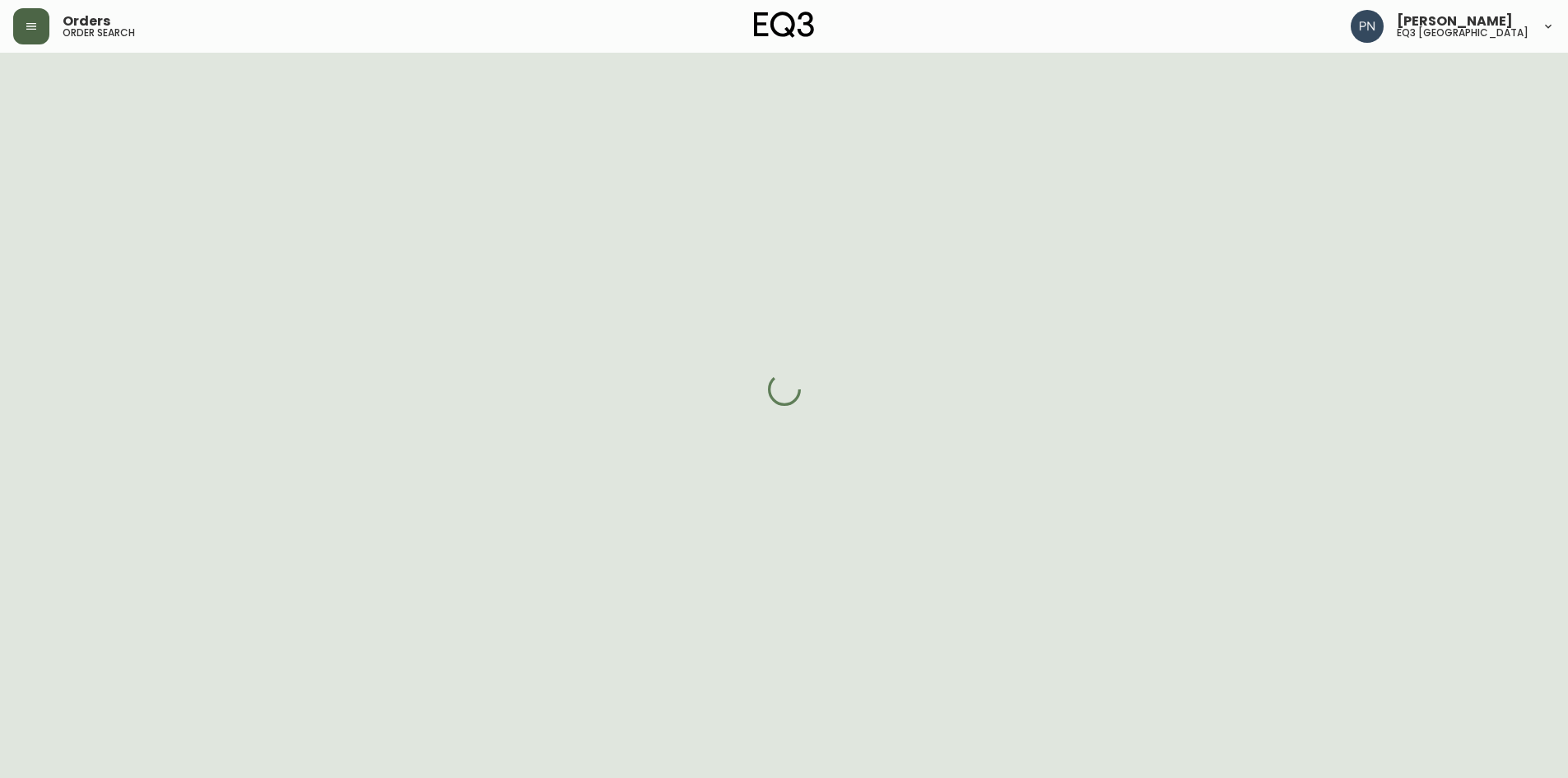
scroll to position [247, 0]
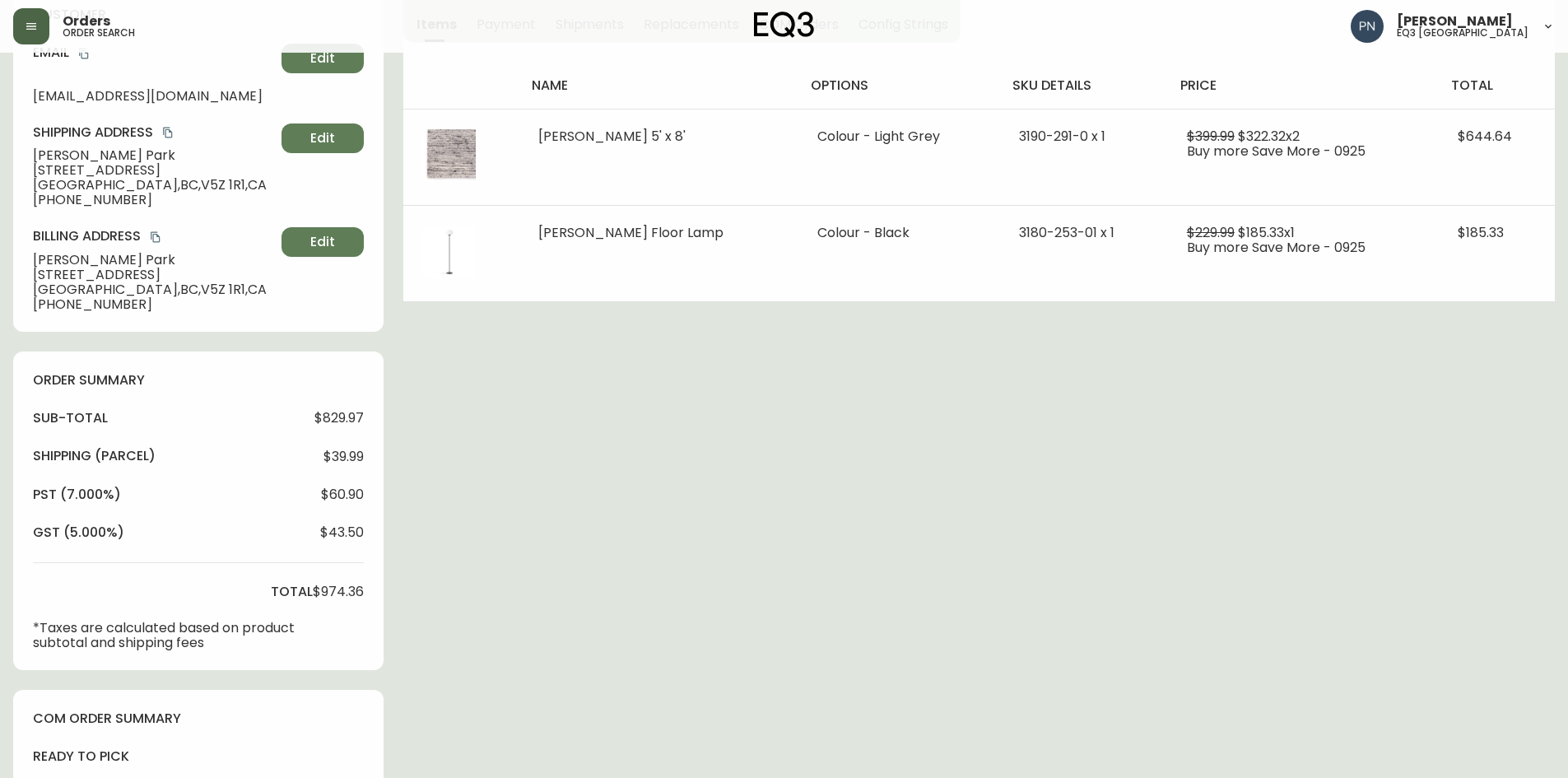
type input "Processing"
select select "PROCESSING"
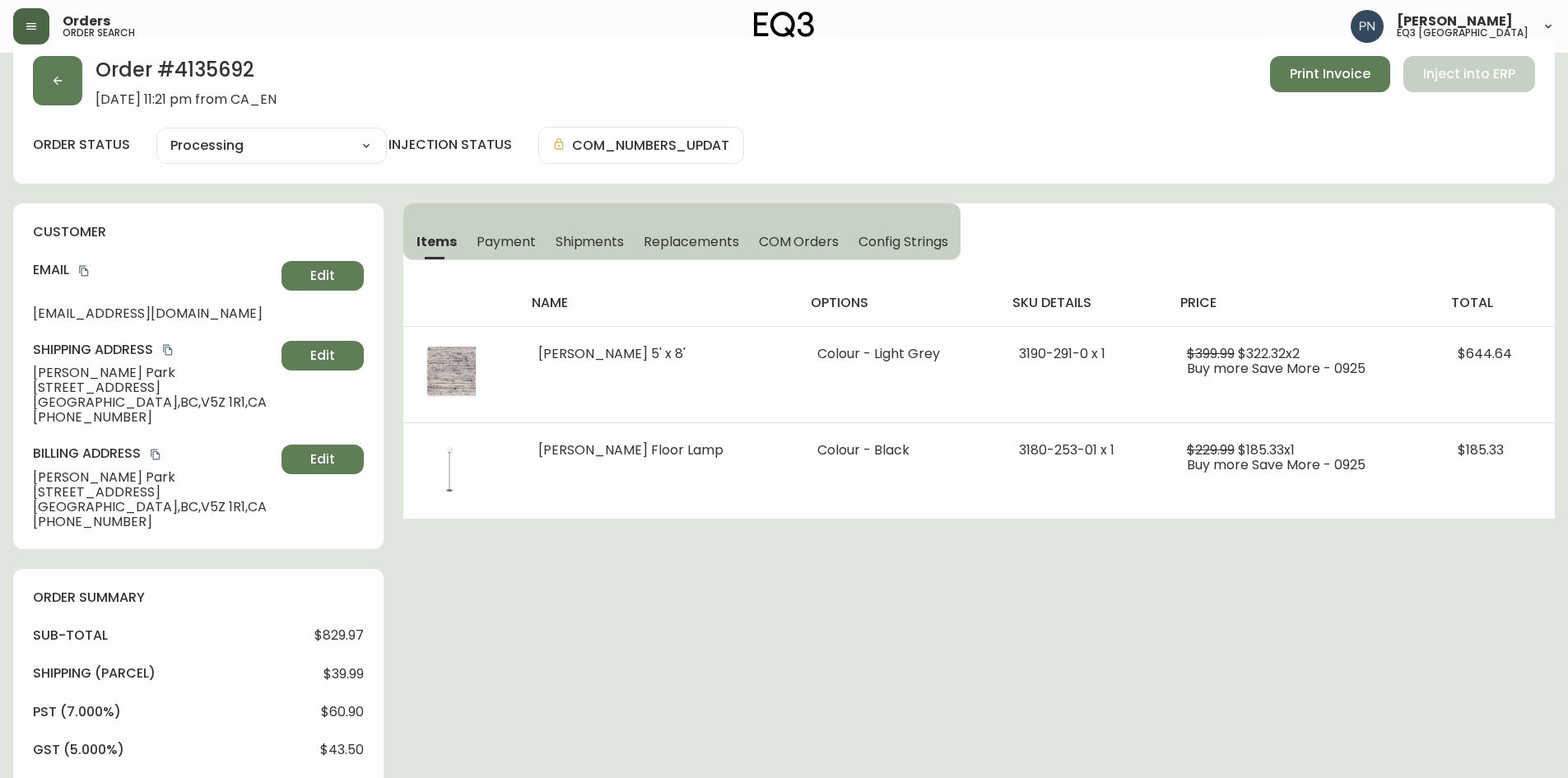
scroll to position [0, 0]
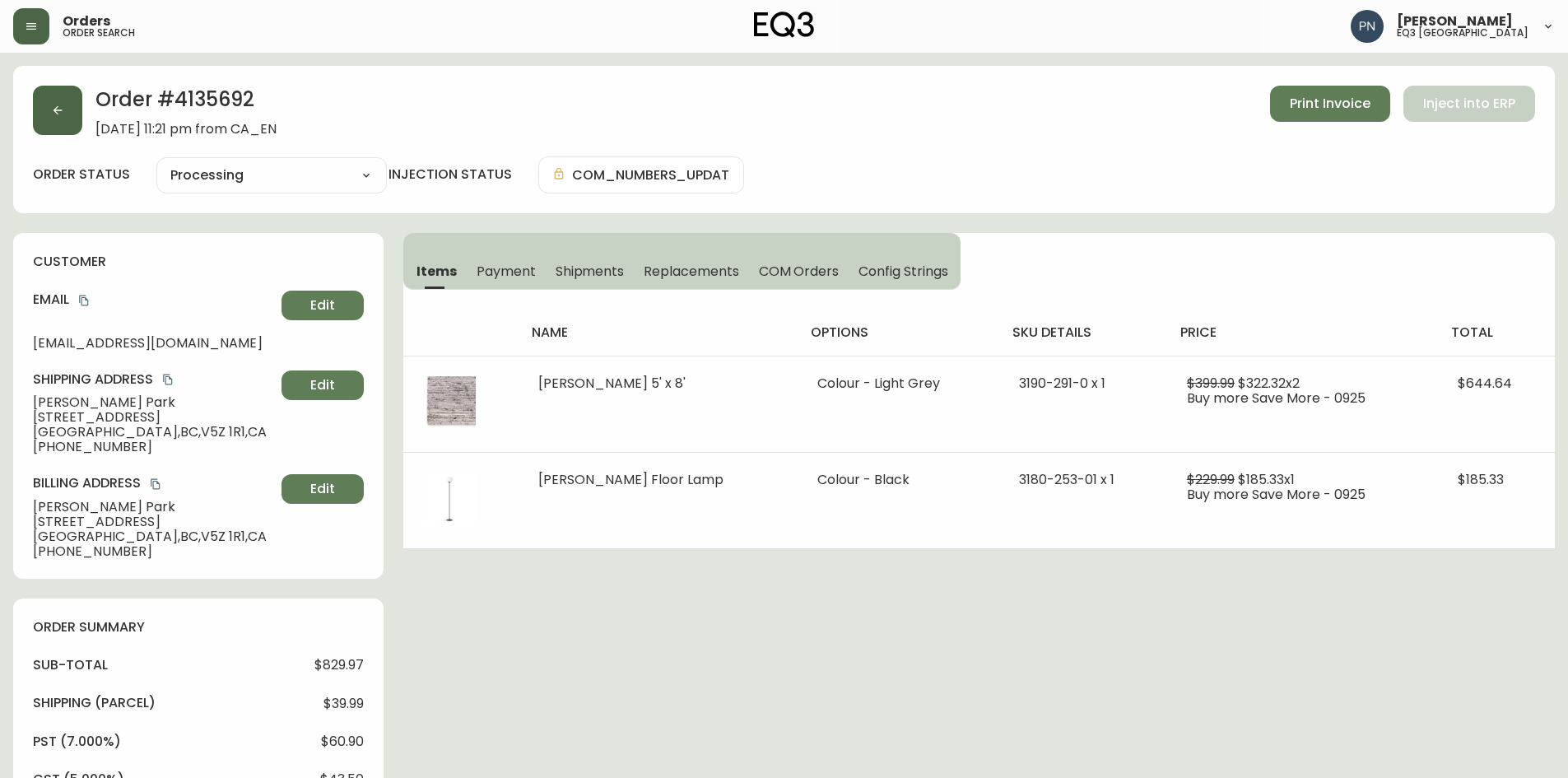
click at [62, 108] on icon "button" at bounding box center [57, 109] width 13 height 13
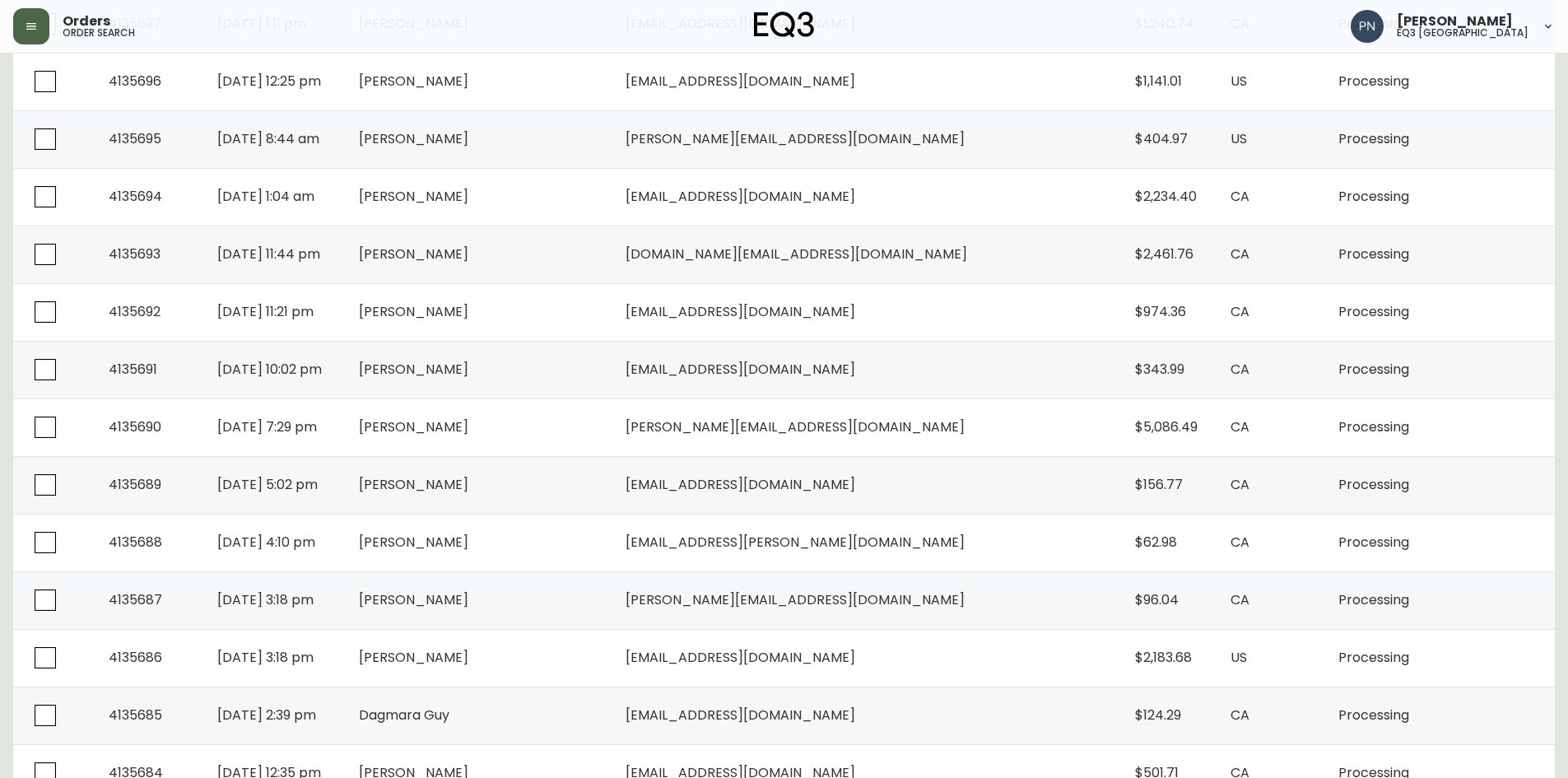
scroll to position [576, 0]
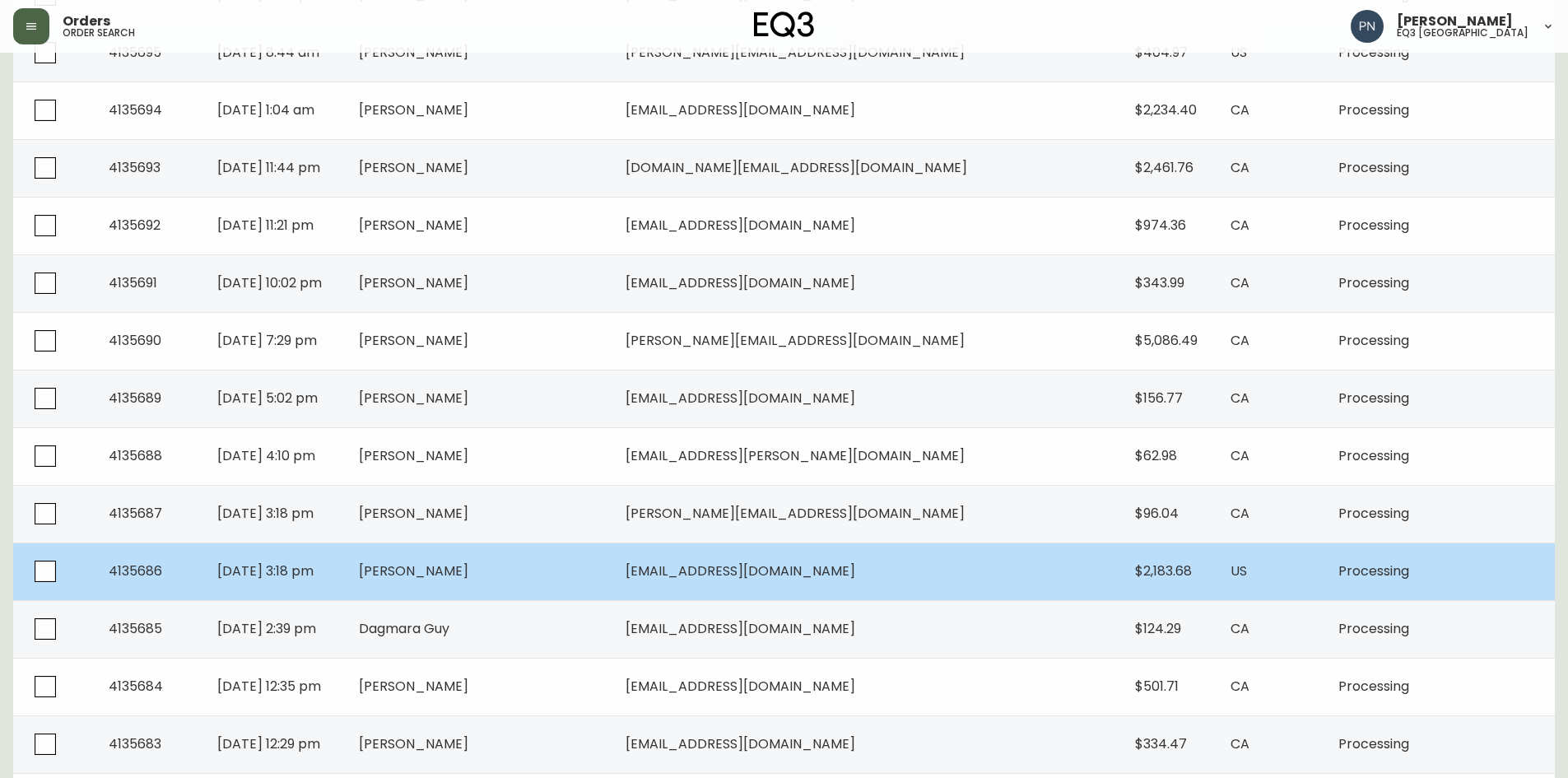
click at [541, 588] on td "[PERSON_NAME]" at bounding box center [479, 570] width 266 height 57
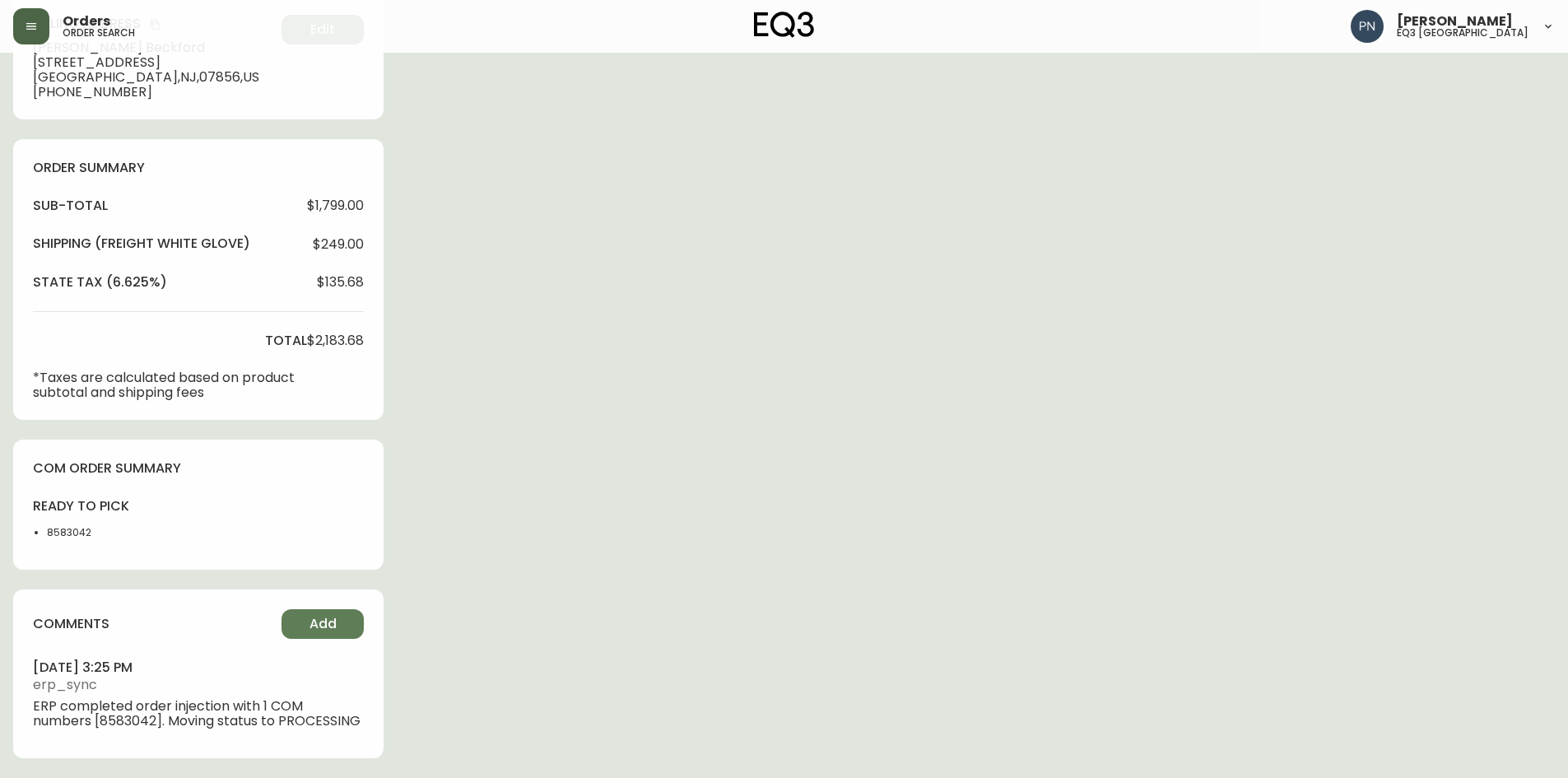
type input "Processing"
select select "PROCESSING"
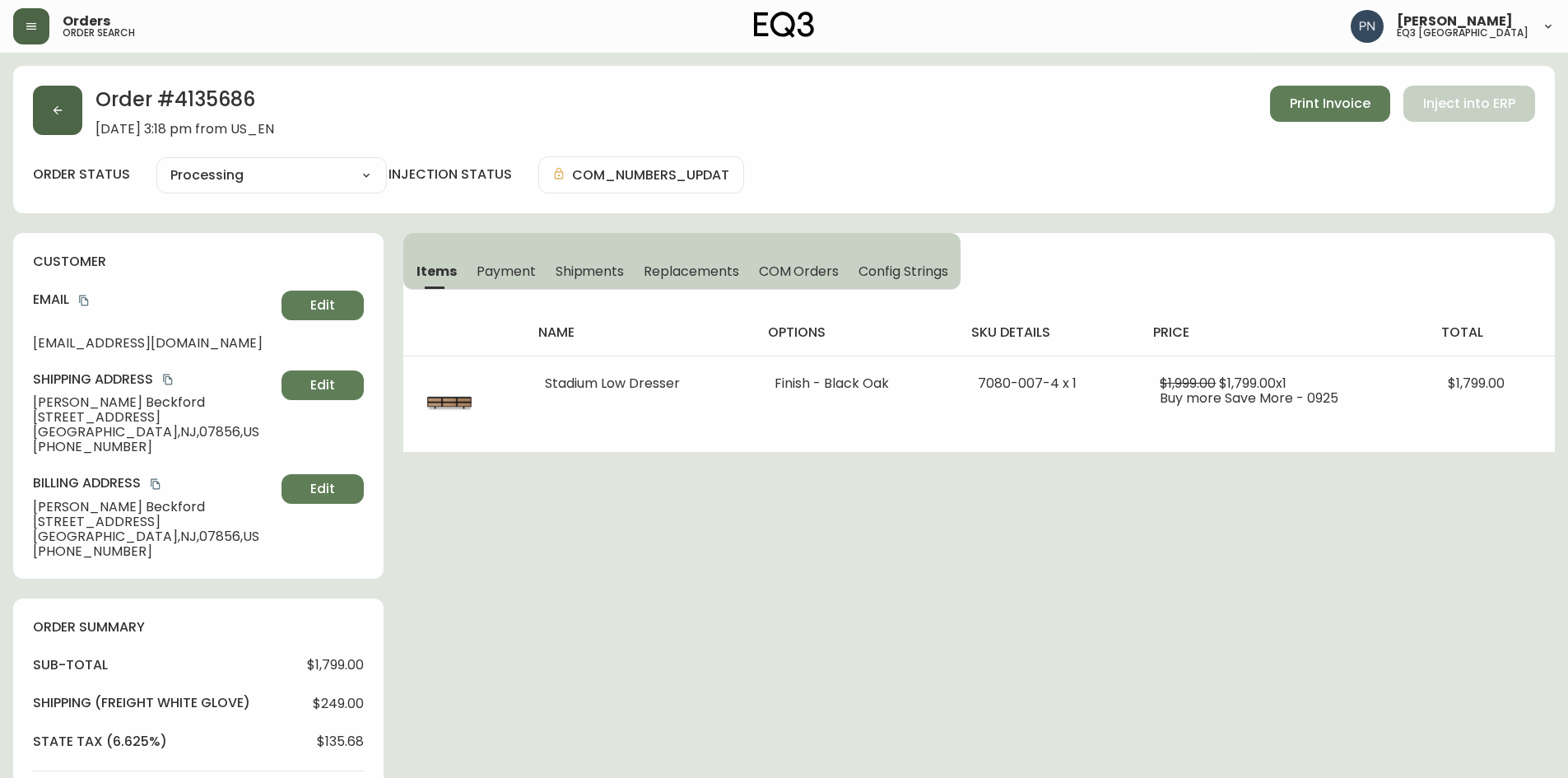
click at [56, 108] on icon "button" at bounding box center [57, 109] width 13 height 13
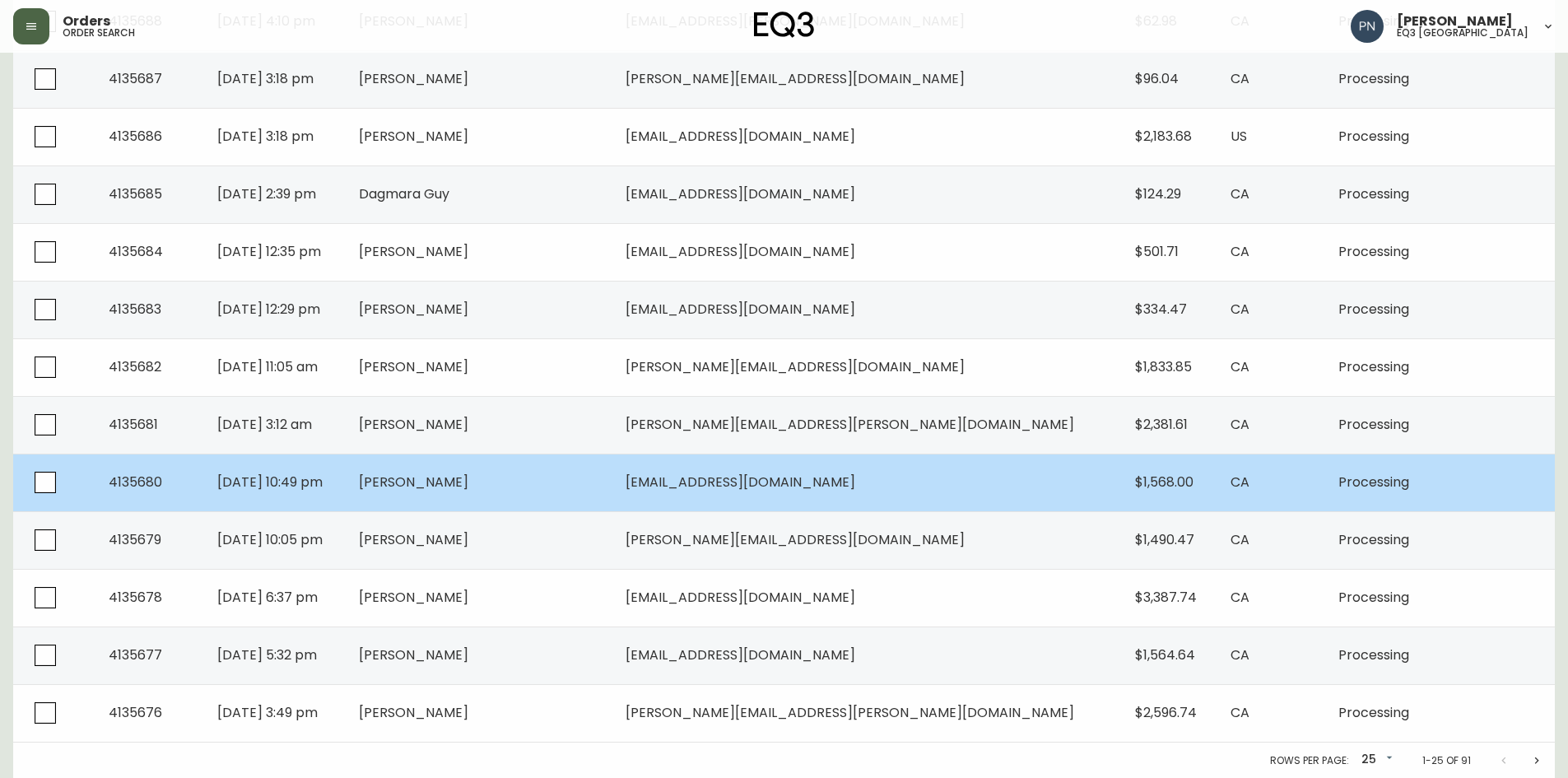
scroll to position [1094, 0]
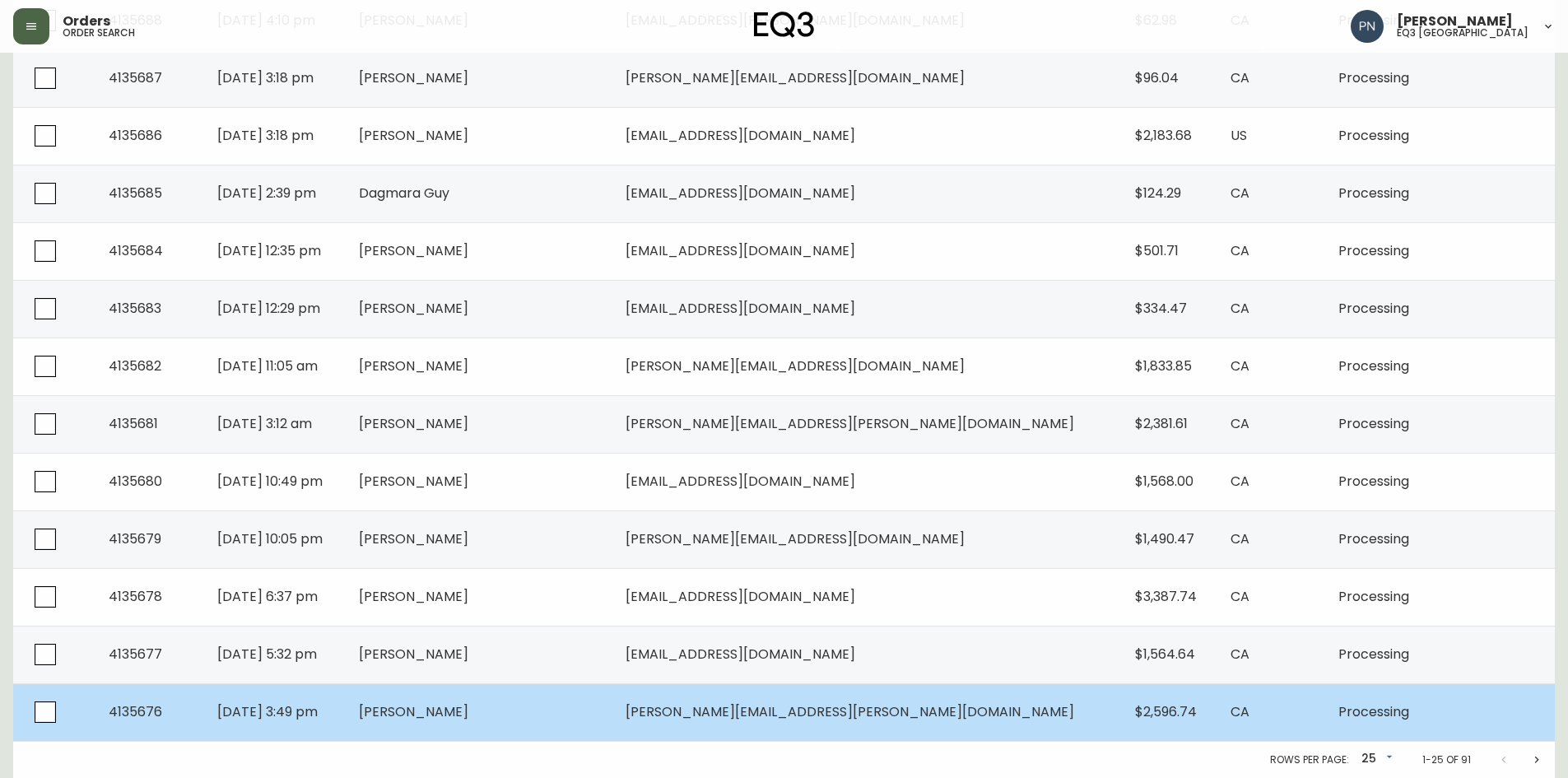
click at [580, 721] on td "[PERSON_NAME]" at bounding box center [479, 711] width 266 height 57
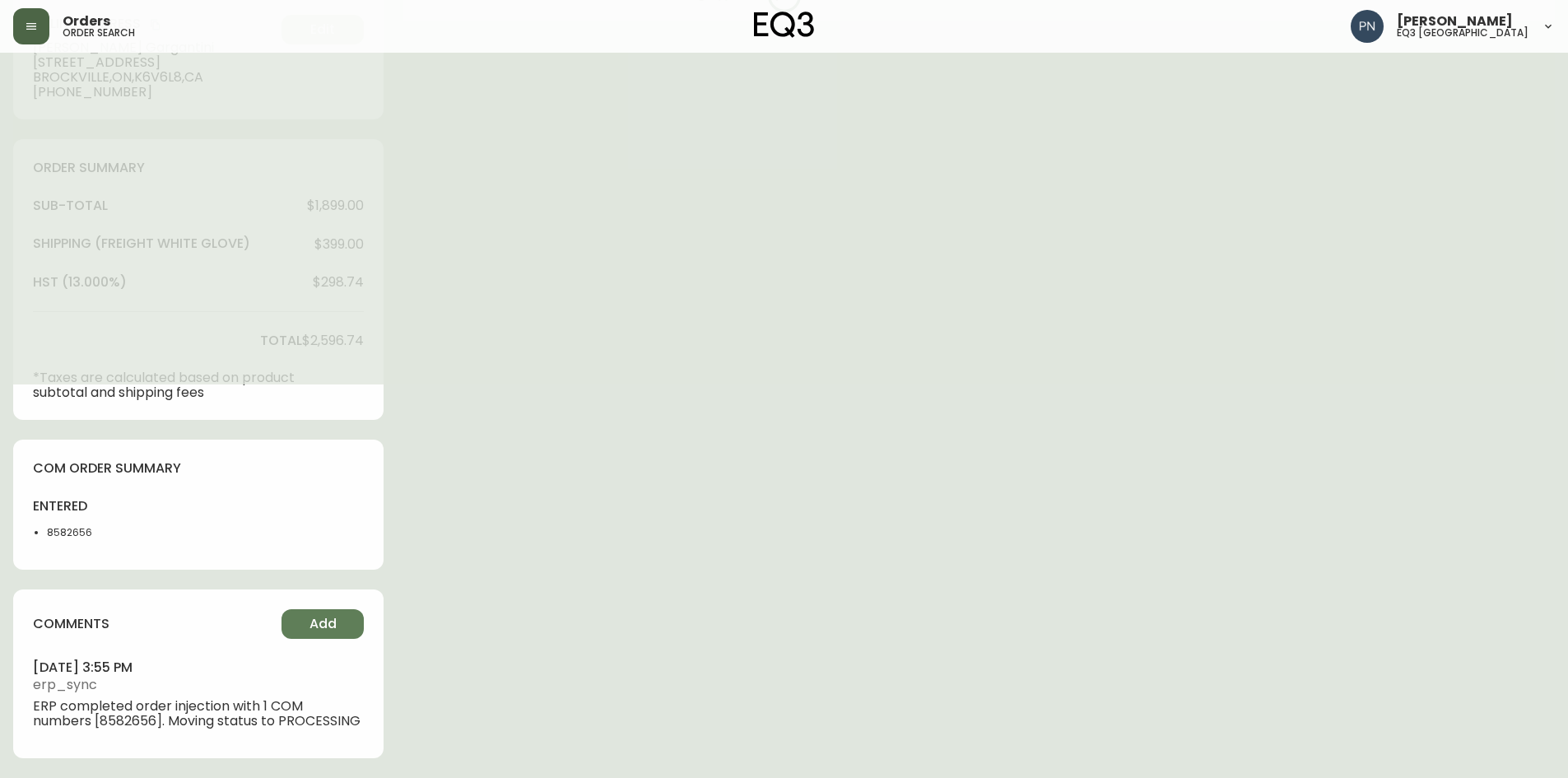
type input "Processing"
select select "PROCESSING"
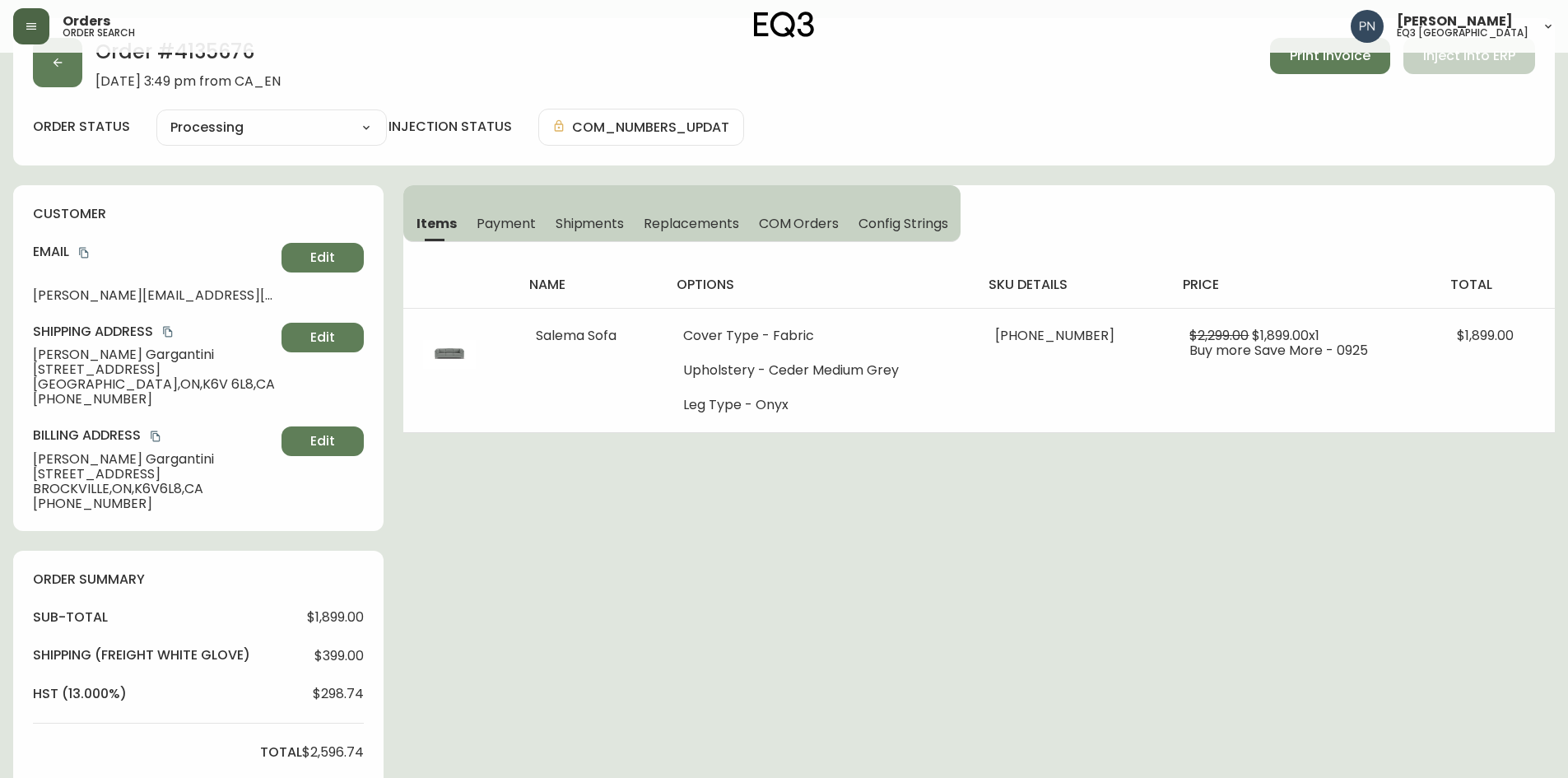
scroll to position [0, 0]
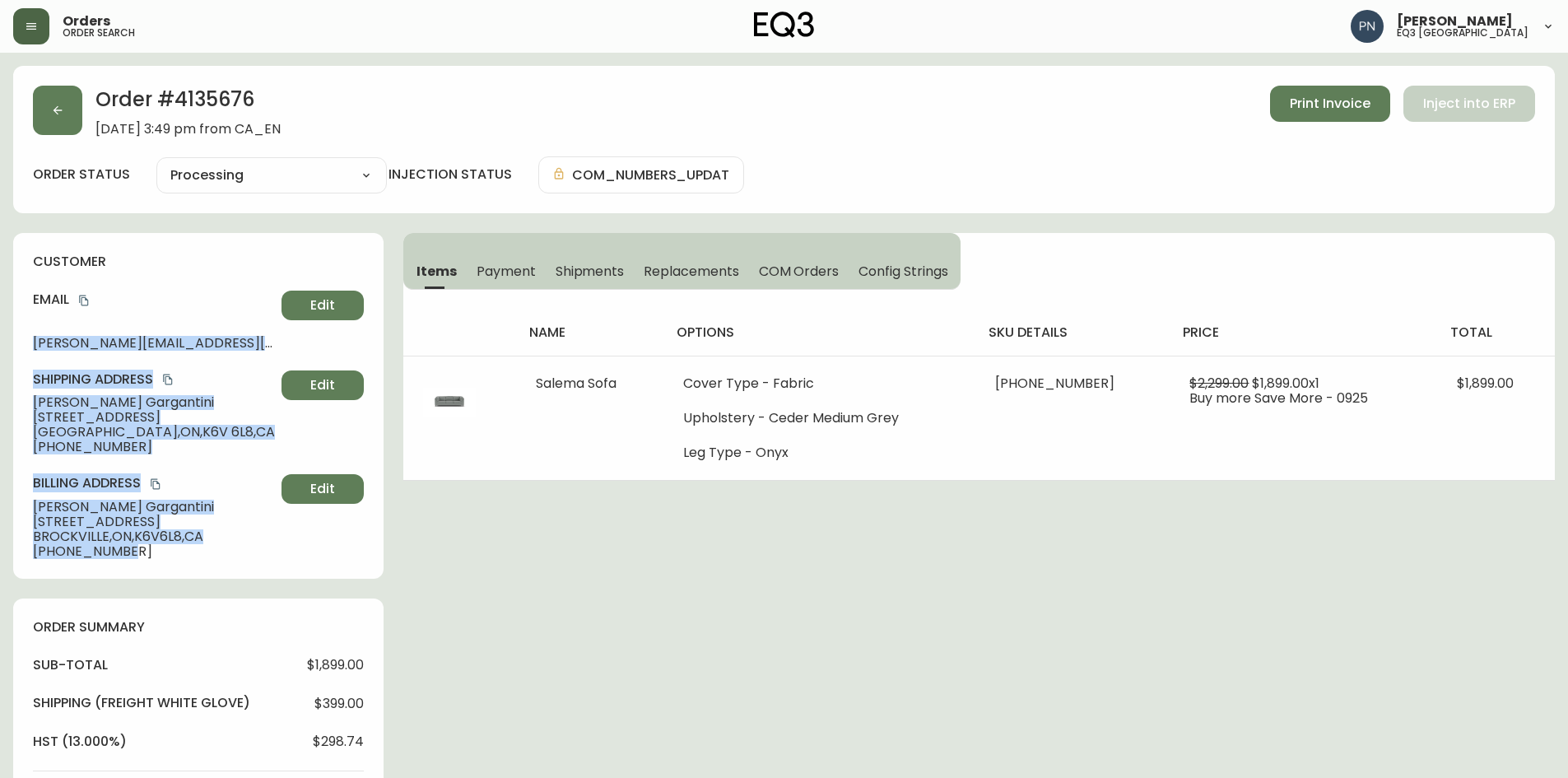
drag, startPoint x: 33, startPoint y: 344, endPoint x: 159, endPoint y: 543, distance: 235.5
click at [159, 543] on div "customer Email [PERSON_NAME][EMAIL_ADDRESS][PERSON_NAME][DOMAIN_NAME] Edit Ship…" at bounding box center [198, 406] width 371 height 346
click at [141, 556] on span "[PHONE_NUMBER]" at bounding box center [154, 551] width 242 height 15
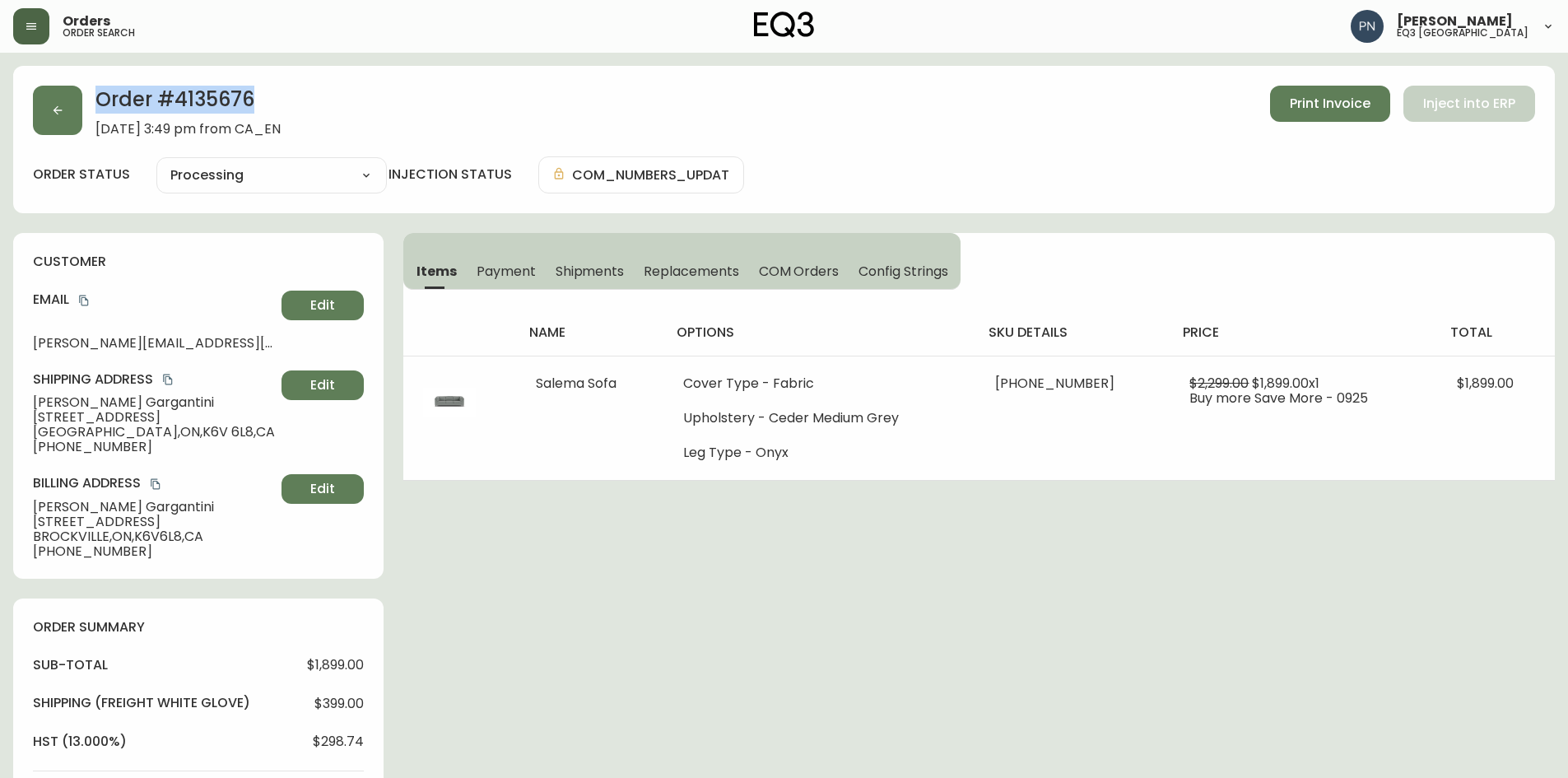
drag, startPoint x: 97, startPoint y: 98, endPoint x: 265, endPoint y: 103, distance: 168.1
click at [265, 103] on h2 "Order # 4135676" at bounding box center [188, 103] width 185 height 36
copy h2 "Order # 4135676"
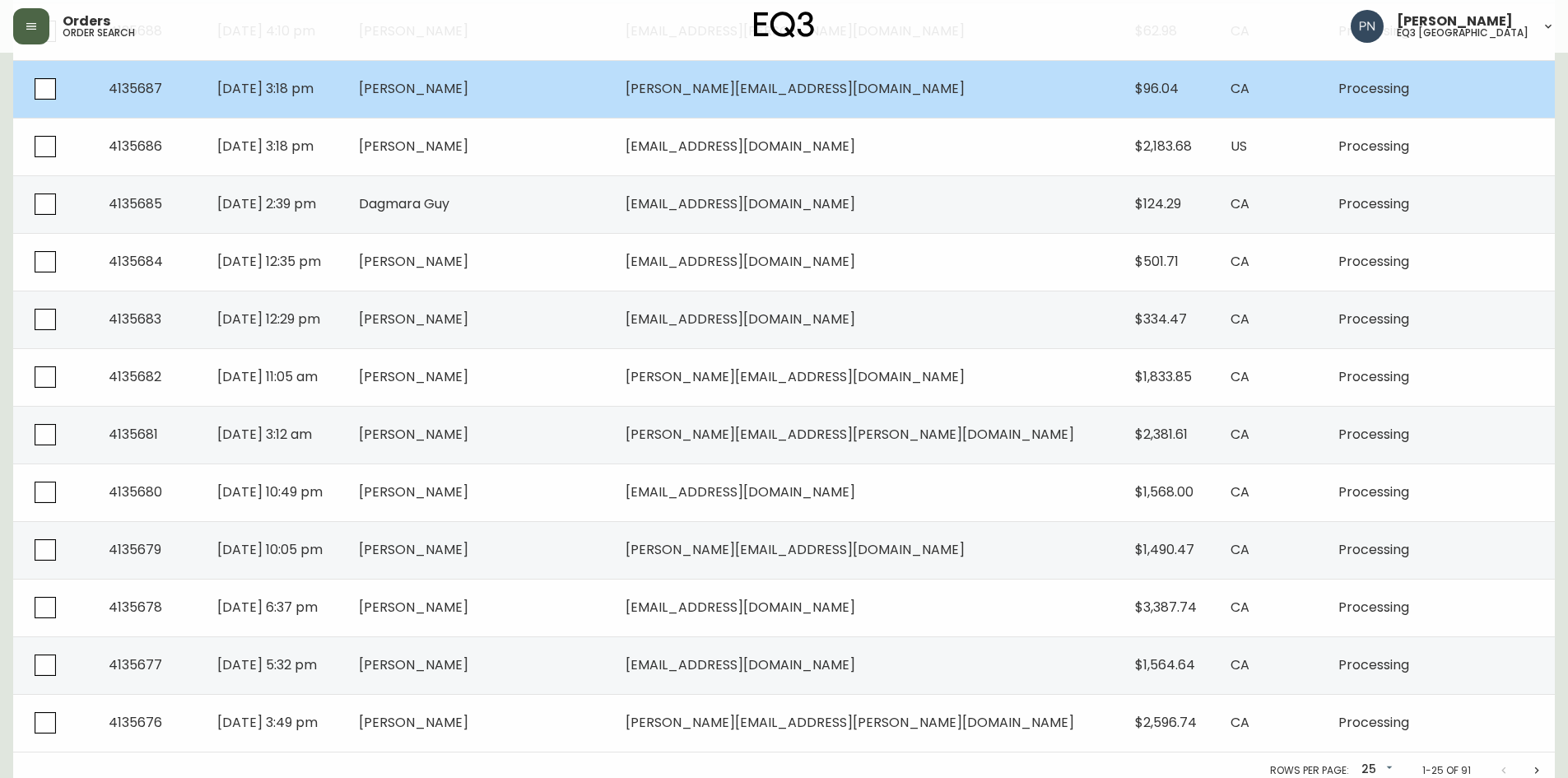
scroll to position [1094, 0]
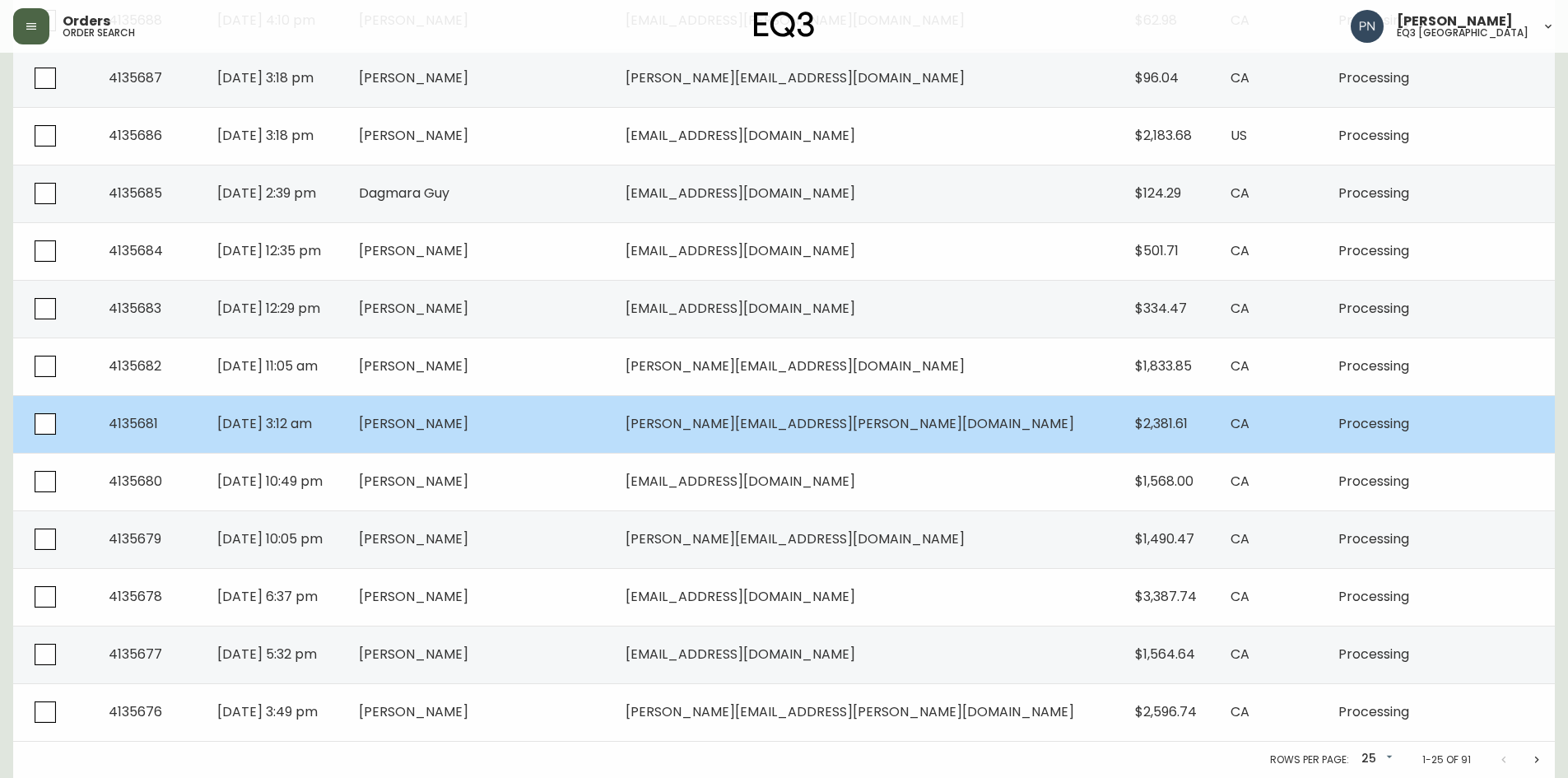
click at [612, 423] on td "[PERSON_NAME]" at bounding box center [479, 424] width 266 height 57
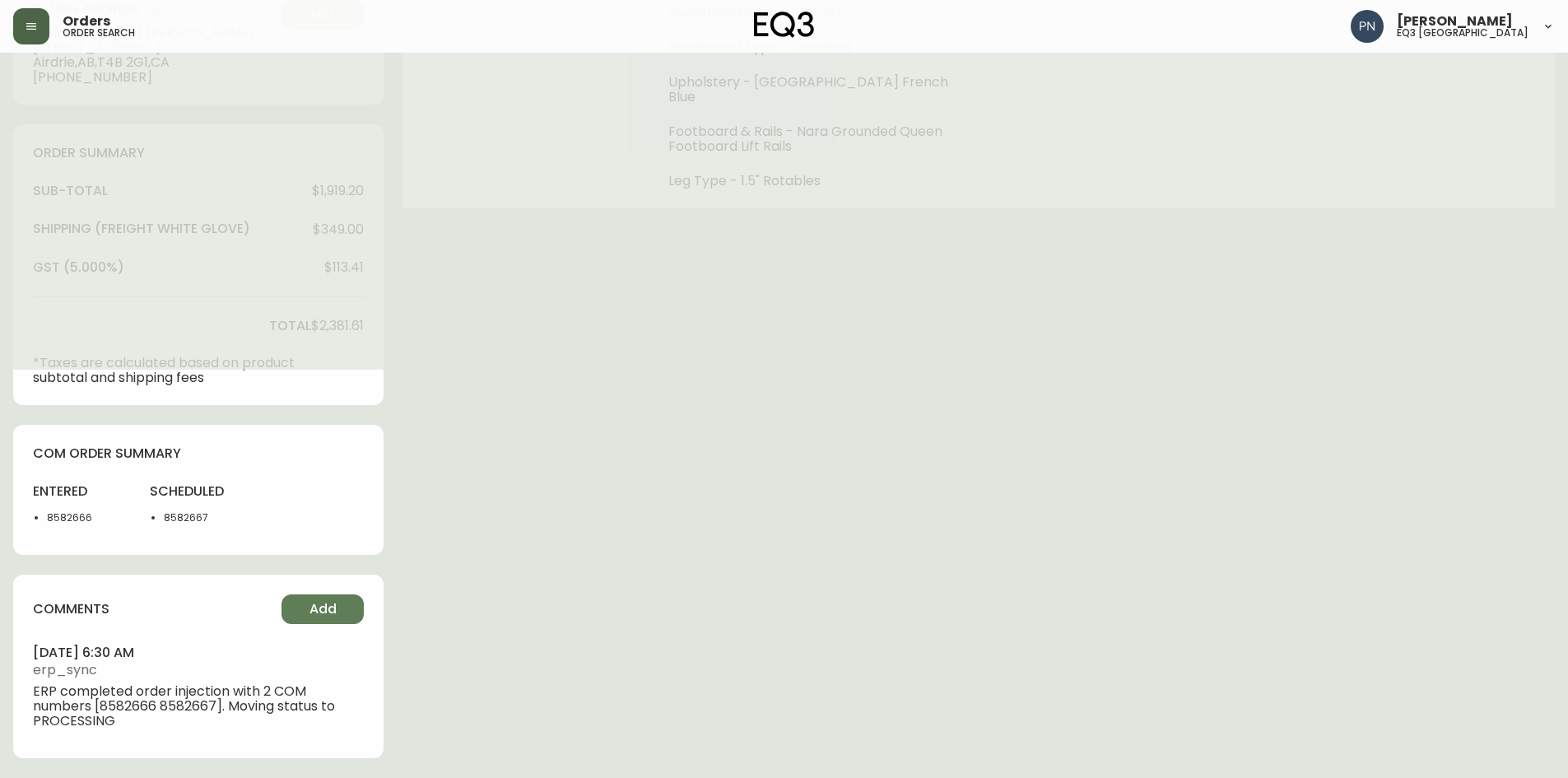
type input "Processing"
select select "PROCESSING"
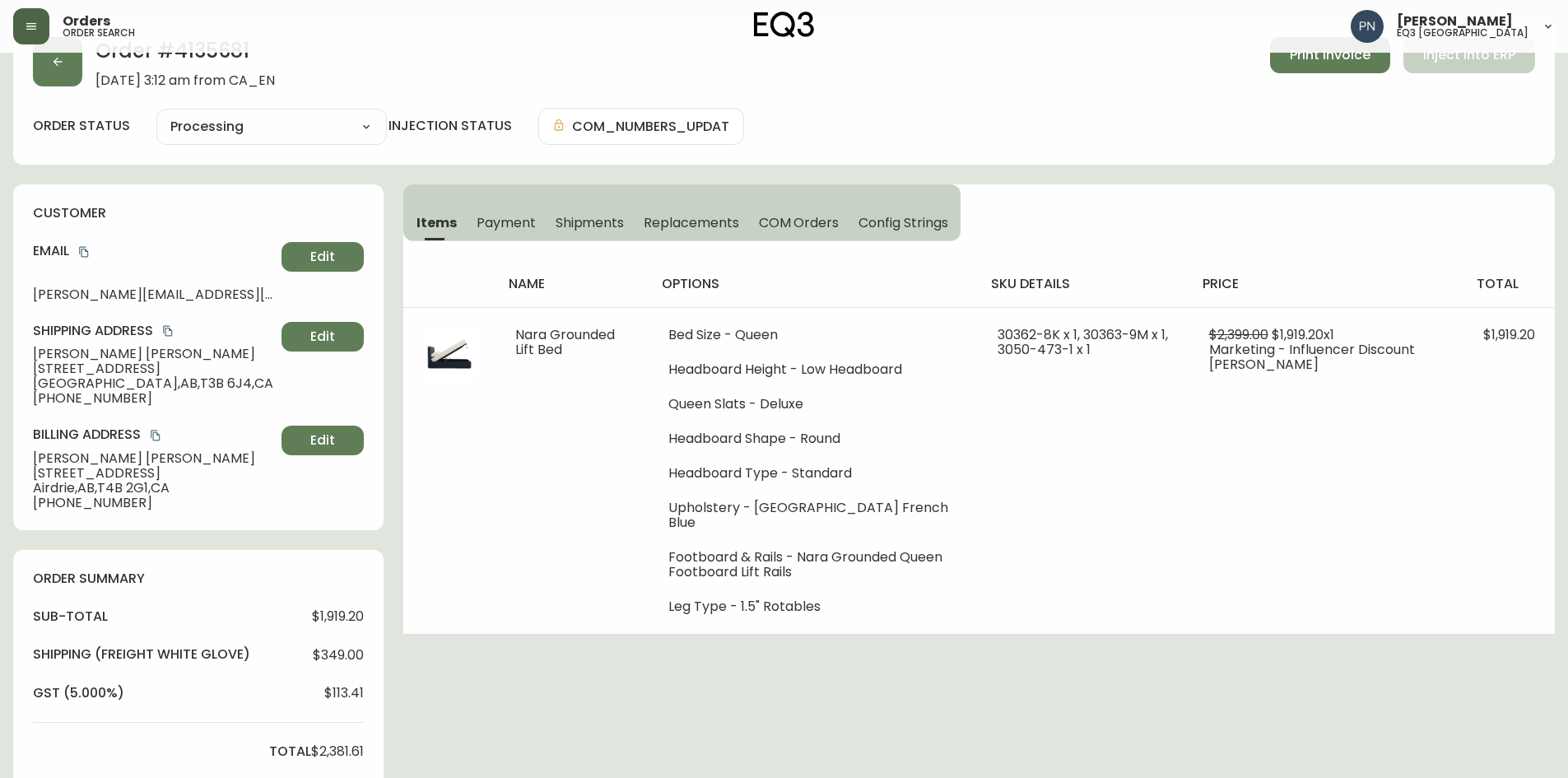
scroll to position [0, 0]
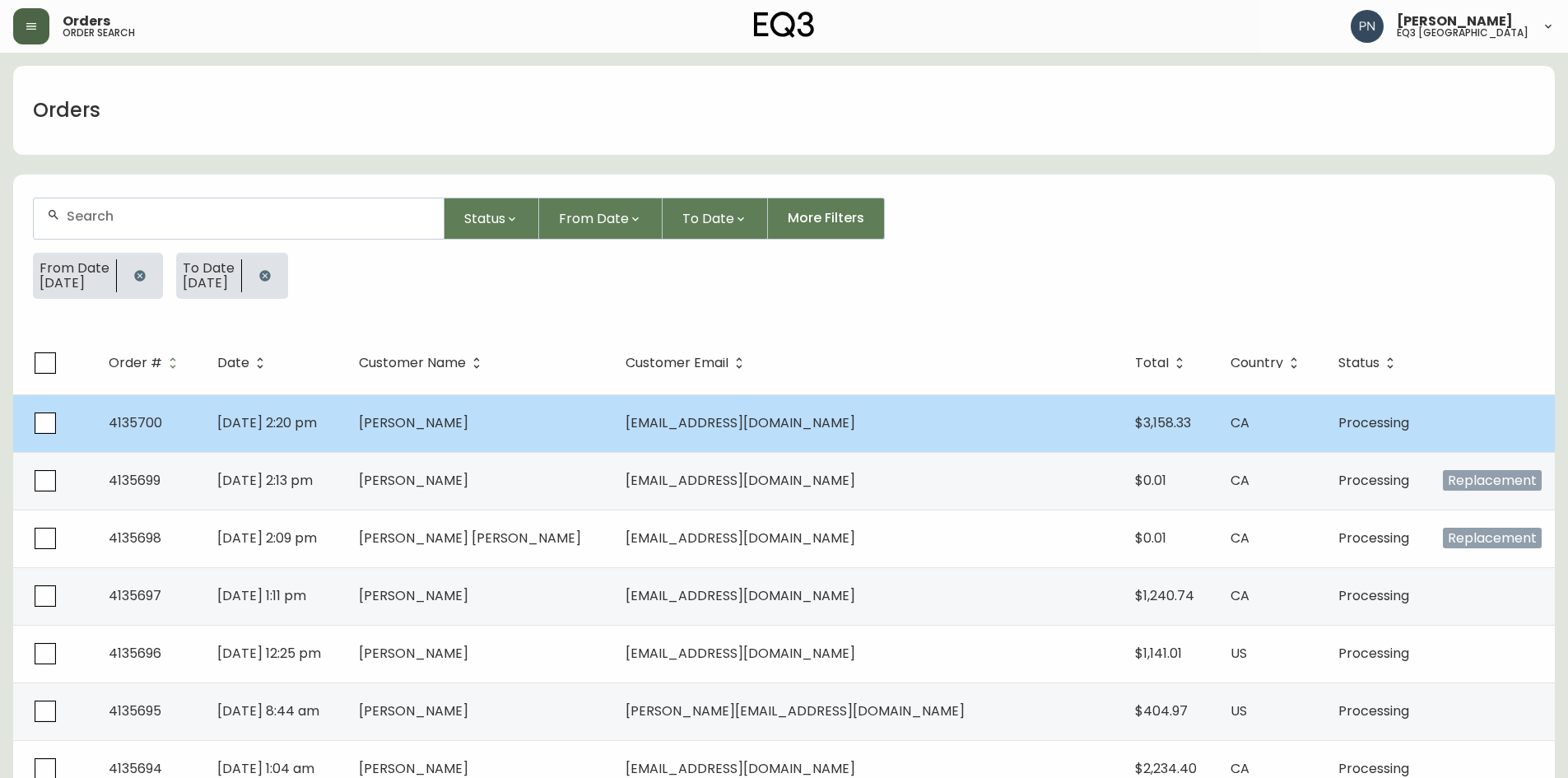
click at [583, 434] on td "[PERSON_NAME]" at bounding box center [479, 423] width 266 height 57
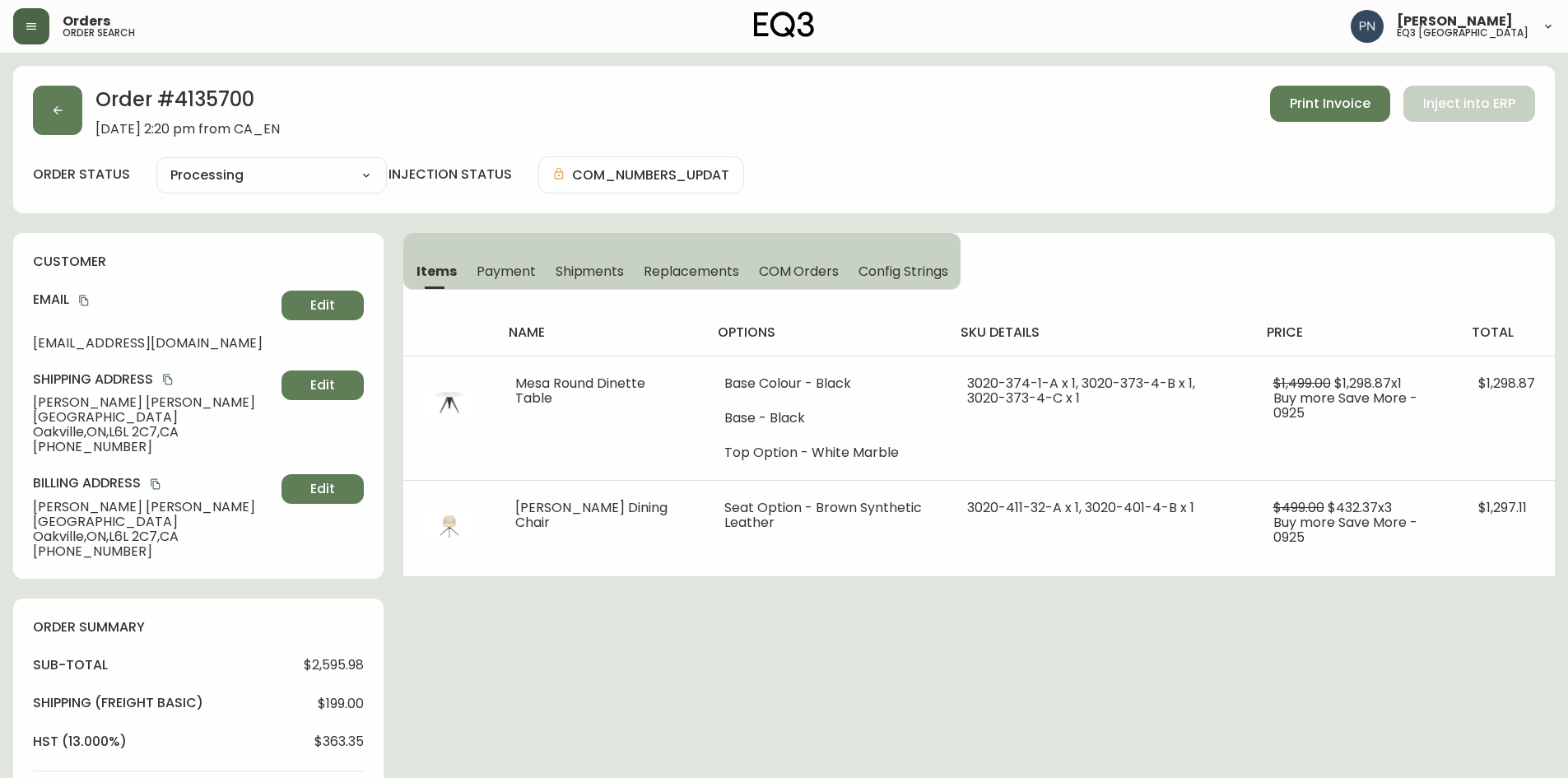
type input "Processing"
select select "PROCESSING"
click at [60, 97] on button "button" at bounding box center [58, 110] width 50 height 50
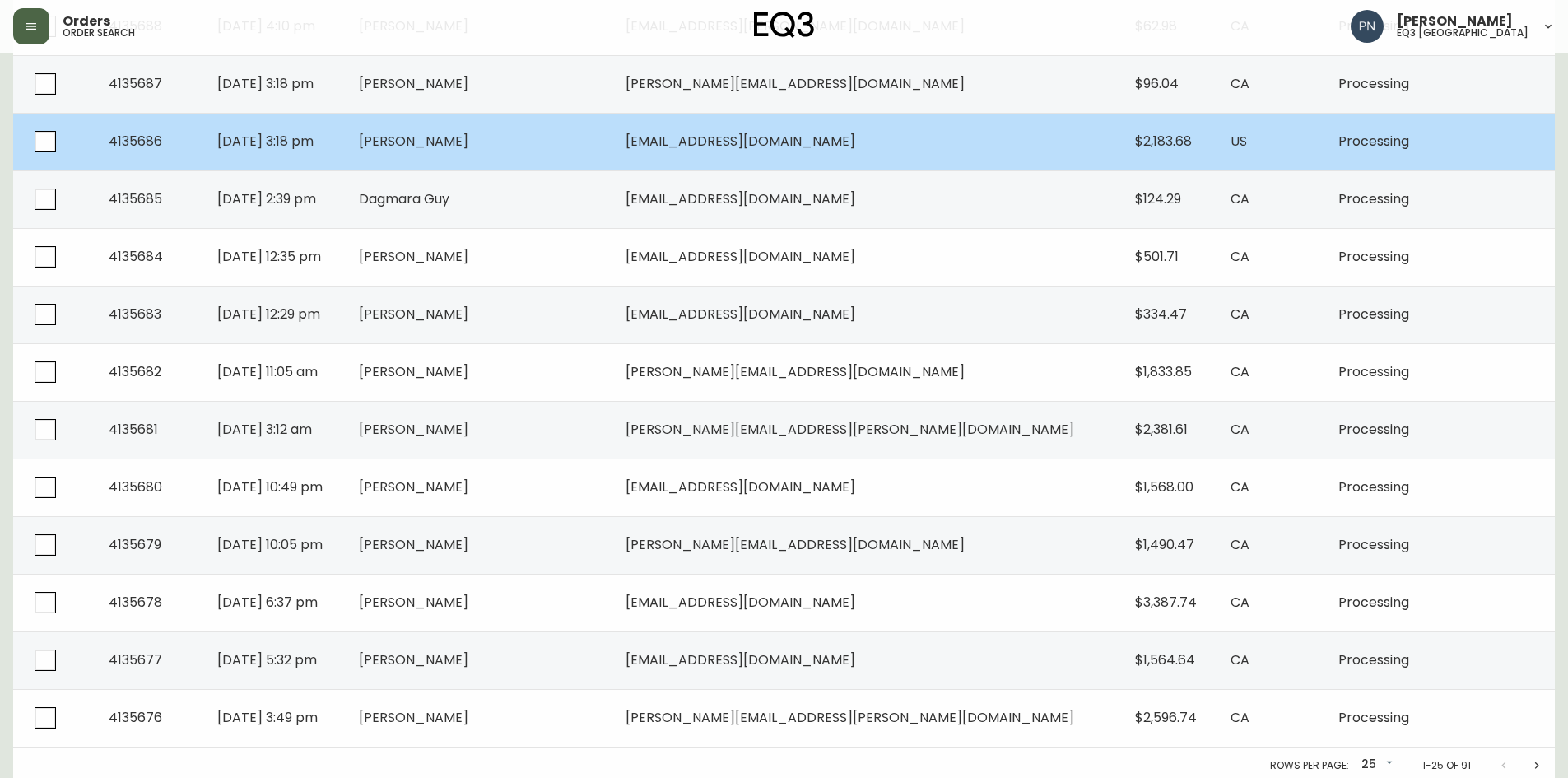
scroll to position [1094, 0]
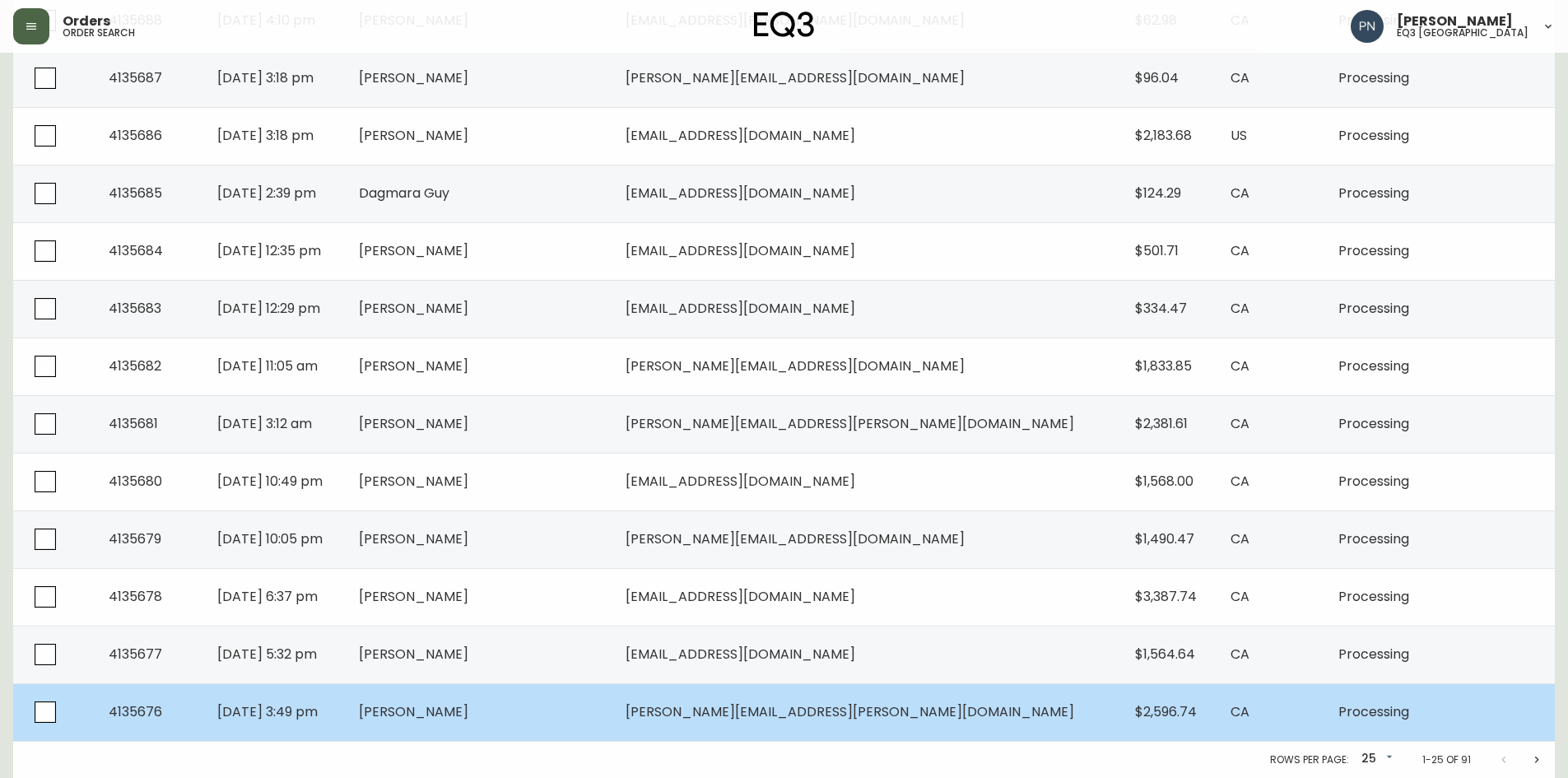
click at [612, 709] on td "[PERSON_NAME]" at bounding box center [479, 711] width 266 height 57
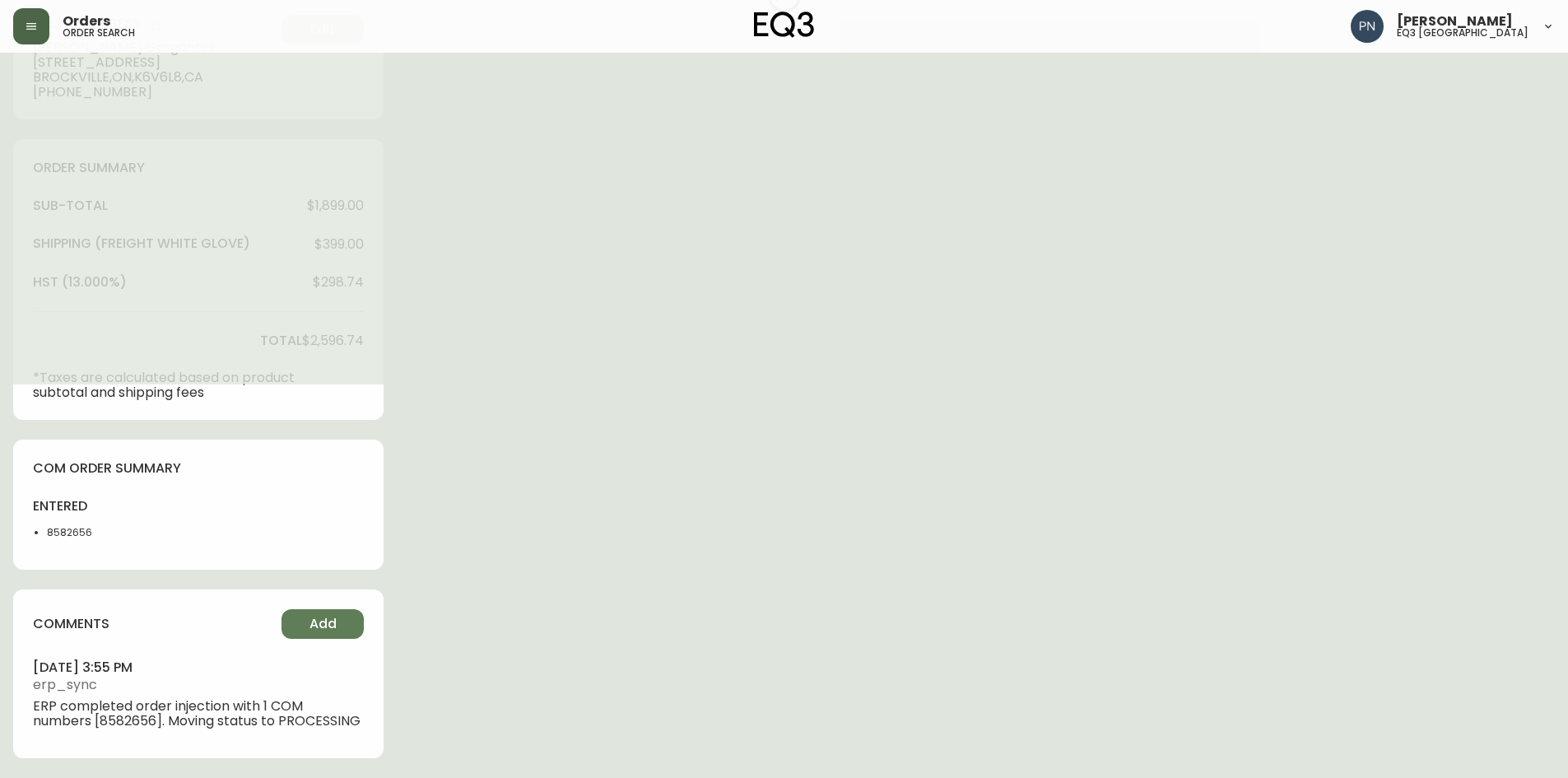
scroll to position [459, 0]
type input "Processing"
select select "PROCESSING"
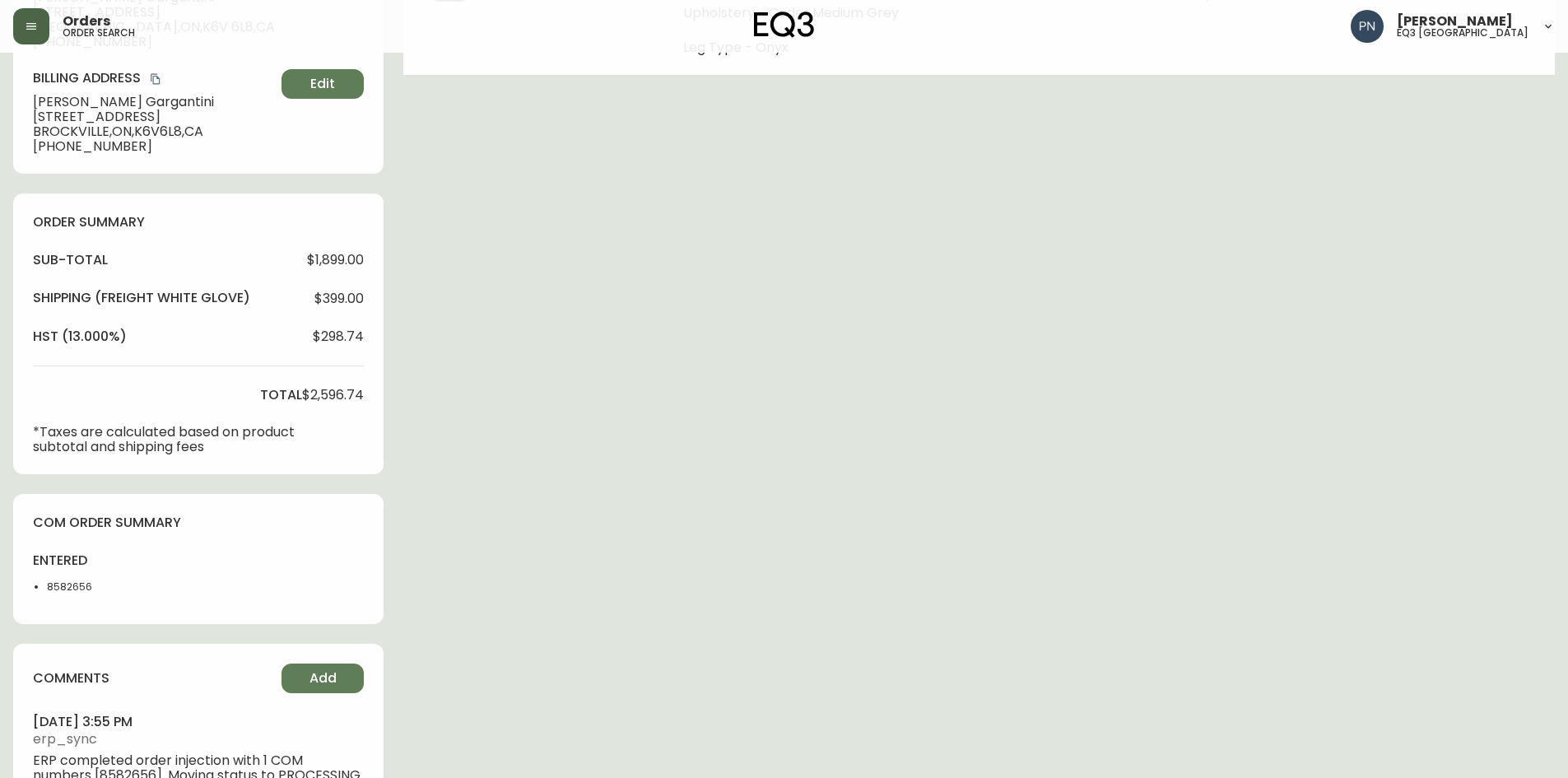
scroll to position [377, 0]
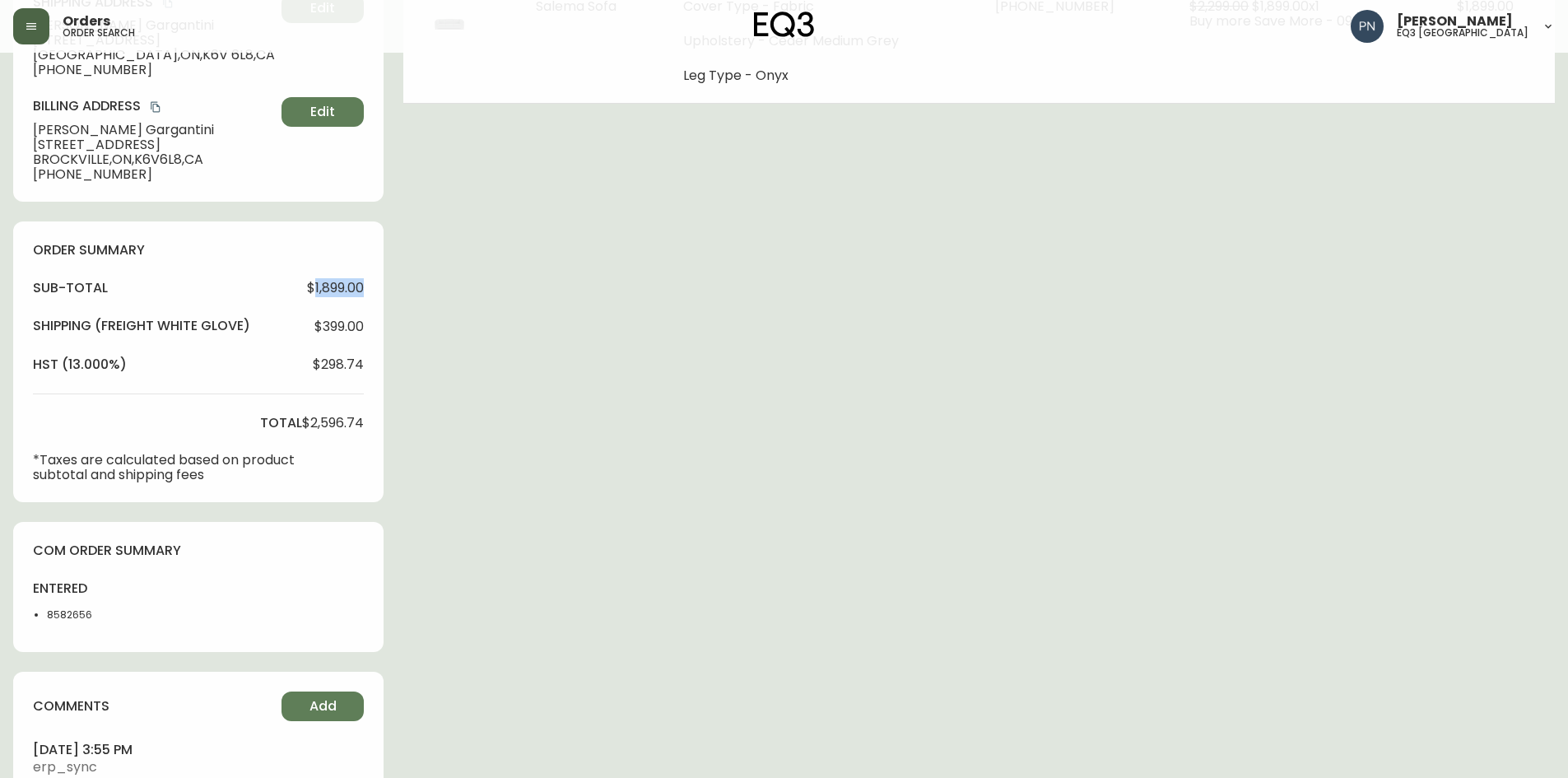
drag, startPoint x: 312, startPoint y: 289, endPoint x: 407, endPoint y: 293, distance: 95.1
click at [407, 293] on div "Order # 4135676 [DATE] 3:49 pm from CA_EN Print Invoice Inject into ERP order s…" at bounding box center [783, 274] width 1542 height 1171
click at [576, 469] on div "Order # 4135676 [DATE] 3:49 pm from CA_EN Print Invoice Inject into ERP order s…" at bounding box center [783, 274] width 1542 height 1171
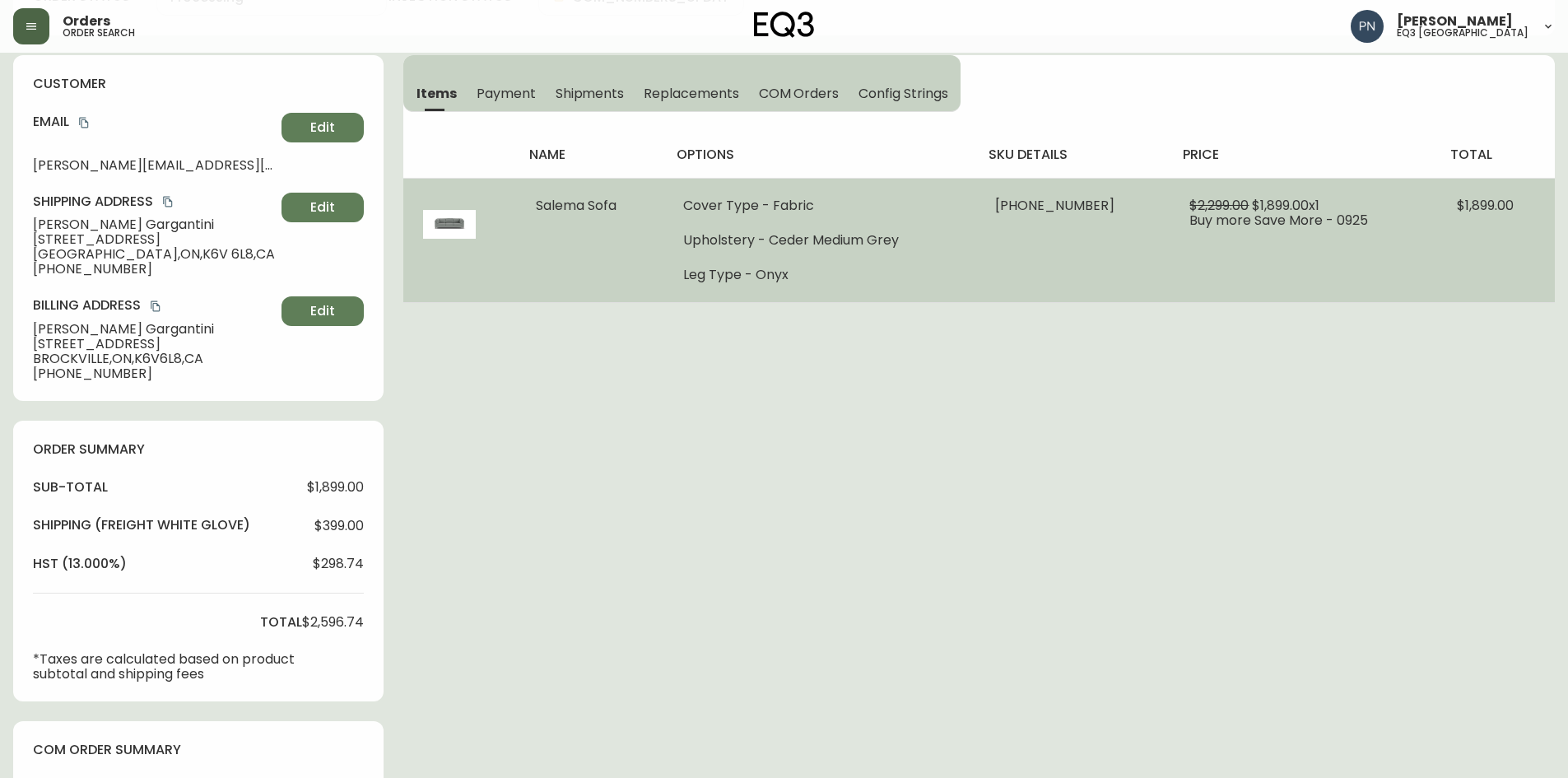
scroll to position [0, 0]
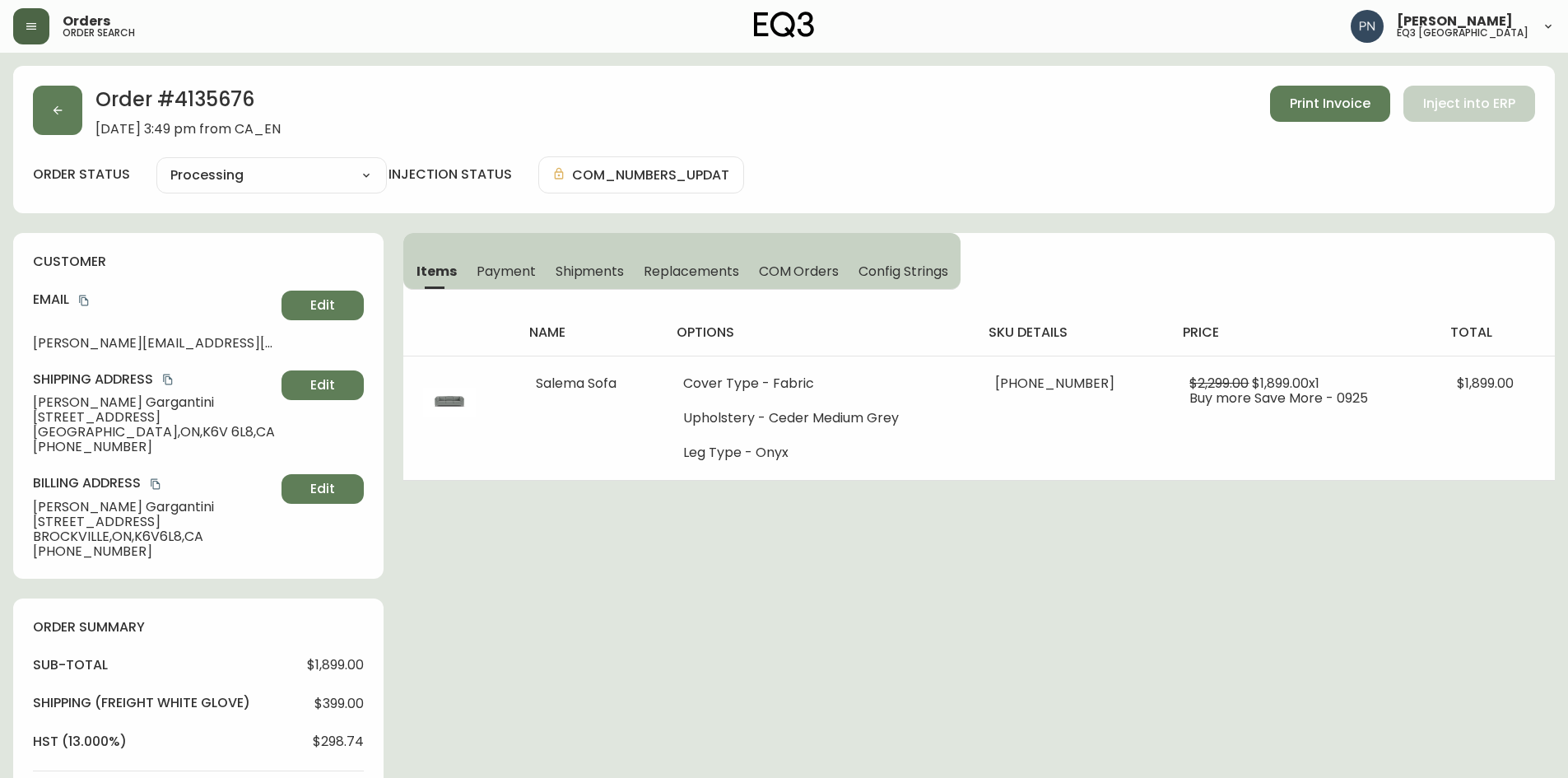
drag, startPoint x: 775, startPoint y: 34, endPoint x: 775, endPoint y: 44, distance: 10.0
click at [775, 34] on img at bounding box center [784, 24] width 61 height 26
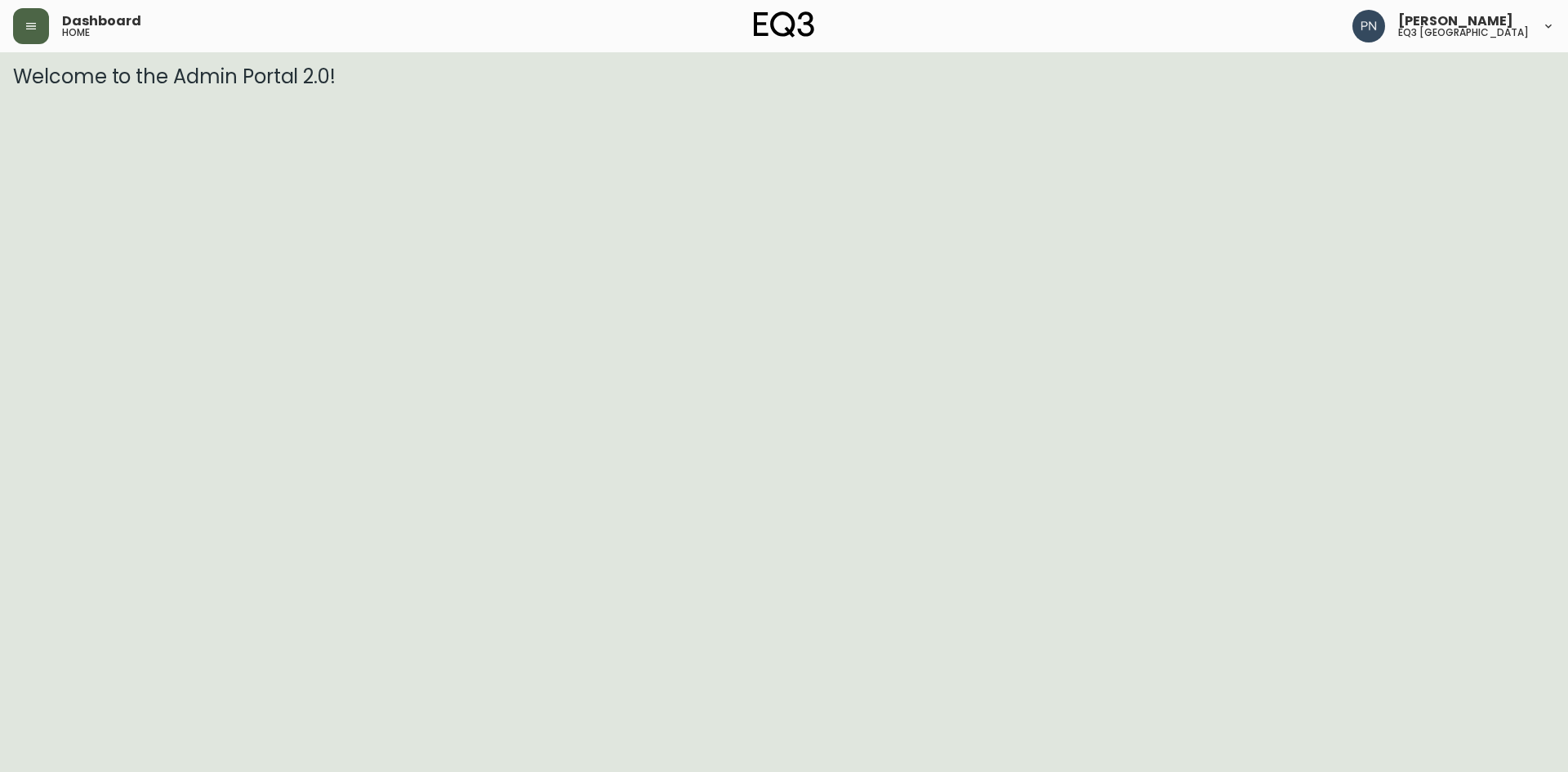
click at [47, 30] on button "button" at bounding box center [31, 26] width 36 height 36
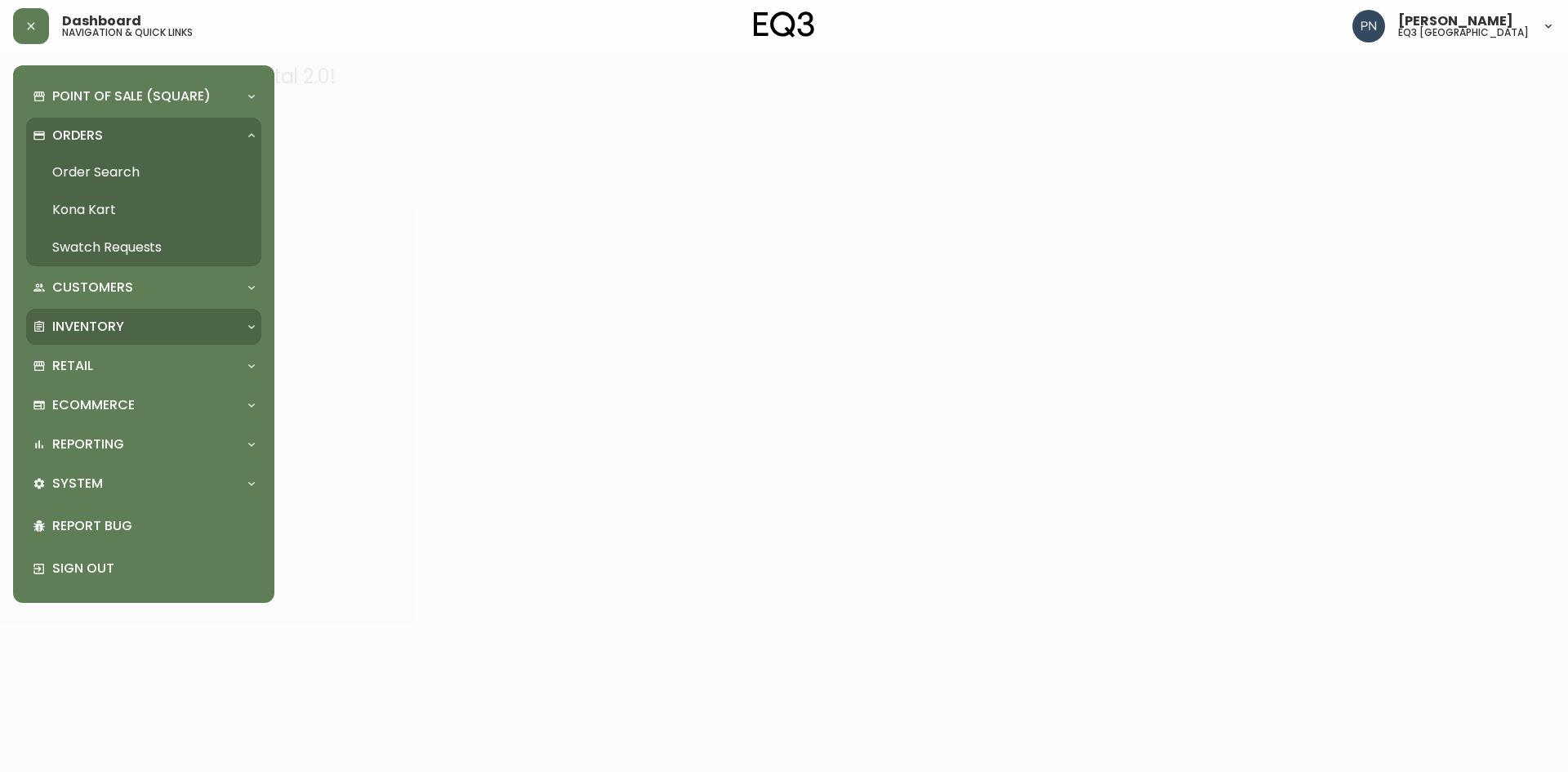
click at [151, 328] on div "Inventory" at bounding box center [136, 326] width 206 height 18
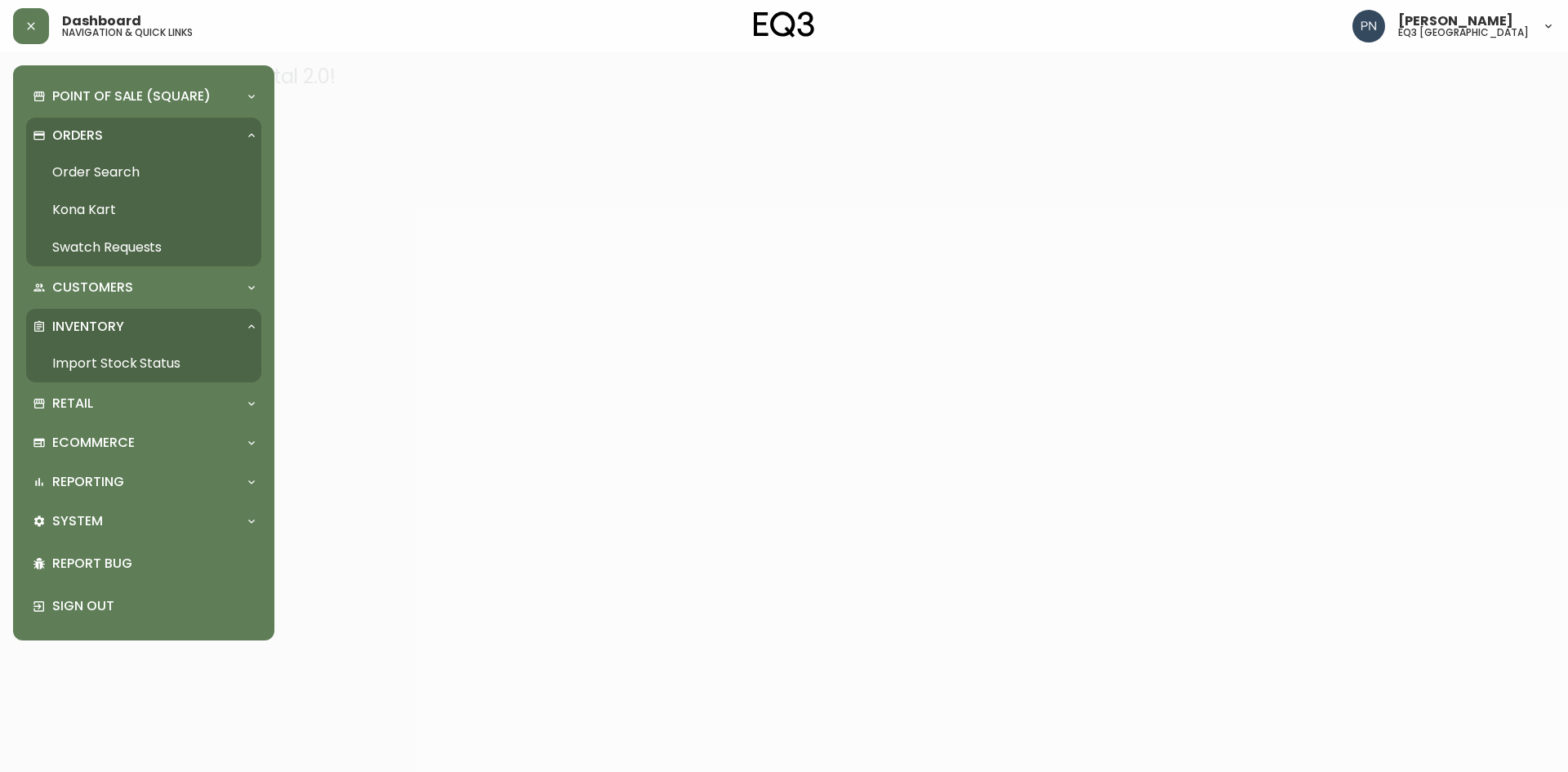
click at [204, 366] on link "Import Stock Status" at bounding box center [144, 364] width 236 height 37
